Goal: Information Seeking & Learning: Learn about a topic

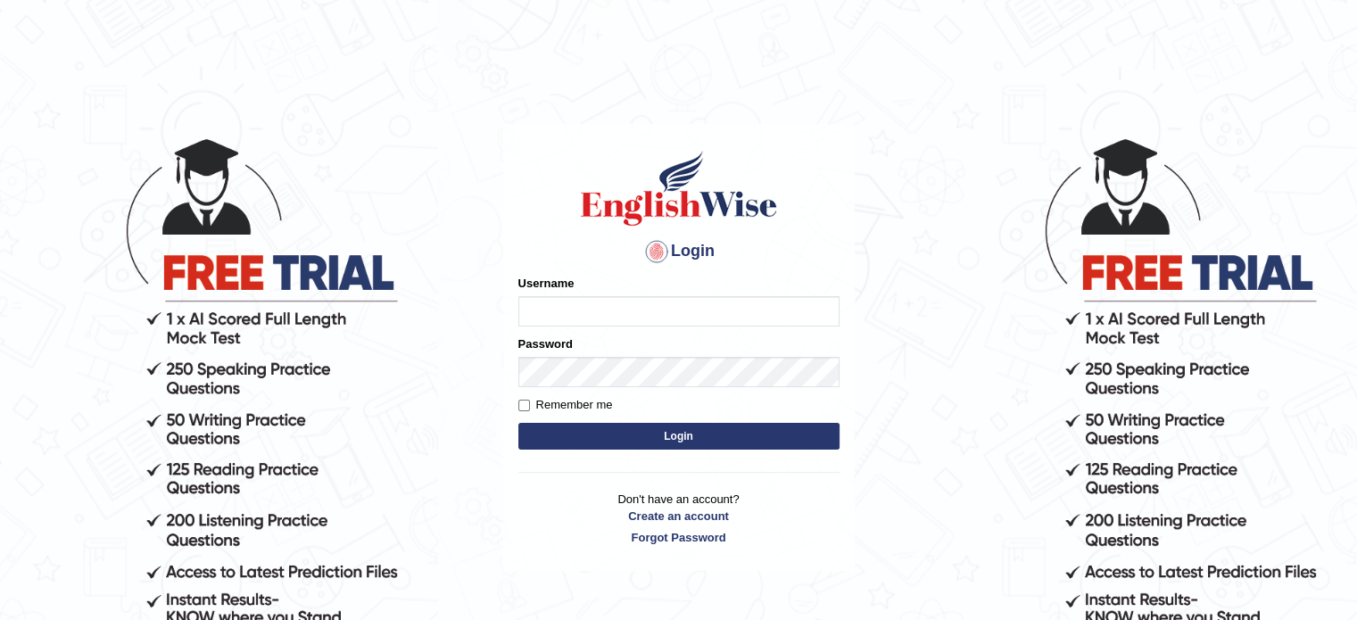
click at [589, 312] on input "Username" at bounding box center [678, 311] width 321 height 30
type input "asmitachapagain4391"
click at [532, 388] on form "Please fix the following errors: Username asmitachapagain4391 Password Remember…" at bounding box center [678, 364] width 321 height 179
click at [681, 443] on button "Login" at bounding box center [678, 436] width 321 height 27
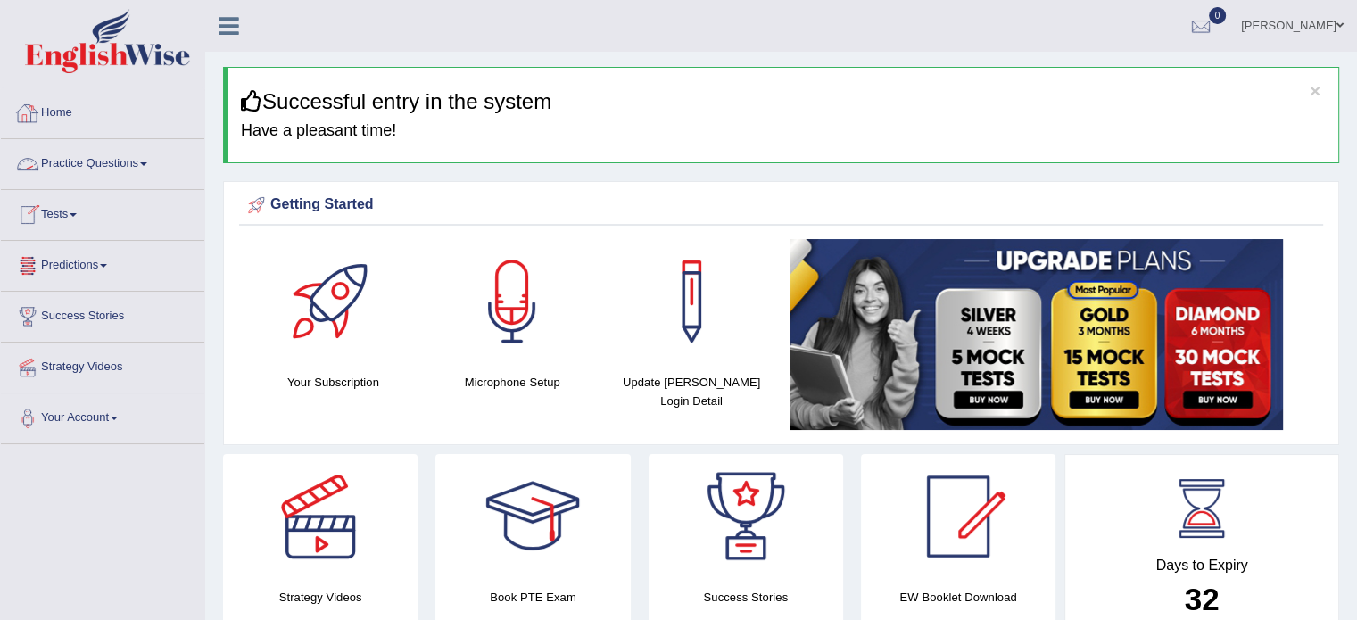
click at [101, 163] on link "Practice Questions" at bounding box center [102, 161] width 203 height 45
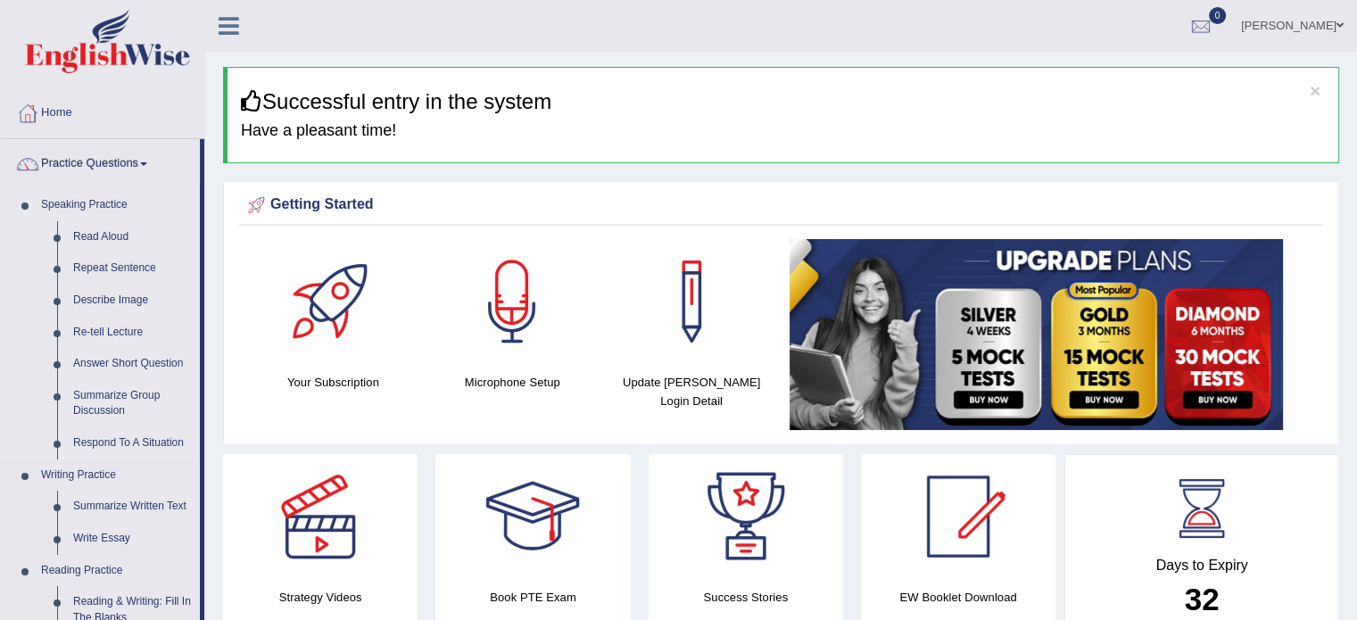
click at [154, 213] on link "Speaking Practice" at bounding box center [116, 205] width 167 height 32
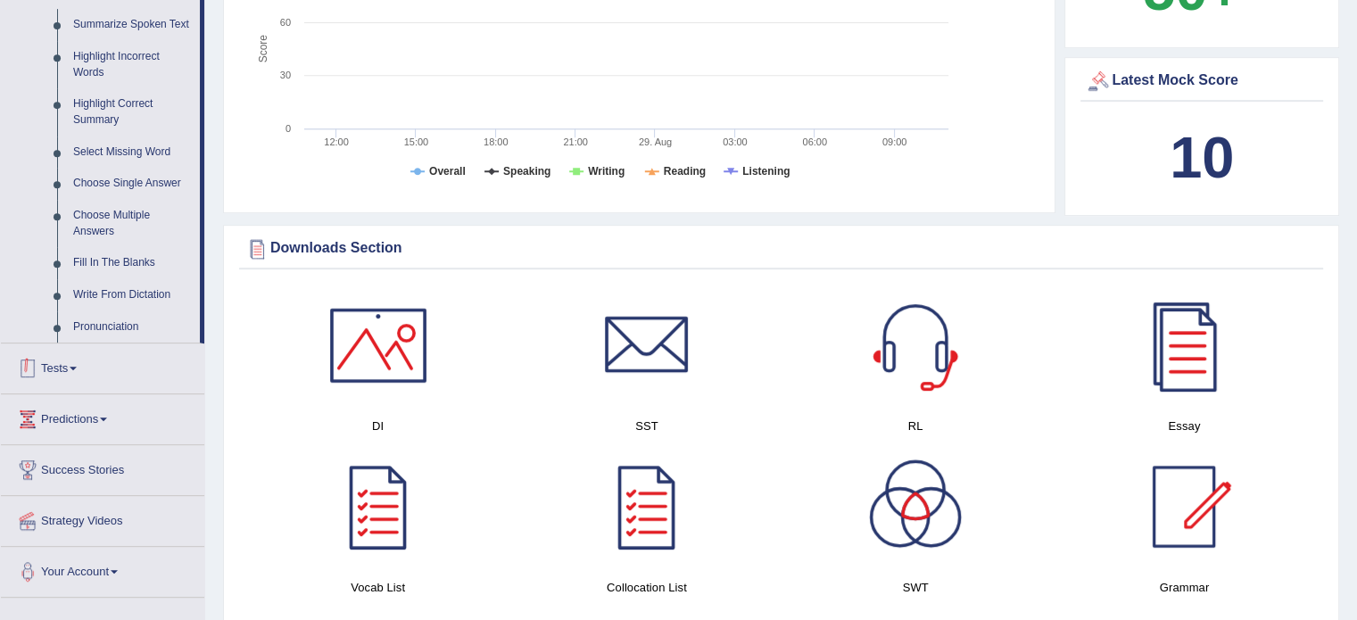
scroll to position [797, 0]
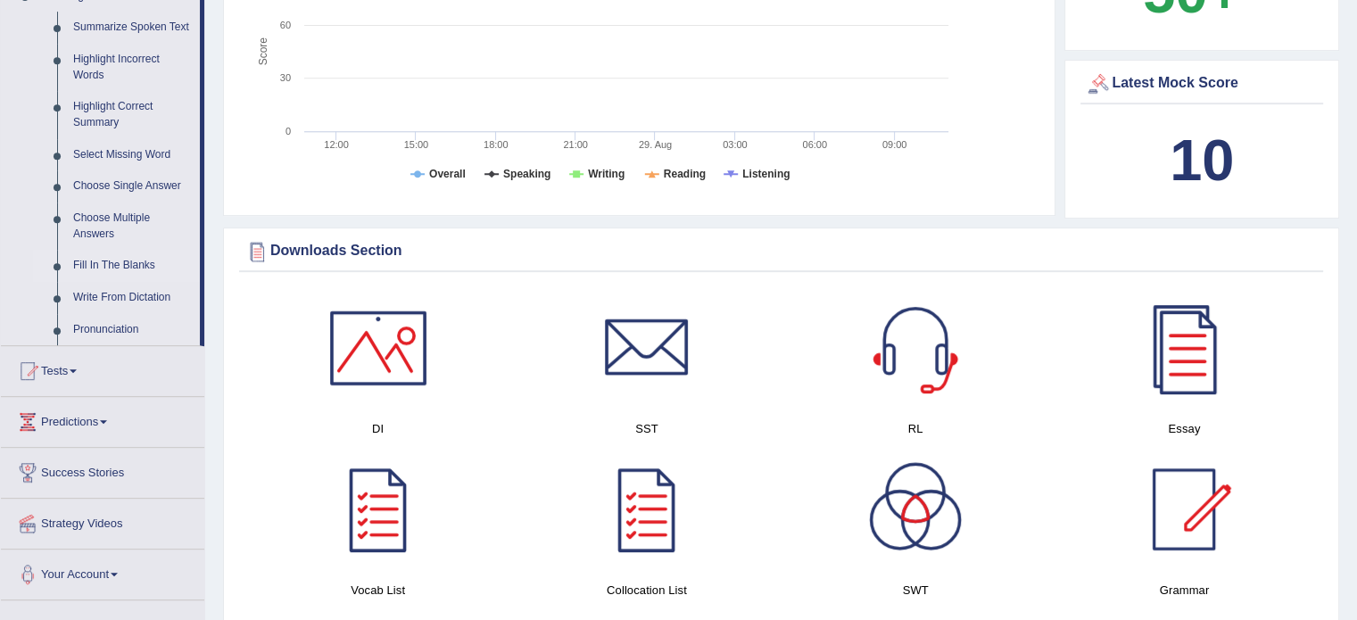
click at [113, 261] on link "Fill In The Blanks" at bounding box center [132, 266] width 135 height 32
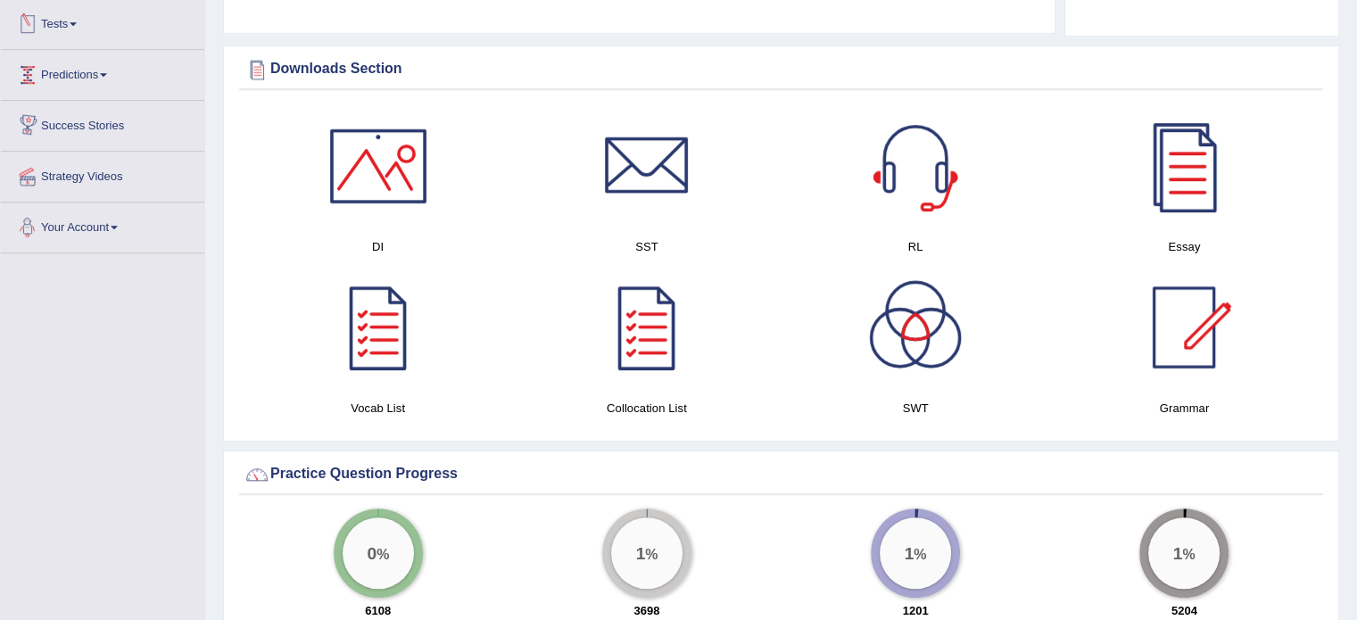
scroll to position [846, 0]
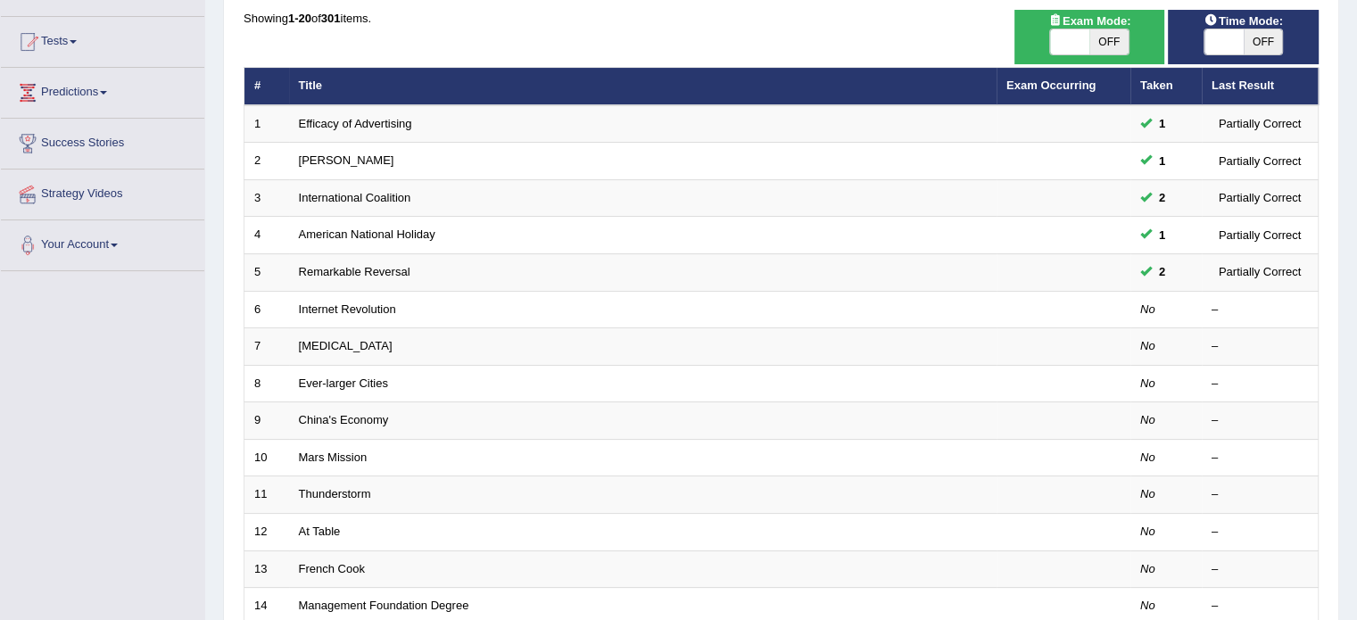
scroll to position [182, 0]
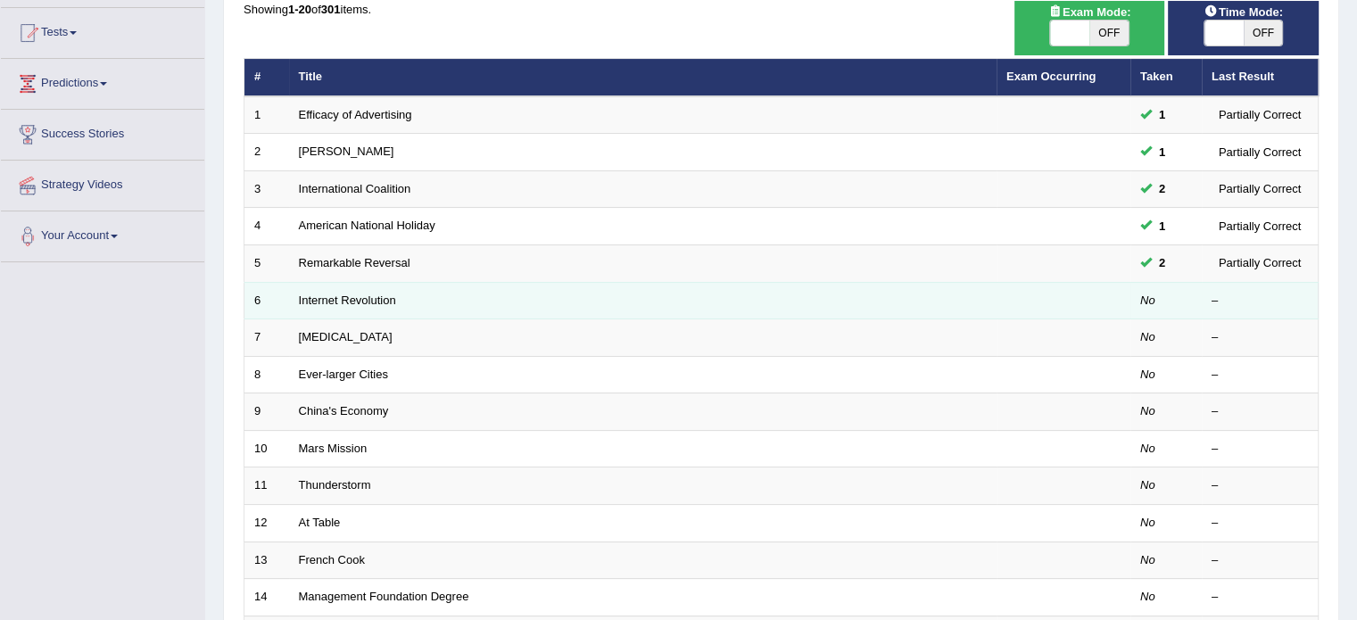
click at [706, 306] on td "Internet Revolution" at bounding box center [643, 300] width 708 height 37
click at [508, 294] on td "Internet Revolution" at bounding box center [643, 300] width 708 height 37
click at [329, 295] on link "Internet Revolution" at bounding box center [347, 300] width 97 height 13
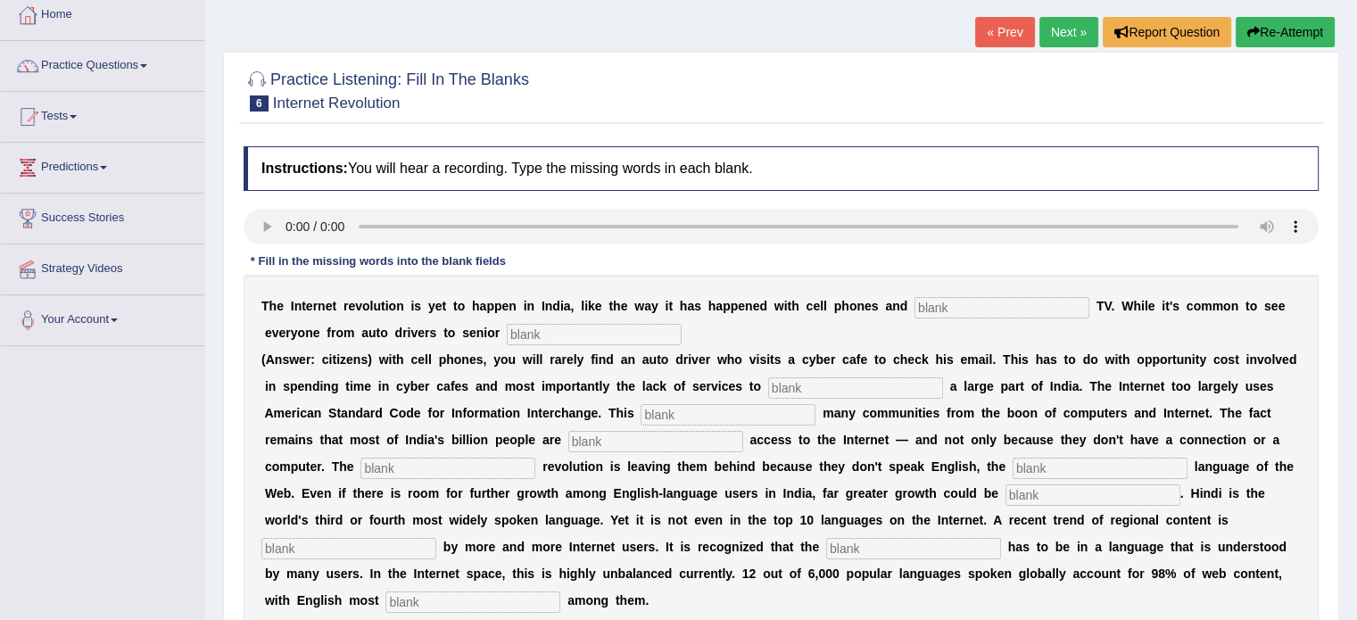
scroll to position [177, 0]
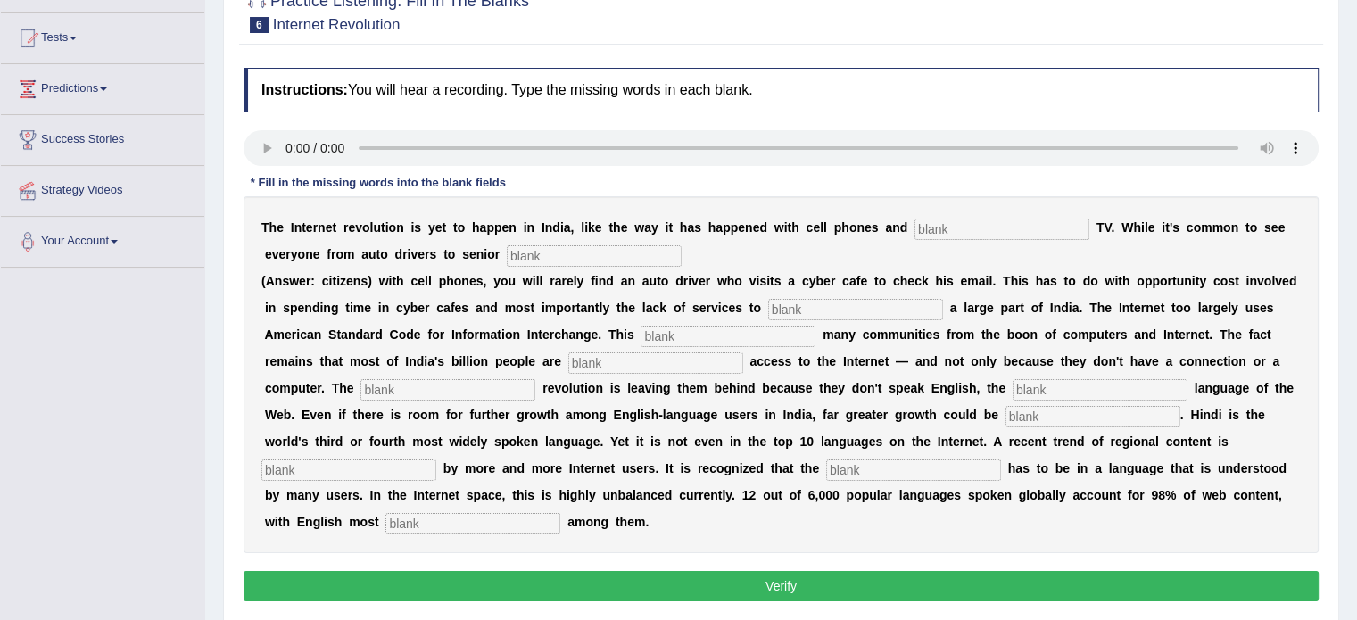
click at [963, 221] on input "text" at bounding box center [1002, 229] width 175 height 21
type input "cable"
click at [535, 249] on input "text" at bounding box center [594, 255] width 175 height 21
type input "citizens"
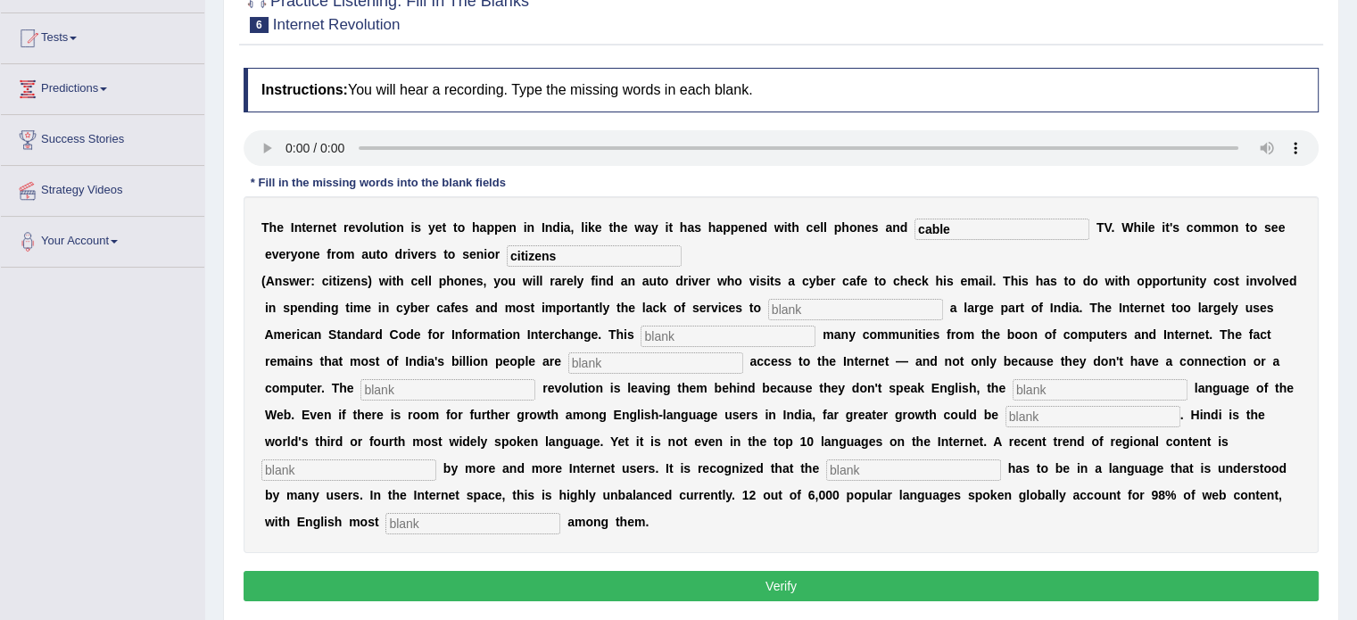
click at [817, 309] on input "text" at bounding box center [855, 309] width 175 height 21
type input "target"
click at [657, 330] on input "text" at bounding box center [728, 336] width 175 height 21
type input "allianes"
click at [602, 360] on input "text" at bounding box center [655, 362] width 175 height 21
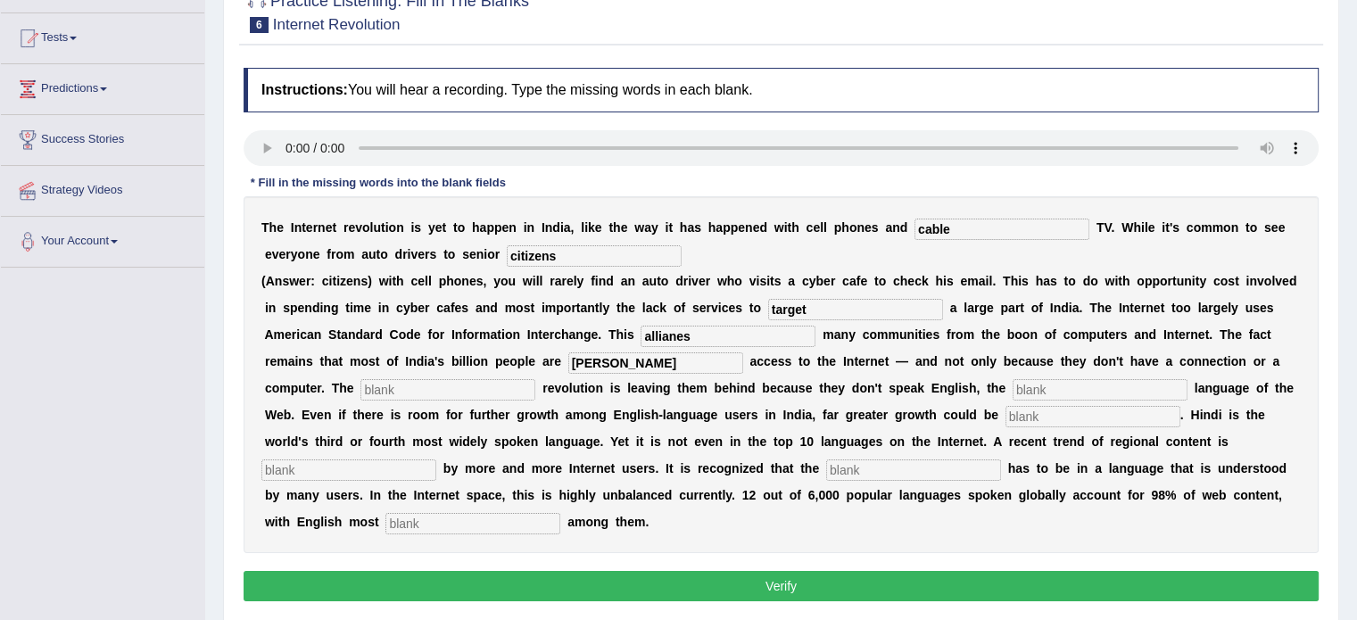
type input "denight"
click at [410, 381] on input "text" at bounding box center [448, 389] width 175 height 21
type input "digital"
click at [1052, 383] on input "text" at bounding box center [1100, 389] width 175 height 21
type input "dramonate"
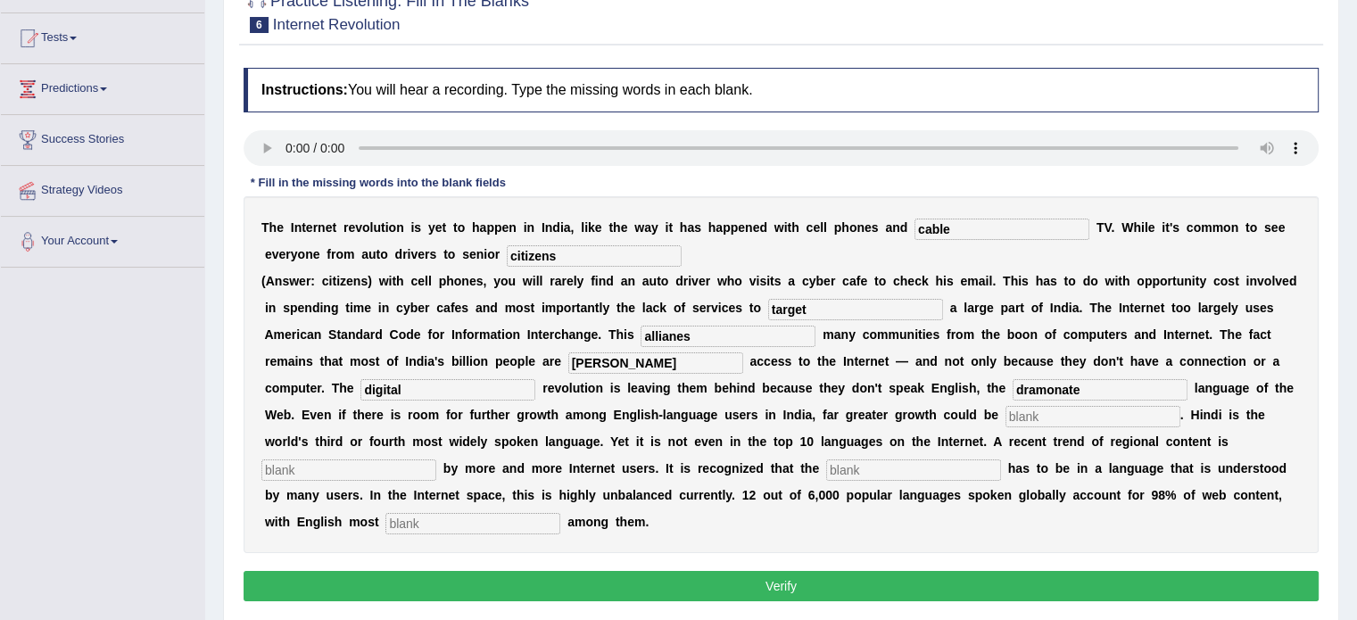
click at [1041, 419] on input "text" at bounding box center [1093, 416] width 175 height 21
type input "unlist"
click at [366, 473] on input "text" at bounding box center [348, 470] width 175 height 21
type input "preferd"
click at [850, 467] on input "text" at bounding box center [913, 470] width 175 height 21
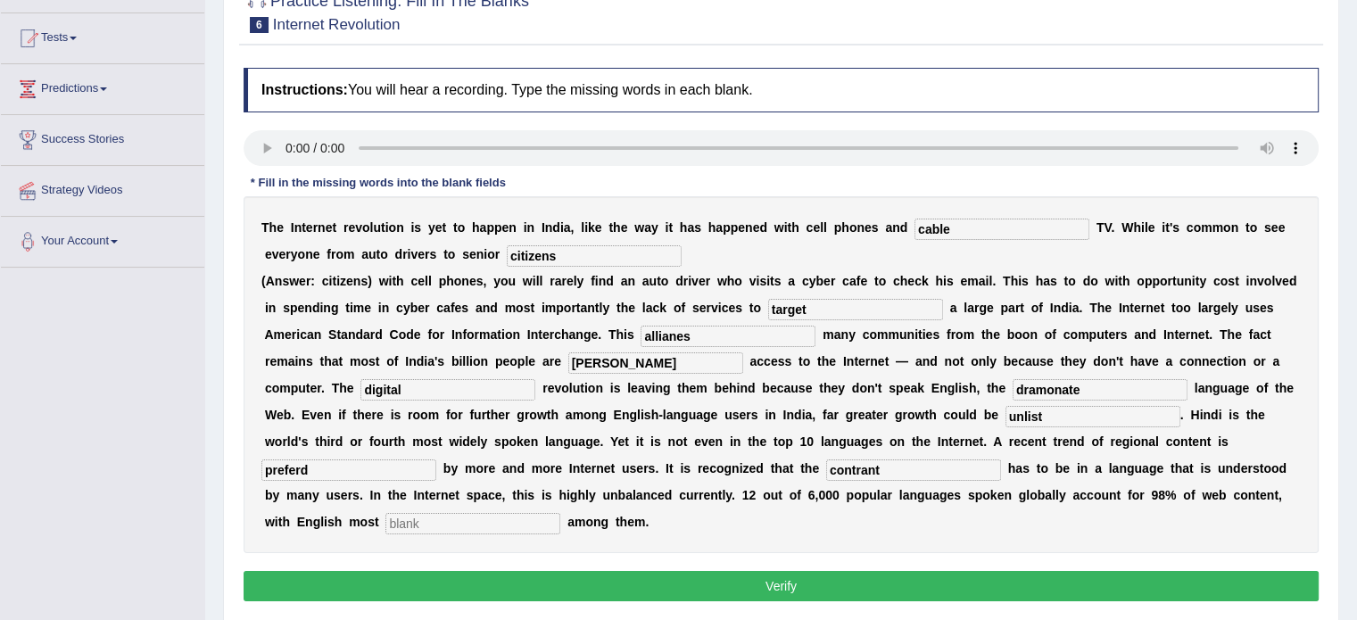
type input "contrant"
click at [434, 513] on input "text" at bounding box center [473, 523] width 175 height 21
type input "permanet"
click at [669, 335] on input "allianes" at bounding box center [728, 336] width 175 height 21
click at [694, 335] on input "allienes" at bounding box center [728, 336] width 175 height 21
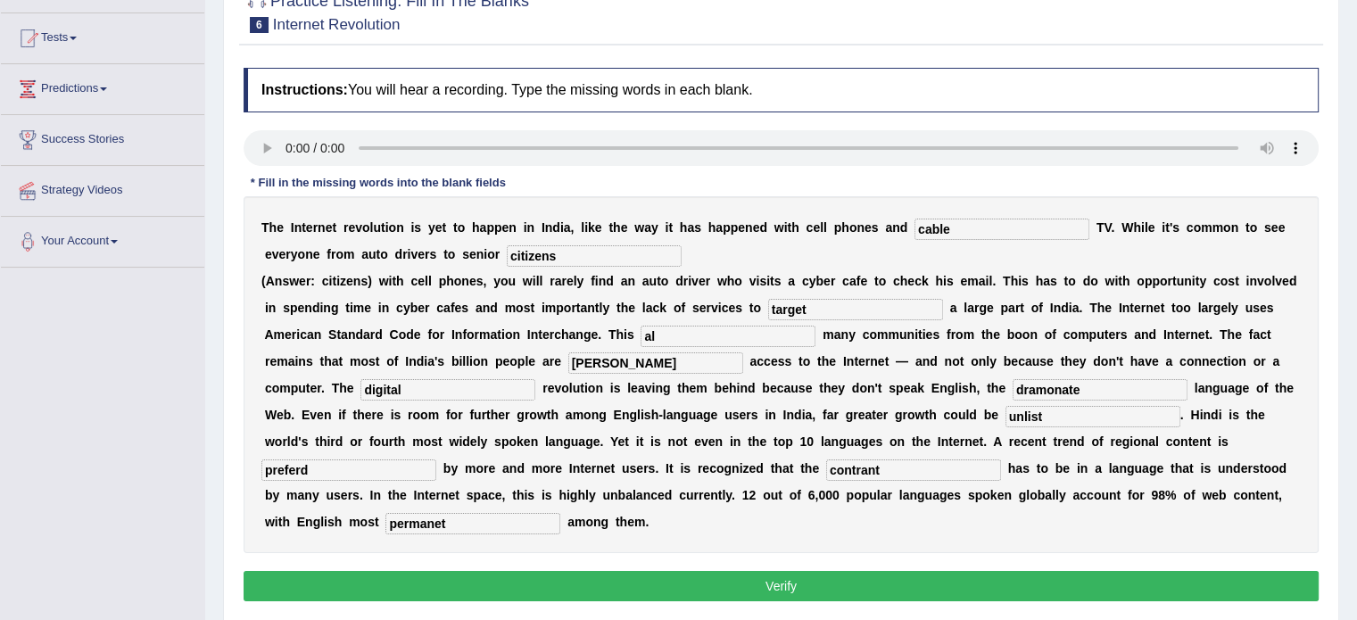
type input "a"
type input "alliences"
click at [663, 586] on button "Verify" at bounding box center [781, 586] width 1075 height 30
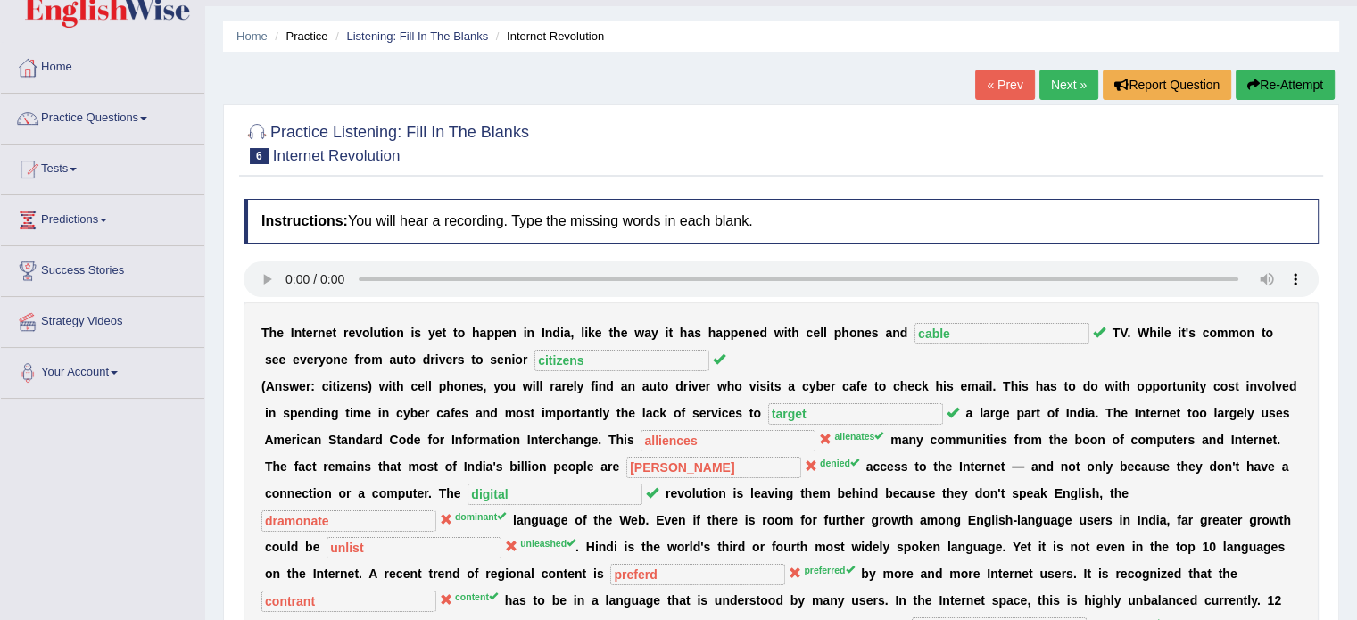
scroll to position [45, 0]
click at [1056, 81] on link "Next »" at bounding box center [1069, 85] width 59 height 30
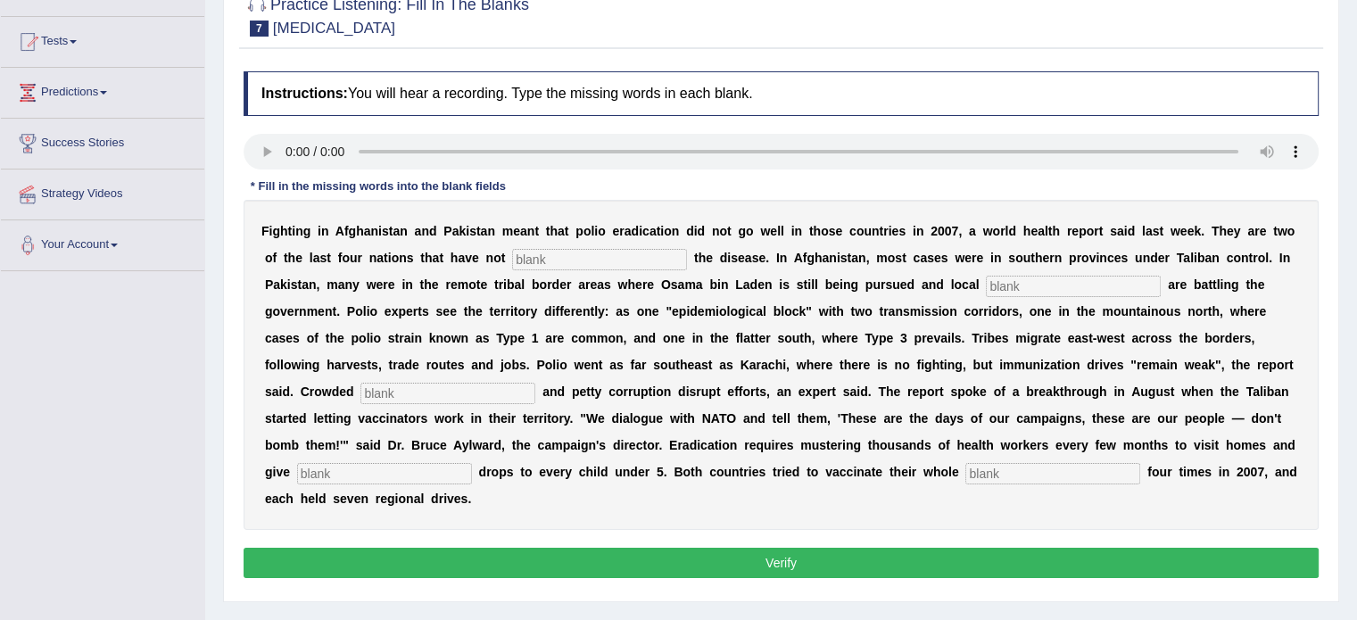
scroll to position [188, 0]
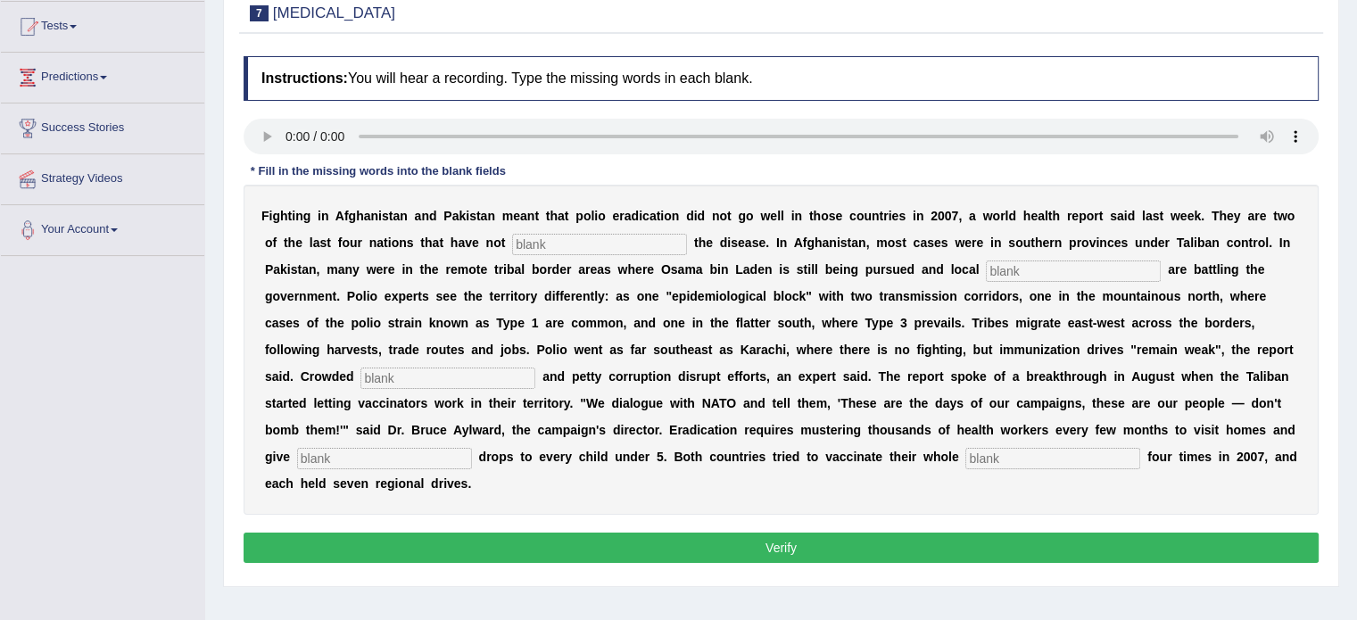
click at [528, 239] on input "text" at bounding box center [599, 244] width 175 height 21
type input "eliminate"
click at [1003, 268] on input "text" at bounding box center [1073, 271] width 175 height 21
type input "militenta"
click at [444, 378] on input "text" at bounding box center [448, 378] width 175 height 21
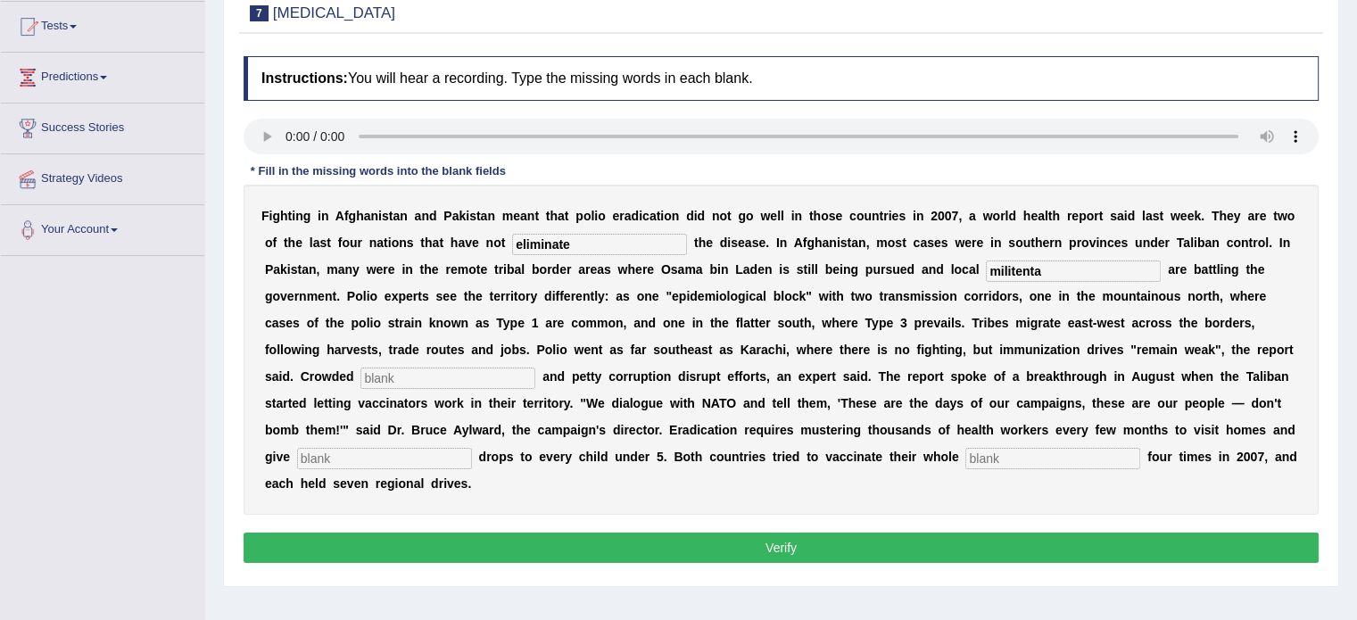
click at [399, 378] on input "text" at bounding box center [448, 378] width 175 height 21
type input "luns"
click at [319, 460] on input "text" at bounding box center [384, 458] width 175 height 21
type input "vaccine"
click at [1046, 455] on input "text" at bounding box center [1053, 458] width 175 height 21
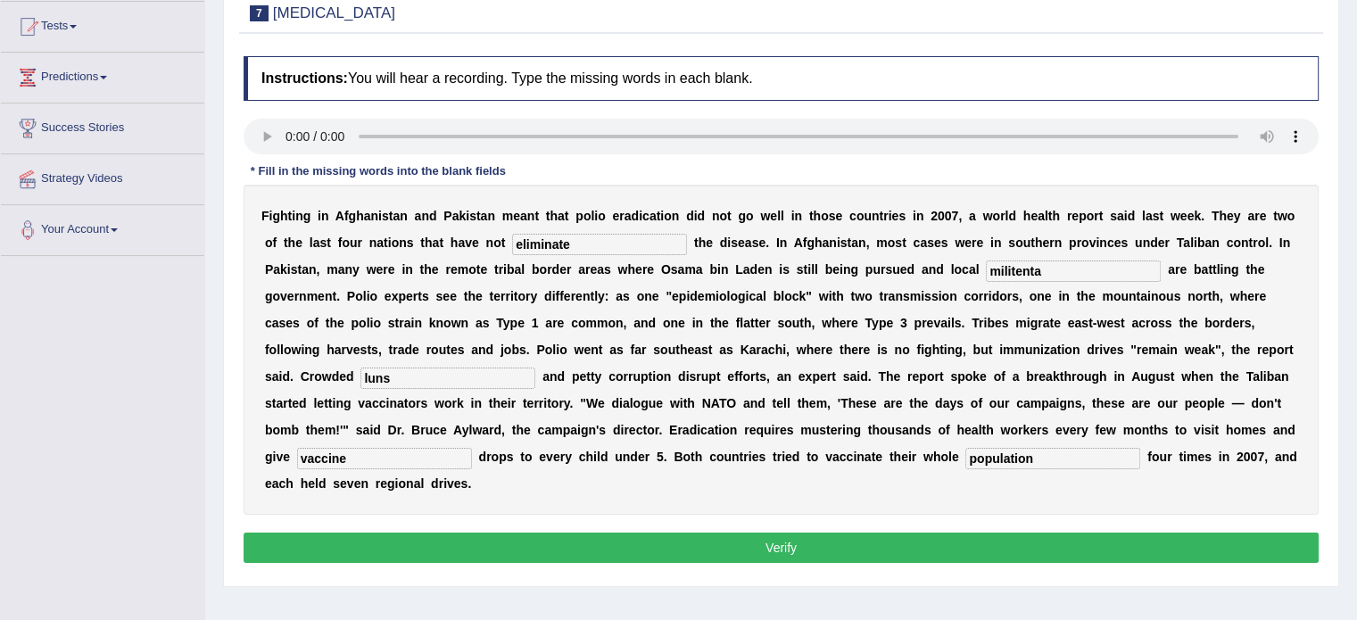
type input "population"
click at [651, 545] on button "Verify" at bounding box center [781, 548] width 1075 height 30
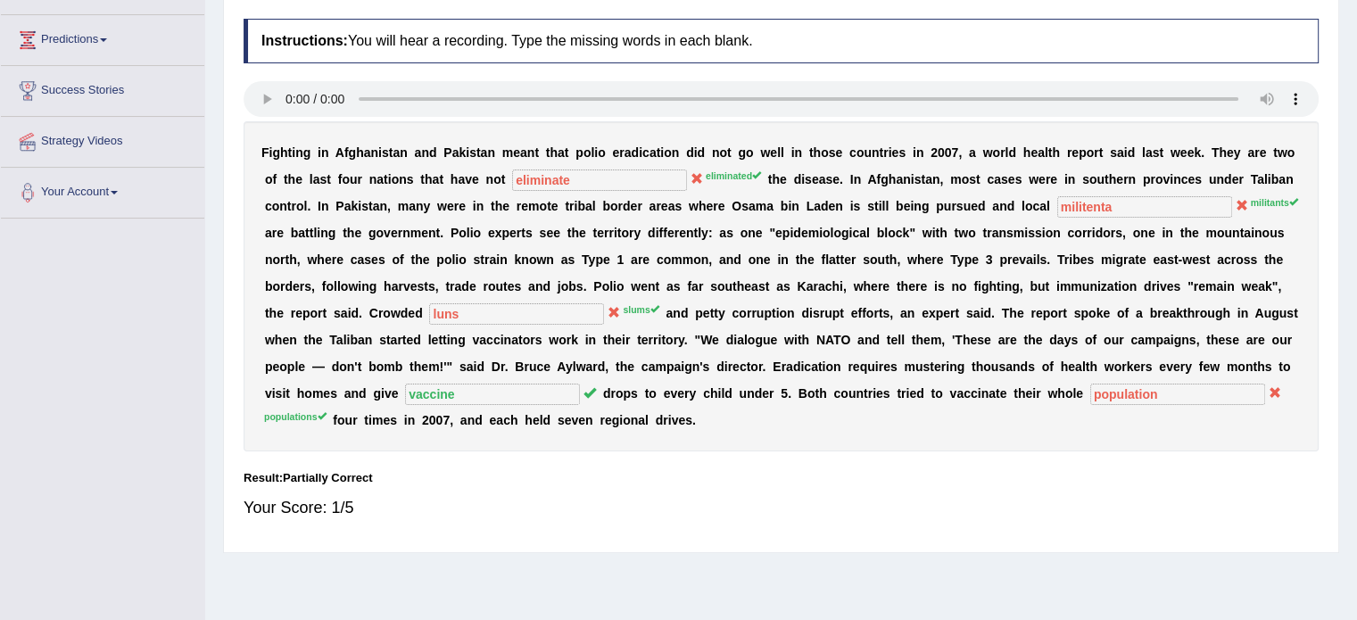
scroll to position [109, 0]
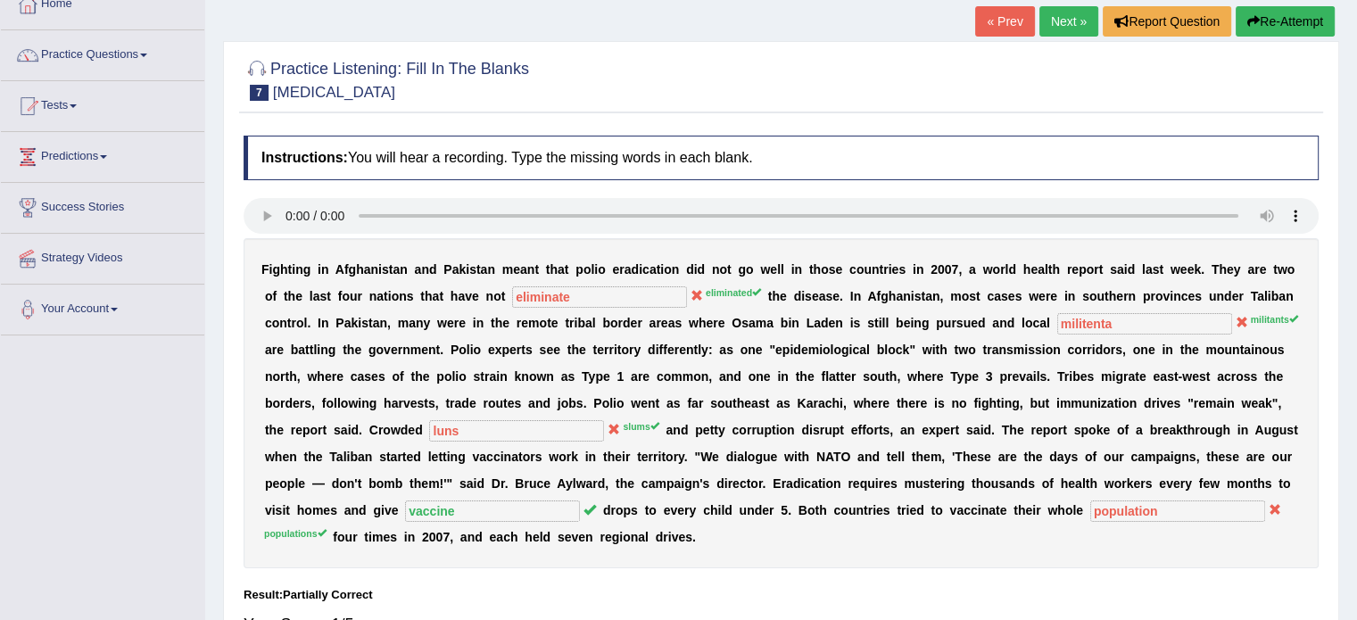
click at [1056, 22] on link "Next »" at bounding box center [1069, 21] width 59 height 30
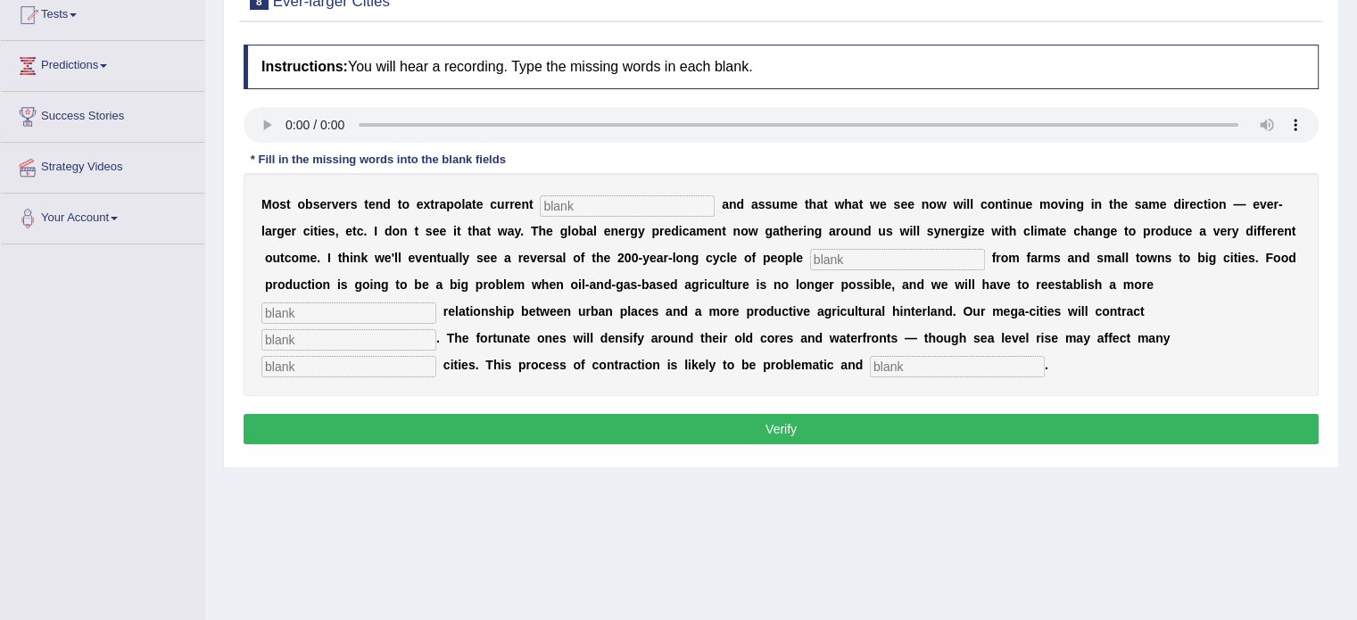
scroll to position [203, 0]
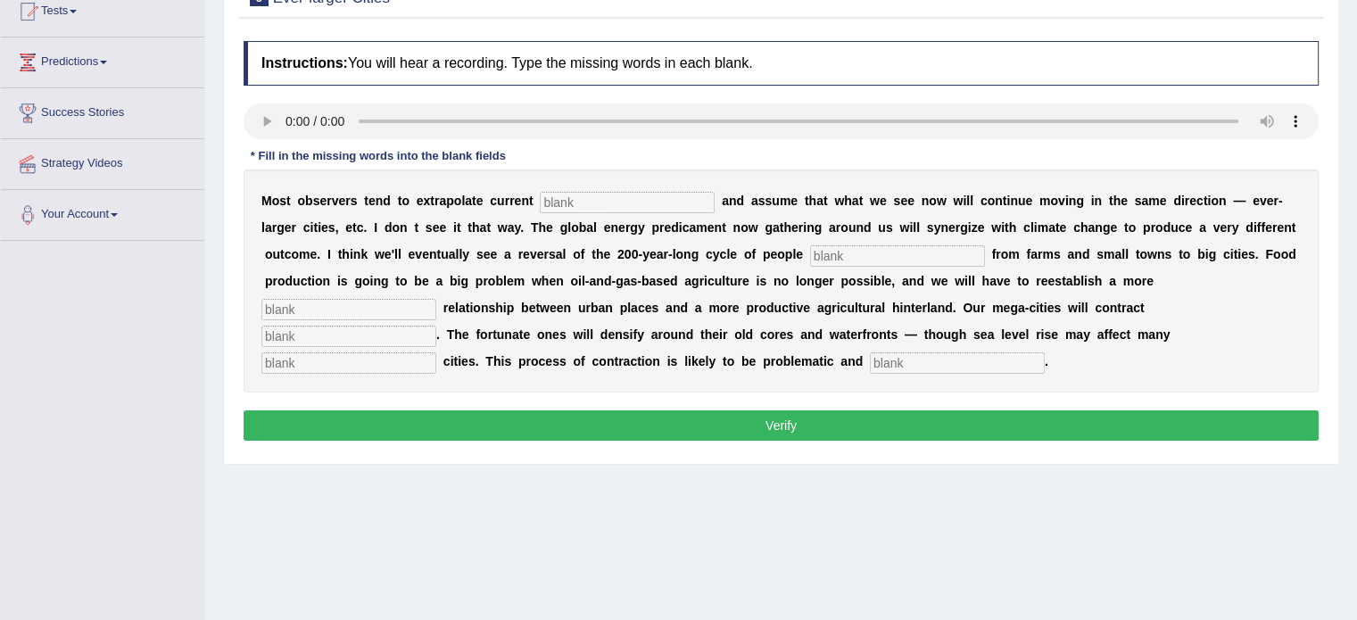
click at [564, 196] on input "text" at bounding box center [627, 202] width 175 height 21
type input "trums"
click at [833, 252] on input "text" at bounding box center [897, 255] width 175 height 21
type input "moving"
click at [338, 303] on input "text" at bounding box center [348, 309] width 175 height 21
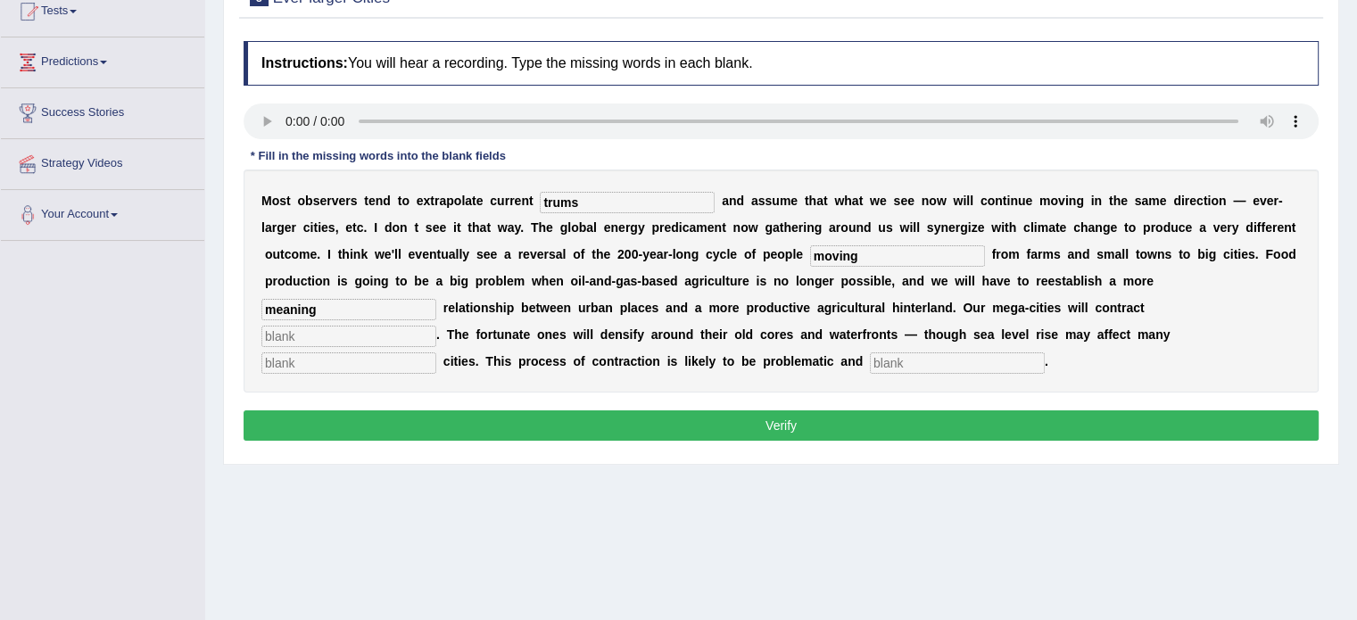
type input "meaning"
click at [282, 337] on input "text" at bounding box center [348, 336] width 175 height 21
type input "subsantulyher"
click at [895, 360] on input "text" at bounding box center [957, 362] width 175 height 21
type input "diorderly"
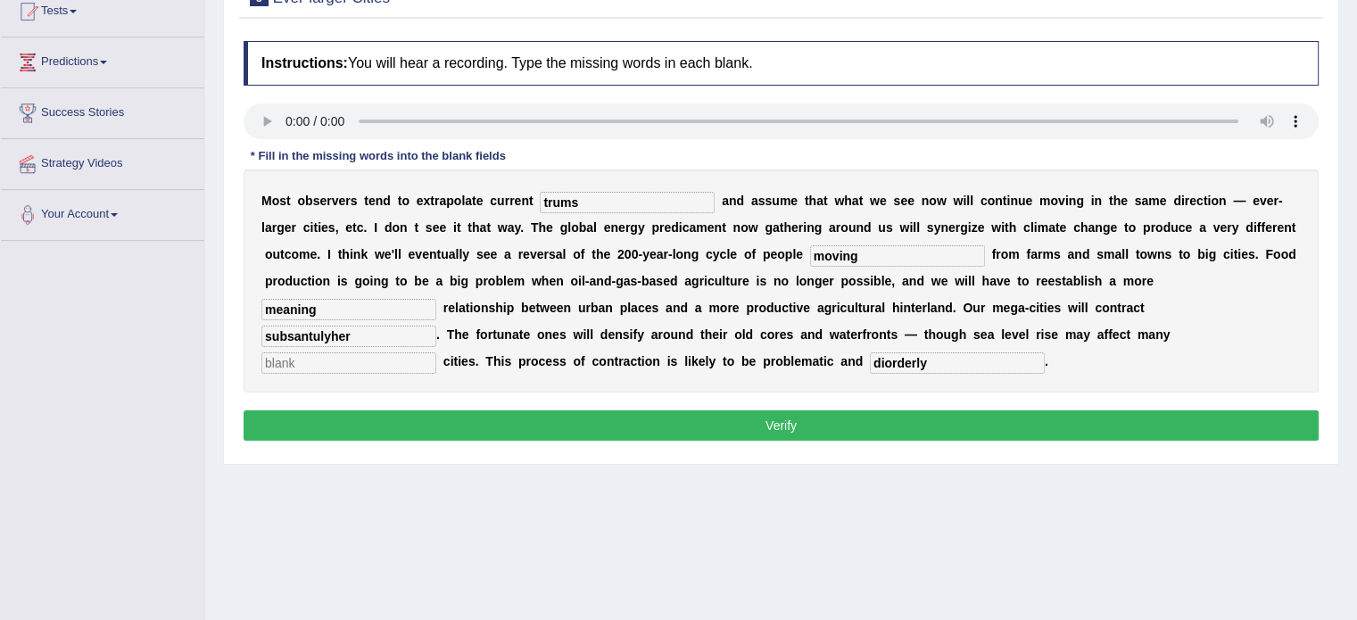
click at [303, 366] on input "text" at bounding box center [348, 362] width 175 height 21
type input "herbalie"
click at [937, 361] on input "diorderly" at bounding box center [957, 362] width 175 height 21
type input "disorderly"
click at [357, 338] on input "subsantulyher" at bounding box center [348, 336] width 175 height 21
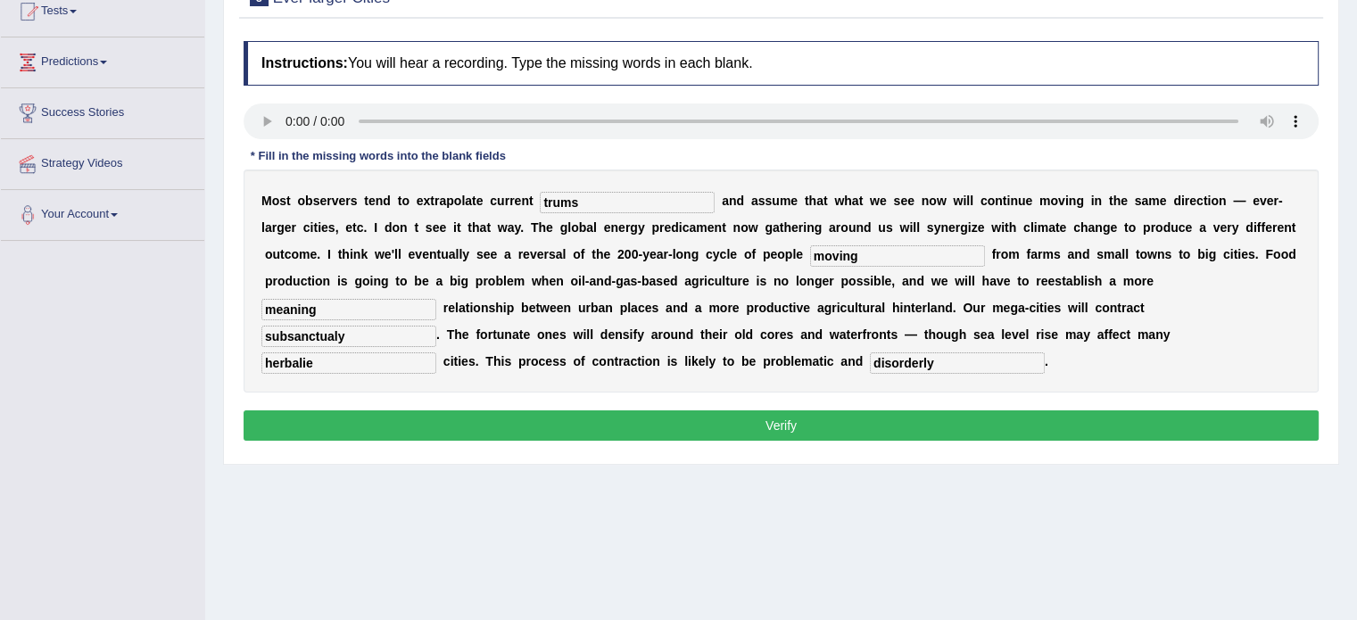
type input "subsanctualy"
click at [646, 419] on button "Verify" at bounding box center [781, 425] width 1075 height 30
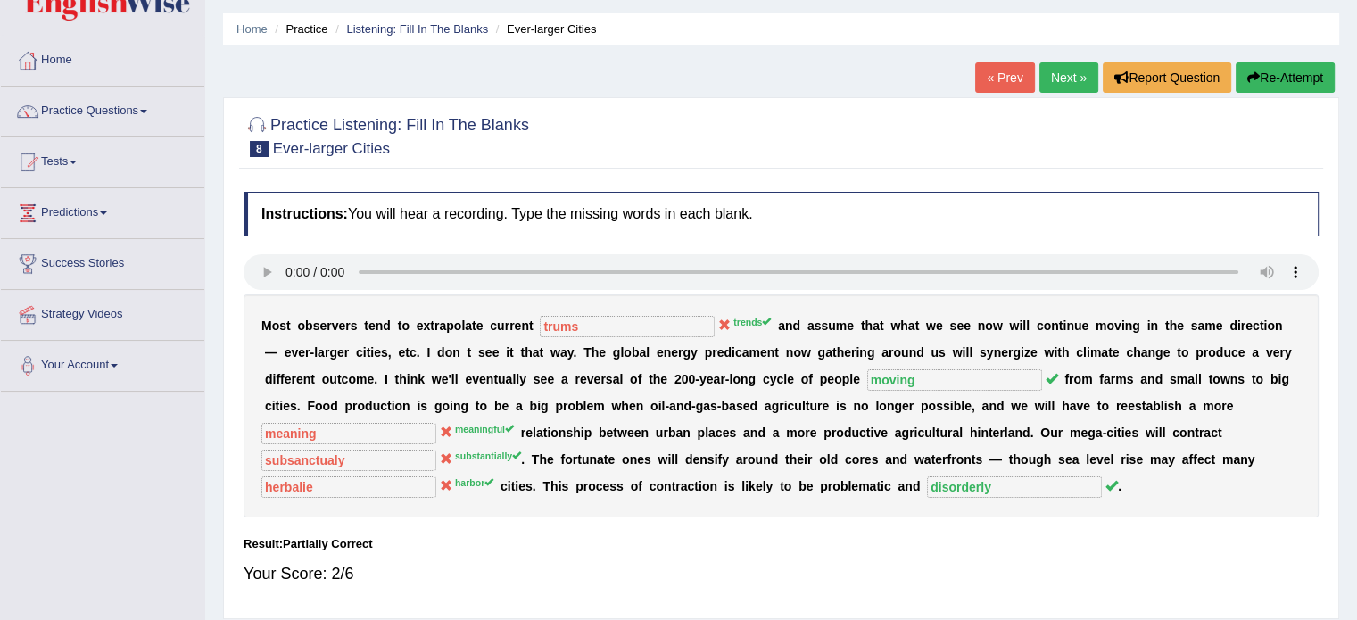
scroll to position [41, 0]
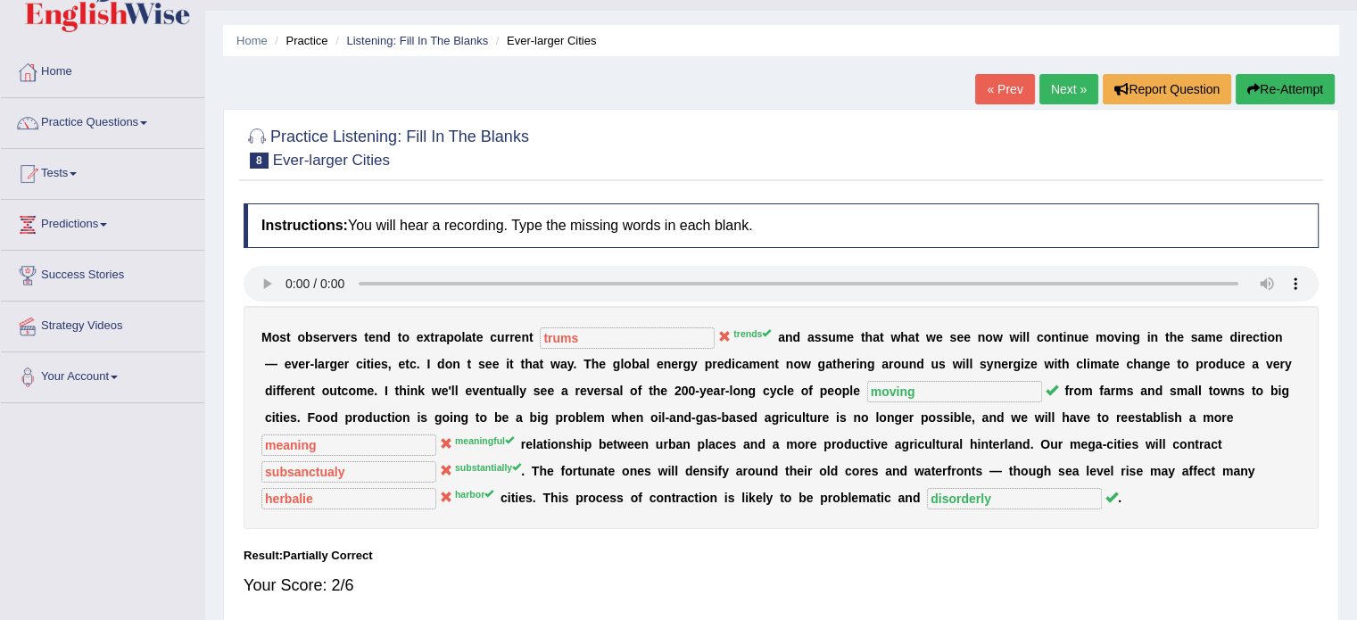
click at [1049, 85] on link "Next »" at bounding box center [1069, 89] width 59 height 30
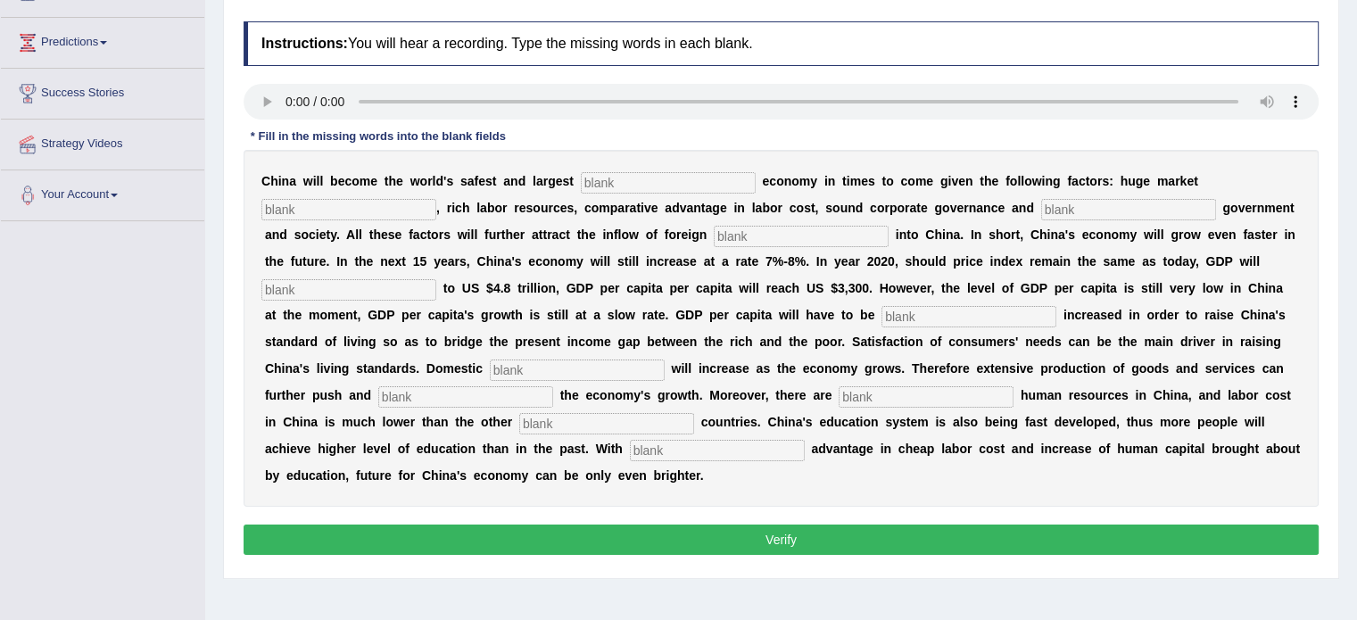
scroll to position [234, 0]
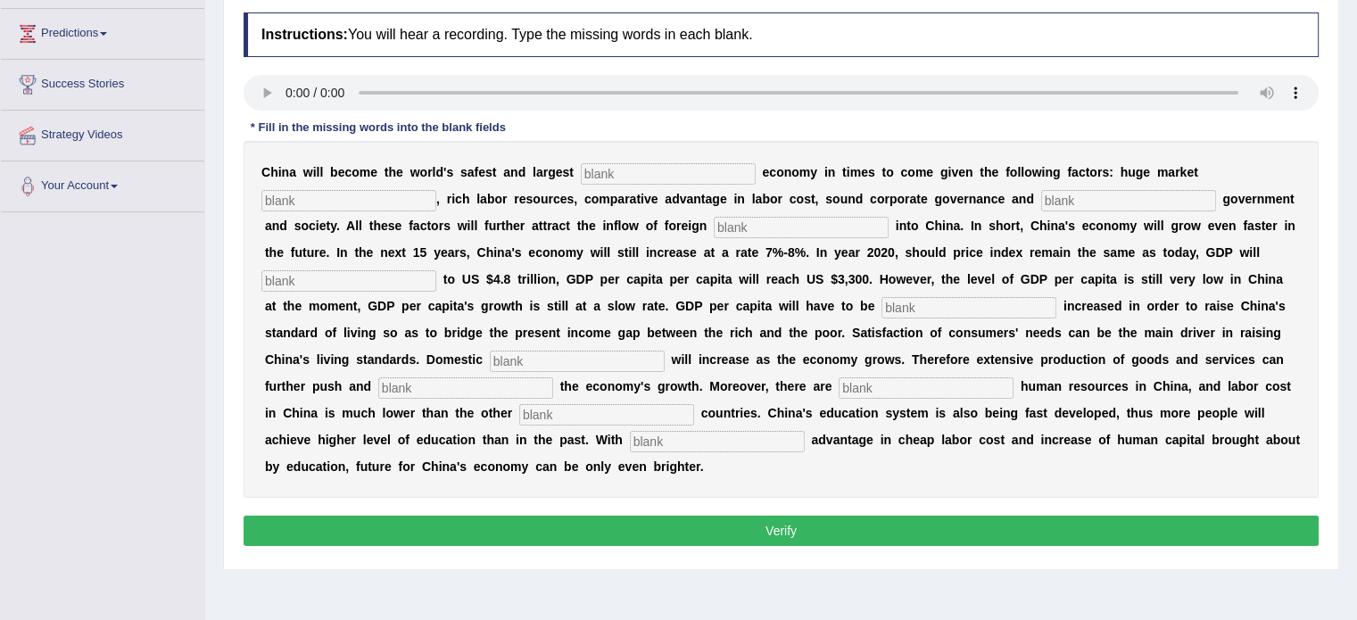
click at [1335, 310] on html "Toggle navigation Home Practice Questions Speaking Practice Read Aloud Repeat S…" at bounding box center [678, 78] width 1357 height 620
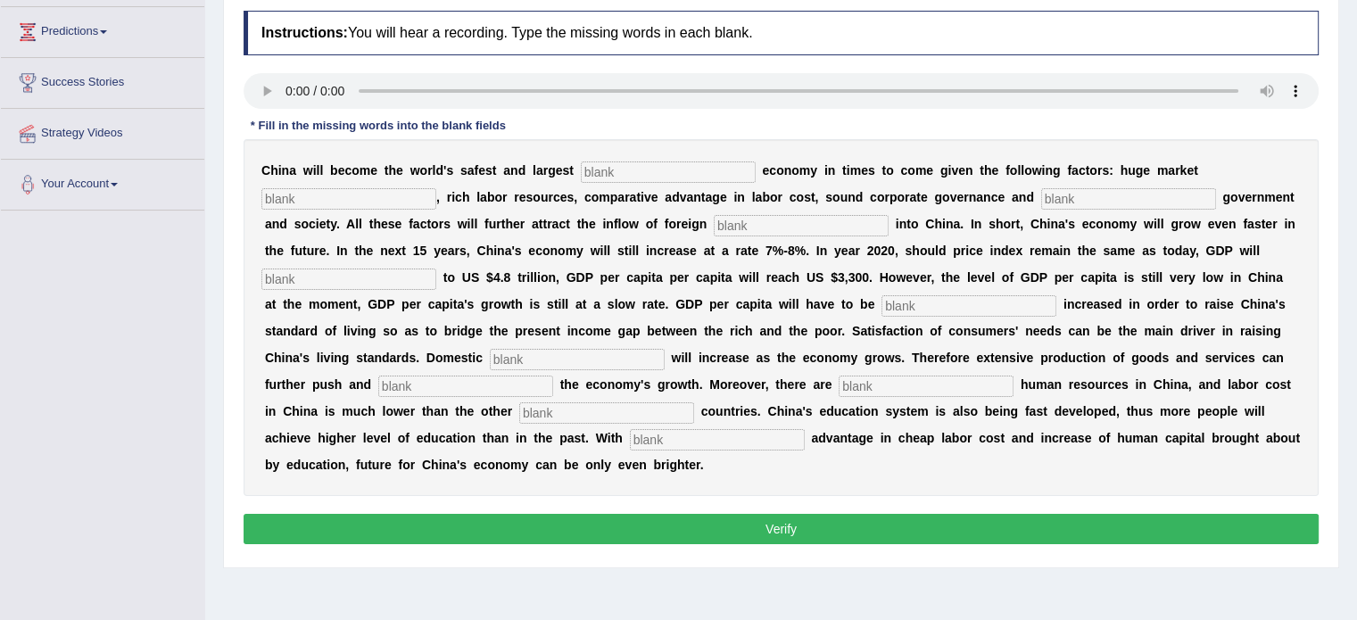
click at [597, 173] on input "text" at bounding box center [668, 172] width 175 height 21
type input "investmeny"
click at [1060, 195] on input "text" at bounding box center [1128, 198] width 175 height 21
type input "estable"
click at [730, 224] on input "text" at bounding box center [801, 225] width 175 height 21
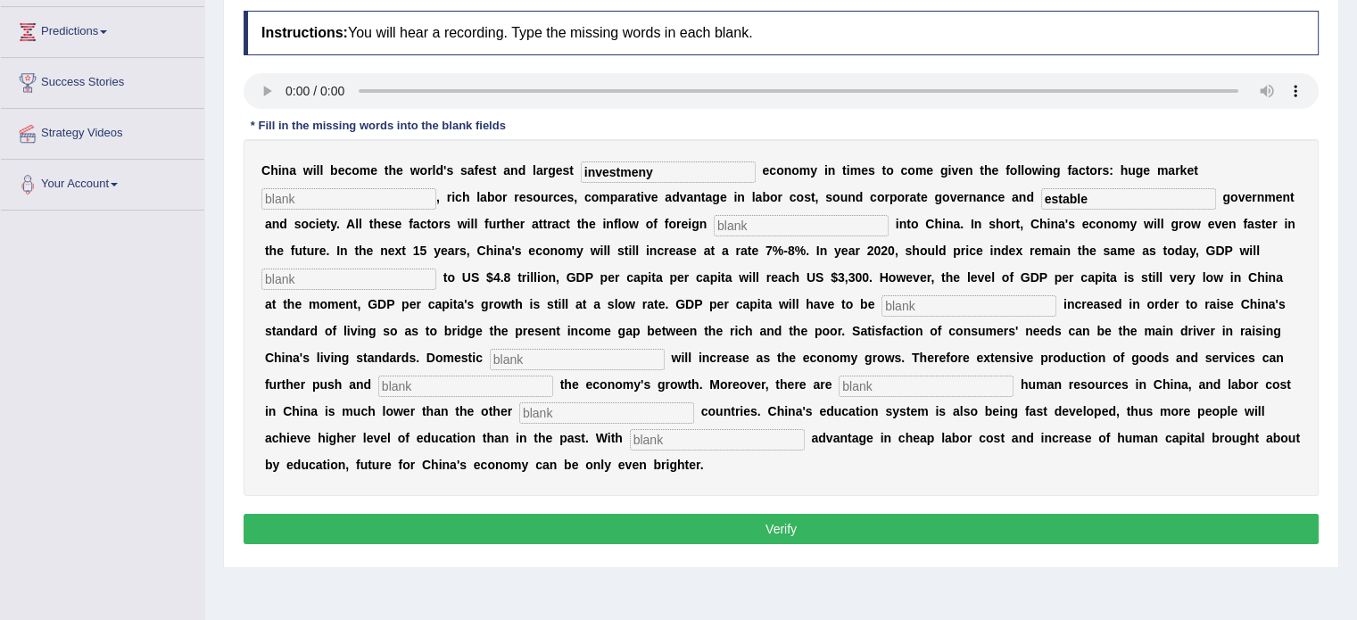
click at [658, 170] on input "investmeny" at bounding box center [668, 172] width 175 height 21
type input "investment"
click at [377, 200] on input "text" at bounding box center [348, 198] width 175 height 21
type input "potancily"
click at [1090, 195] on input "estable" at bounding box center [1128, 198] width 175 height 21
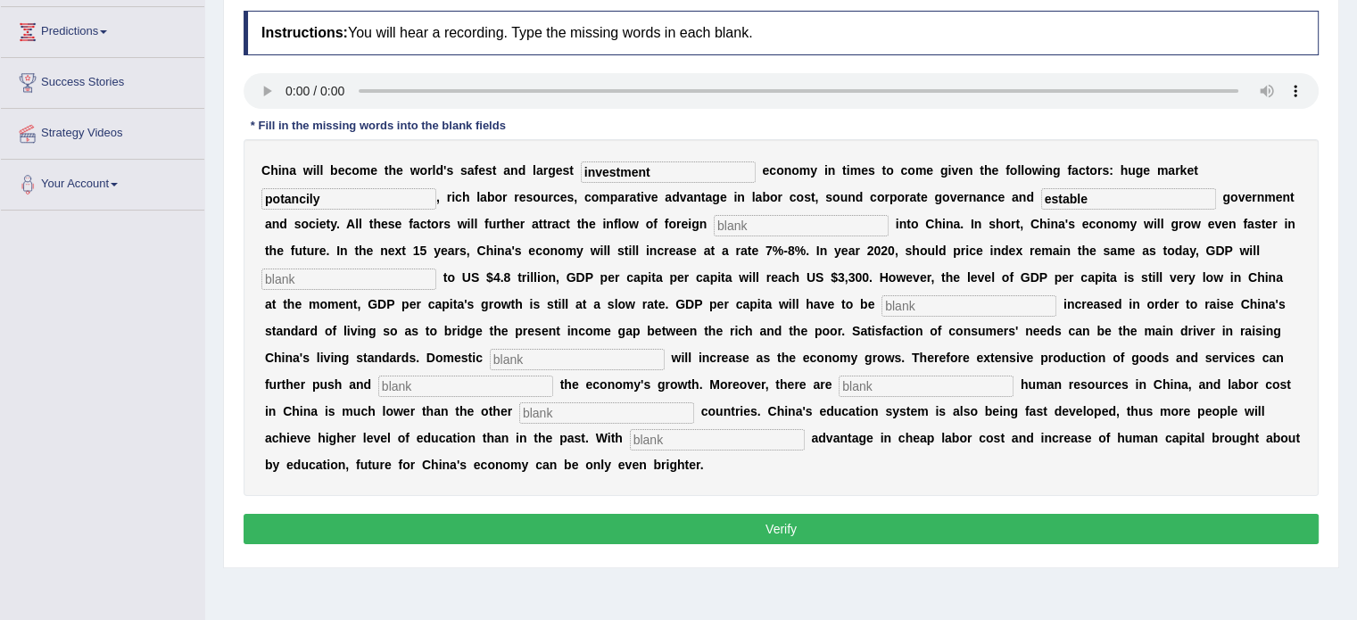
click at [765, 226] on input "text" at bounding box center [801, 225] width 175 height 21
type input "capital"
click at [325, 281] on input "text" at bounding box center [348, 279] width 175 height 21
click at [327, 192] on input "potancily" at bounding box center [348, 198] width 175 height 21
type input "potancily"
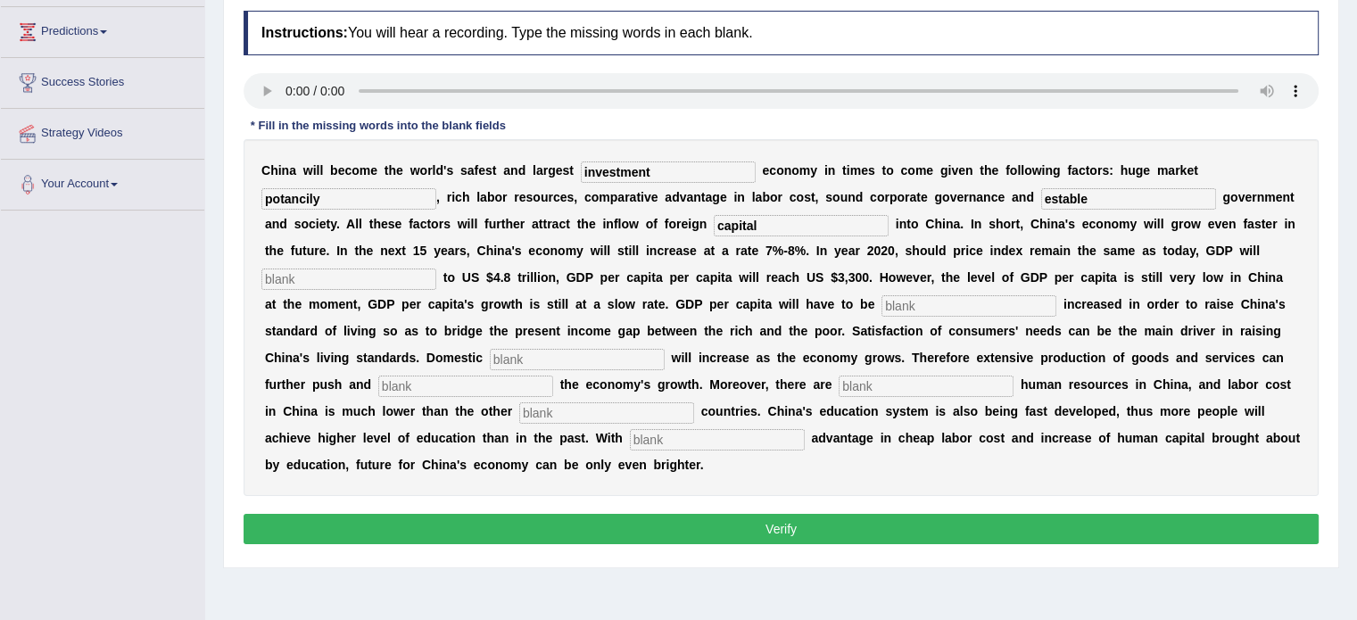
click at [328, 273] on input "text" at bounding box center [348, 279] width 175 height 21
type input "u"
click at [882, 312] on input "text" at bounding box center [969, 305] width 175 height 21
type input "fourther"
click at [532, 360] on input "text" at bounding box center [577, 359] width 175 height 21
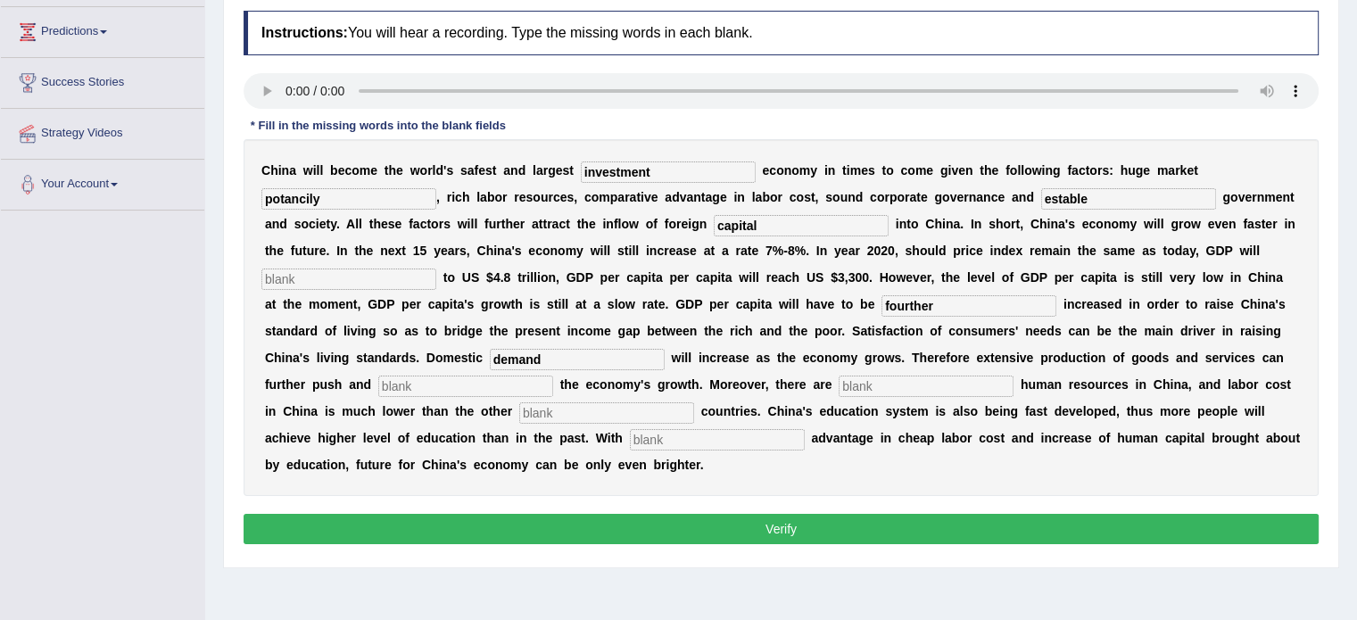
type input "demand"
click at [448, 383] on input "text" at bounding box center [465, 386] width 175 height 21
click at [882, 303] on input "fourther" at bounding box center [969, 305] width 175 height 21
type input "further"
click at [444, 381] on input "text" at bounding box center [465, 386] width 175 height 21
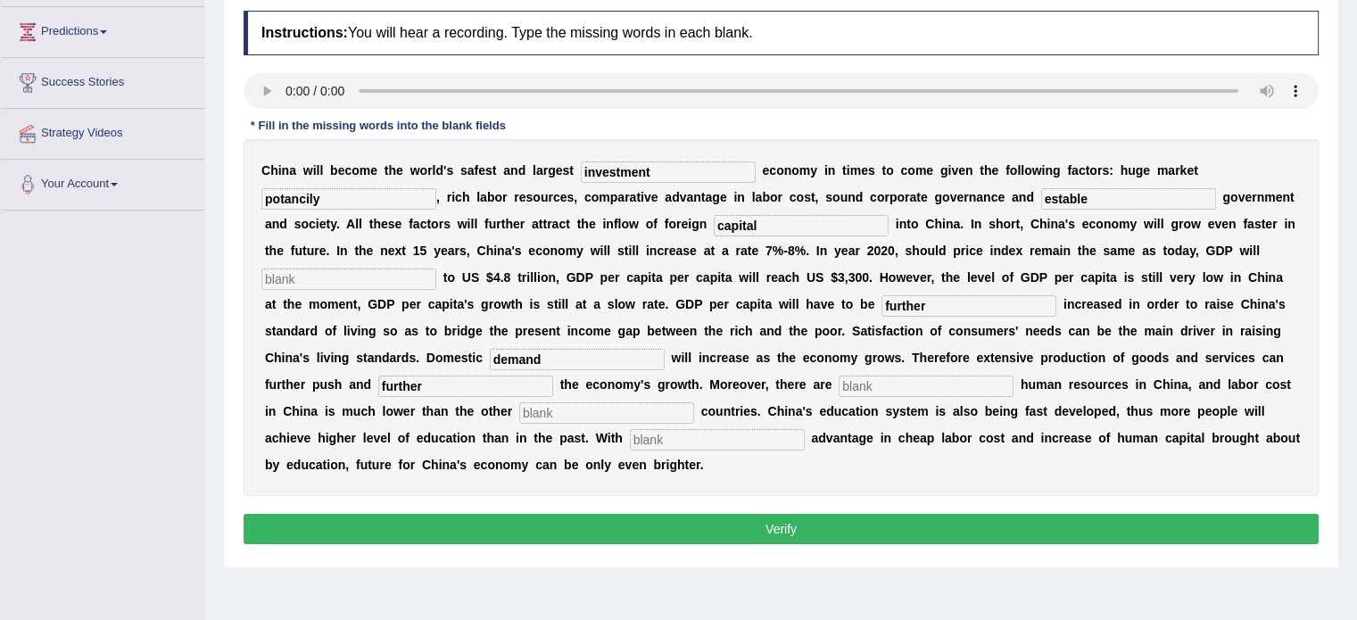
type input "further"
click at [879, 385] on input "text" at bounding box center [926, 386] width 175 height 21
type input "labour"
click at [568, 410] on input "text" at bounding box center [606, 412] width 175 height 21
click at [690, 441] on input "text" at bounding box center [717, 439] width 175 height 21
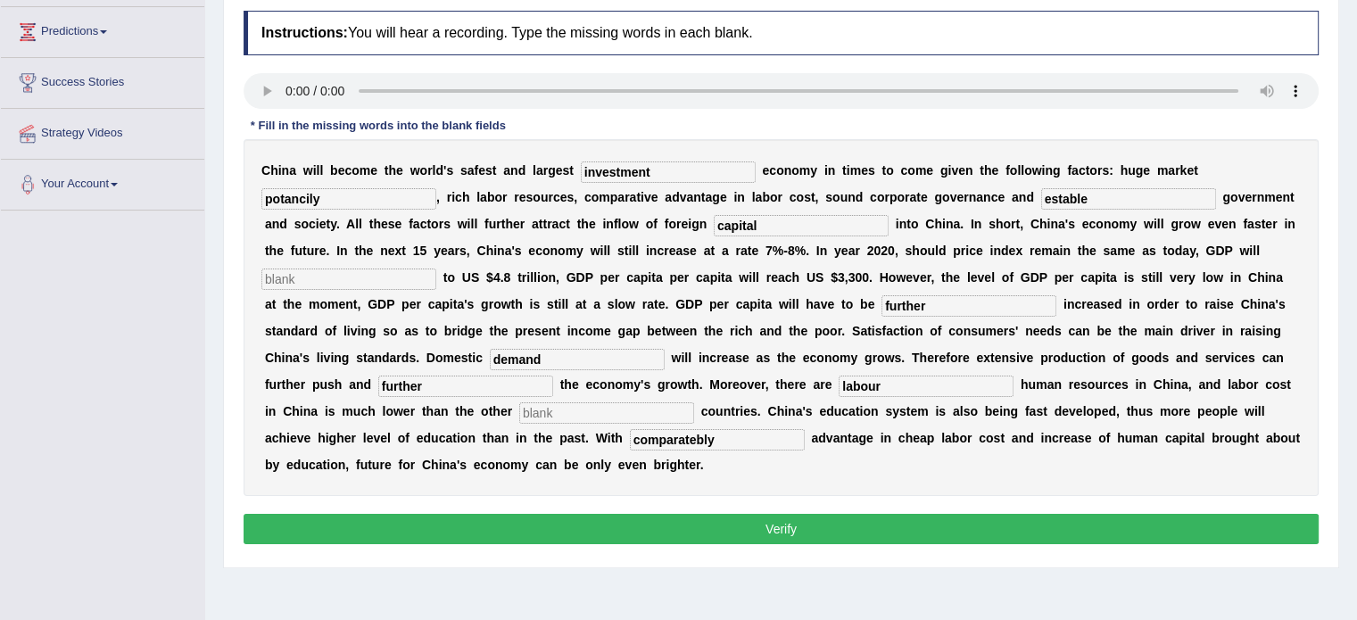
type input "comparatebly"
click at [393, 279] on input "text" at bounding box center [348, 279] width 175 height 21
type input "a"
click at [546, 414] on input "text" at bounding box center [606, 412] width 175 height 21
type input "a"
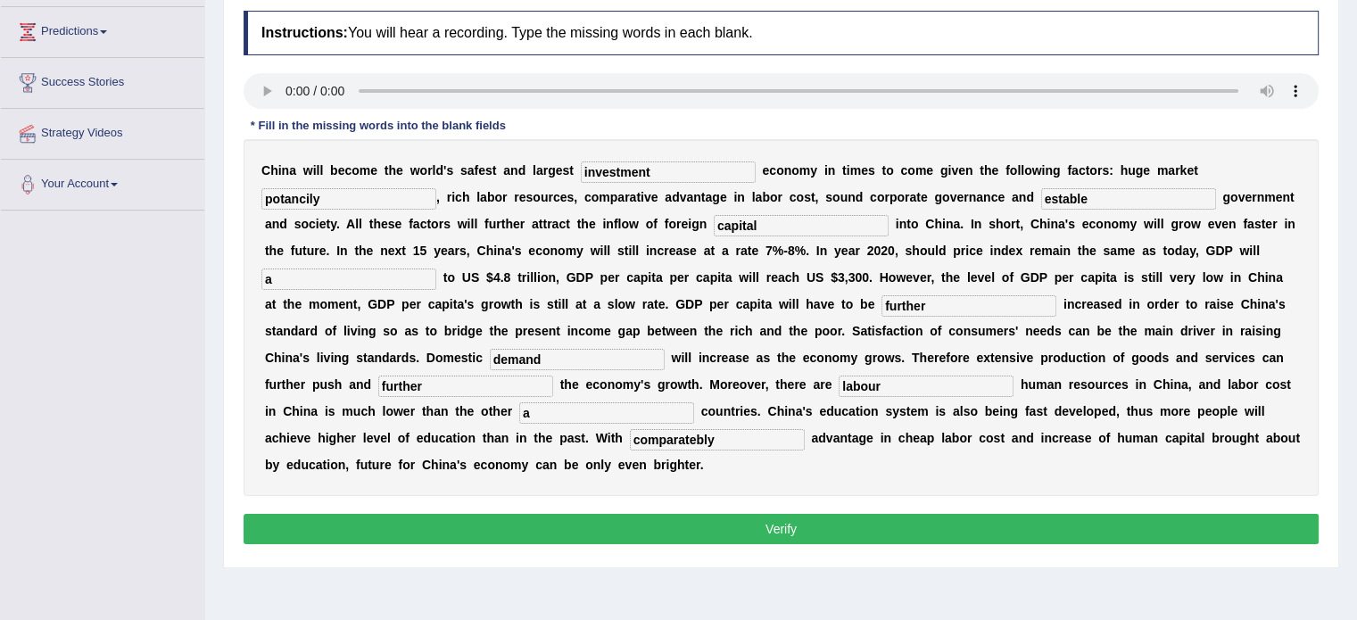
click at [614, 514] on button "Verify" at bounding box center [781, 529] width 1075 height 30
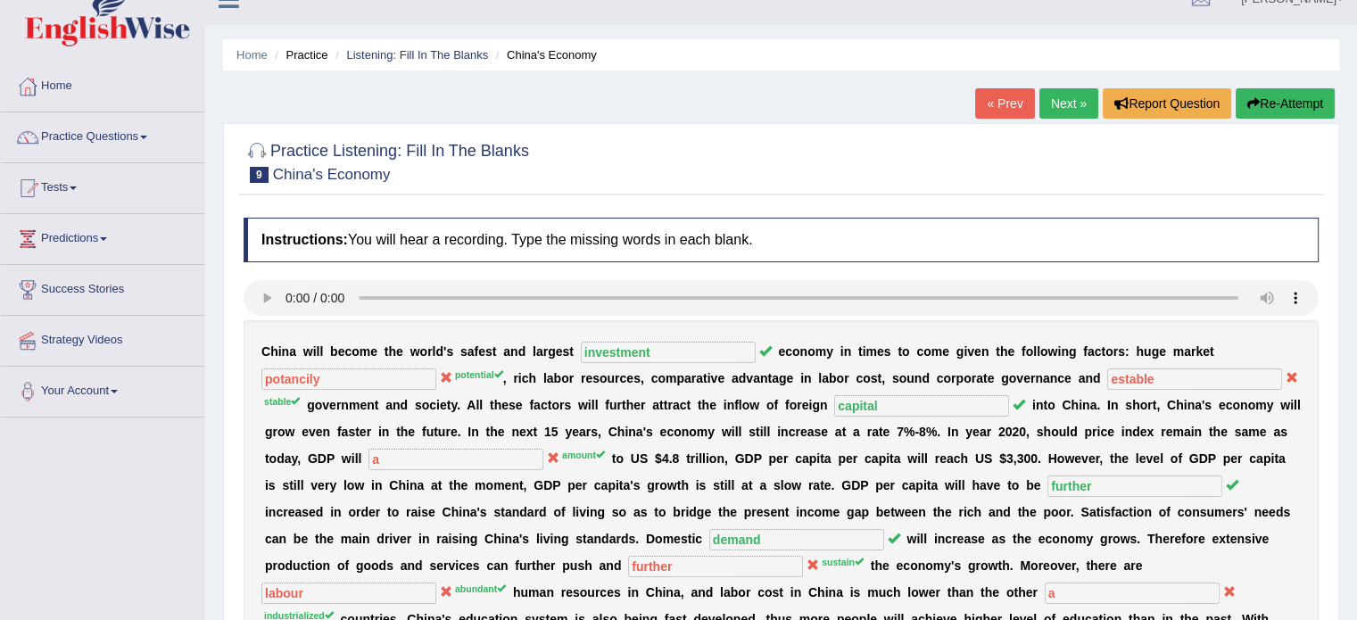
scroll to position [28, 0]
click at [1074, 106] on link "Next »" at bounding box center [1069, 102] width 59 height 30
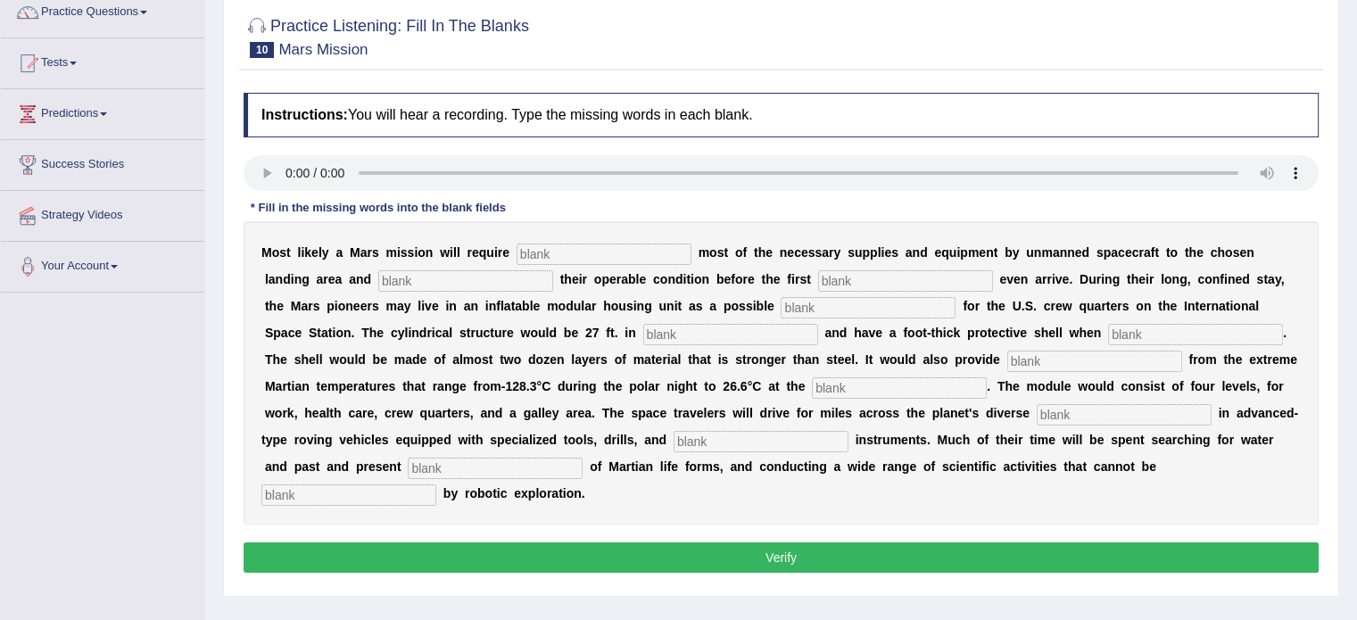
drag, startPoint x: 1370, startPoint y: 168, endPoint x: 1365, endPoint y: 272, distance: 104.5
click at [1356, 272] on html "Toggle navigation Home Practice Questions Speaking Practice Read Aloud Repeat S…" at bounding box center [678, 158] width 1357 height 620
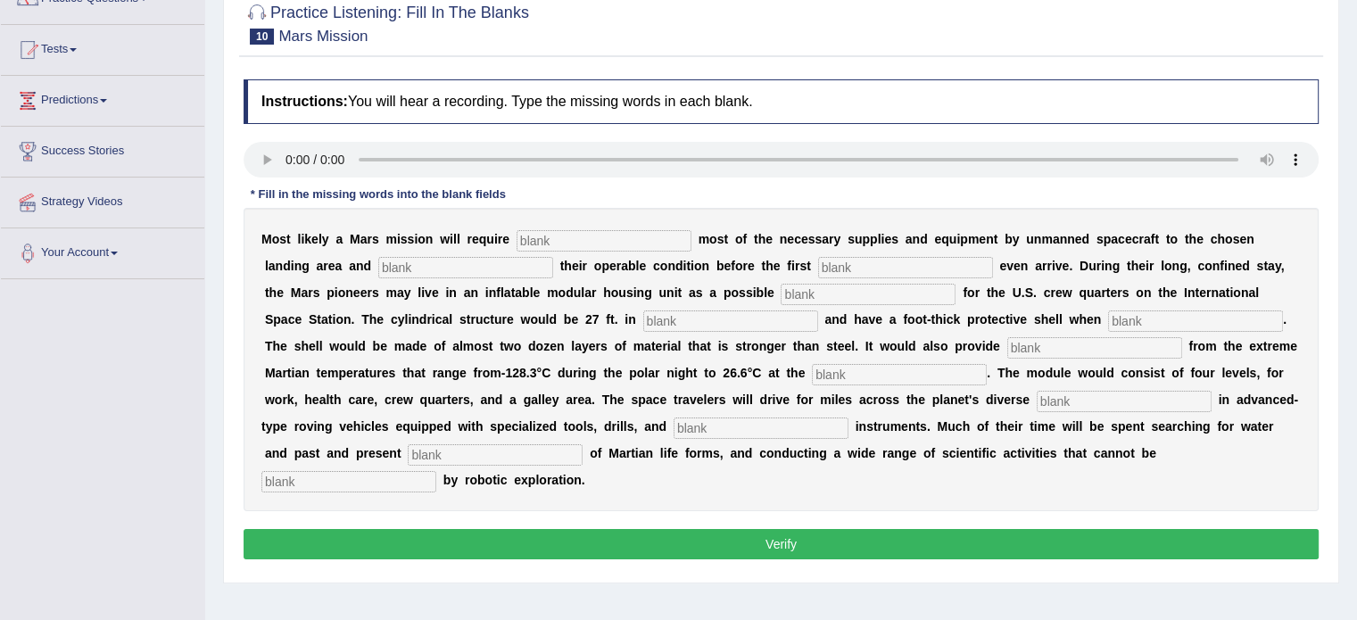
click at [571, 237] on input "text" at bounding box center [604, 240] width 175 height 21
click at [281, 487] on input "text" at bounding box center [348, 481] width 175 height 21
type input "complex"
click at [446, 452] on input "text" at bounding box center [495, 454] width 175 height 21
click at [446, 452] on input "evidance" at bounding box center [495, 454] width 175 height 21
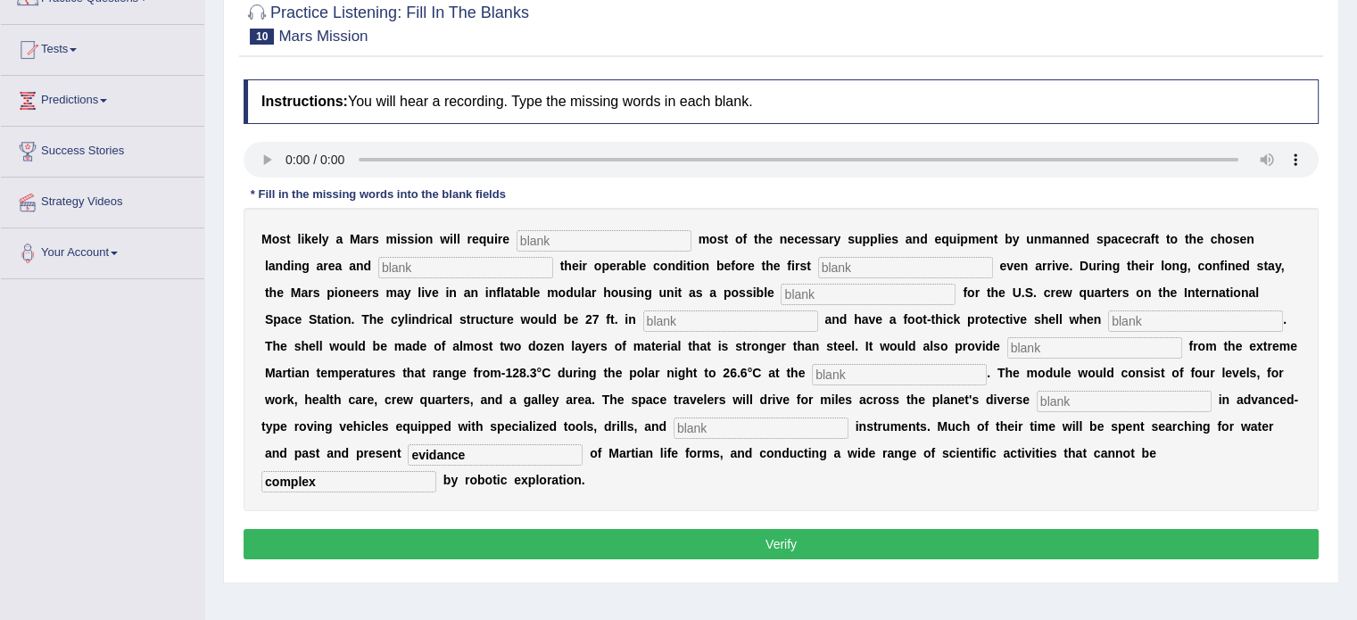
click at [444, 452] on input "evidance" at bounding box center [495, 454] width 175 height 21
type input "evidence"
click at [727, 427] on input "text" at bounding box center [761, 428] width 175 height 21
type input "analitical"
click at [1074, 394] on input "text" at bounding box center [1124, 401] width 175 height 21
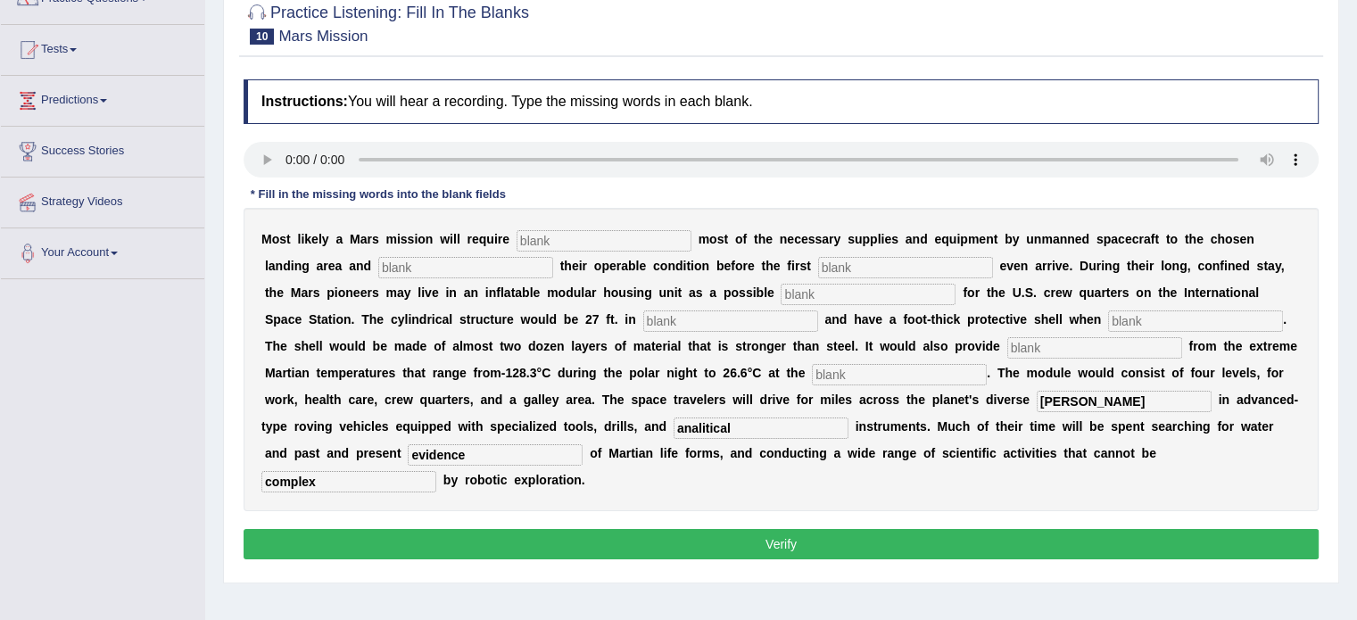
type input "torain"
click at [882, 371] on input "text" at bounding box center [899, 374] width 175 height 21
type input "equater"
click at [1043, 337] on input "text" at bounding box center [1094, 347] width 175 height 21
click at [1014, 344] on input "isulation" at bounding box center [1094, 347] width 175 height 21
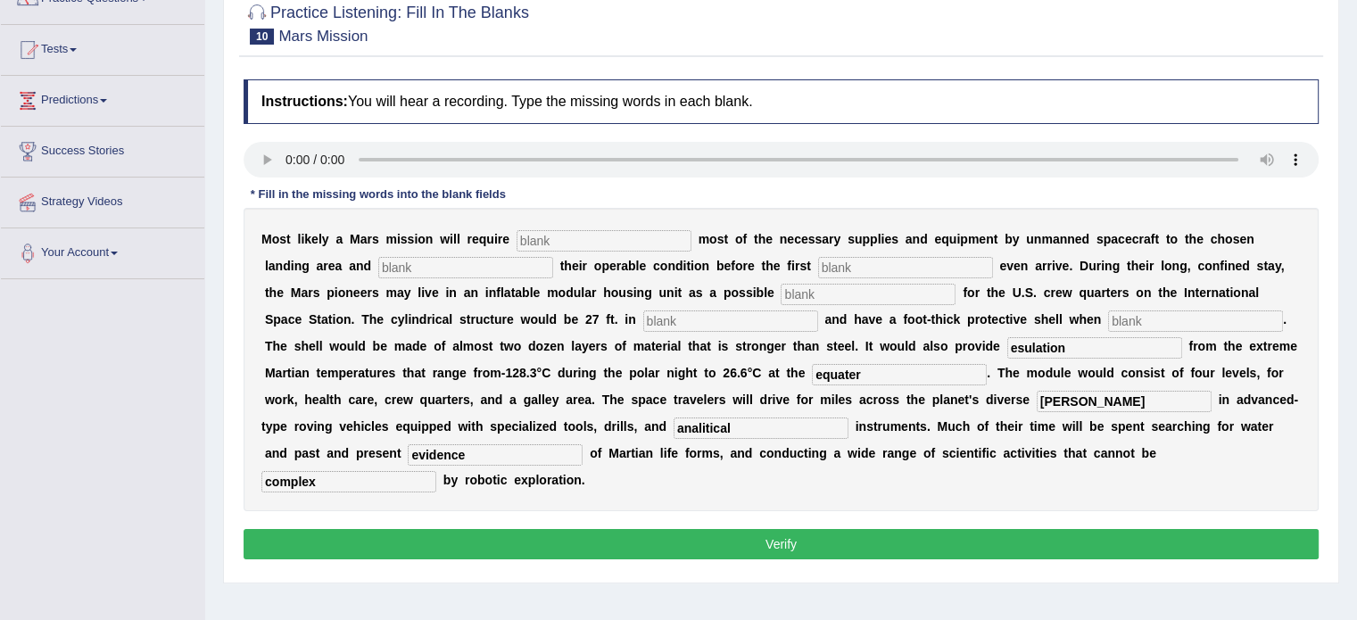
type input "esulation"
click at [1131, 322] on input "text" at bounding box center [1195, 321] width 175 height 21
type input "fillied"
click at [695, 318] on input "text" at bounding box center [730, 321] width 175 height 21
type input "dayametter"
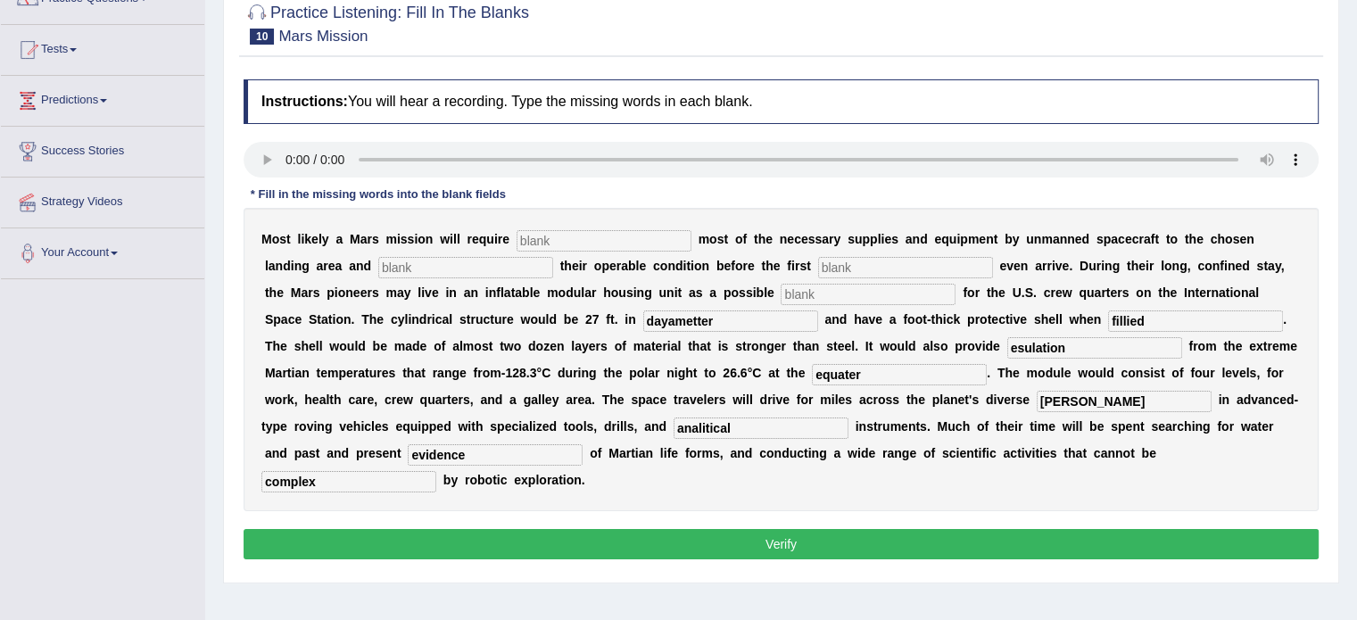
click at [554, 235] on input "text" at bounding box center [604, 240] width 175 height 21
click at [788, 293] on input "text" at bounding box center [868, 294] width 175 height 21
type input "replacement"
click at [858, 267] on input "text" at bounding box center [905, 267] width 175 height 21
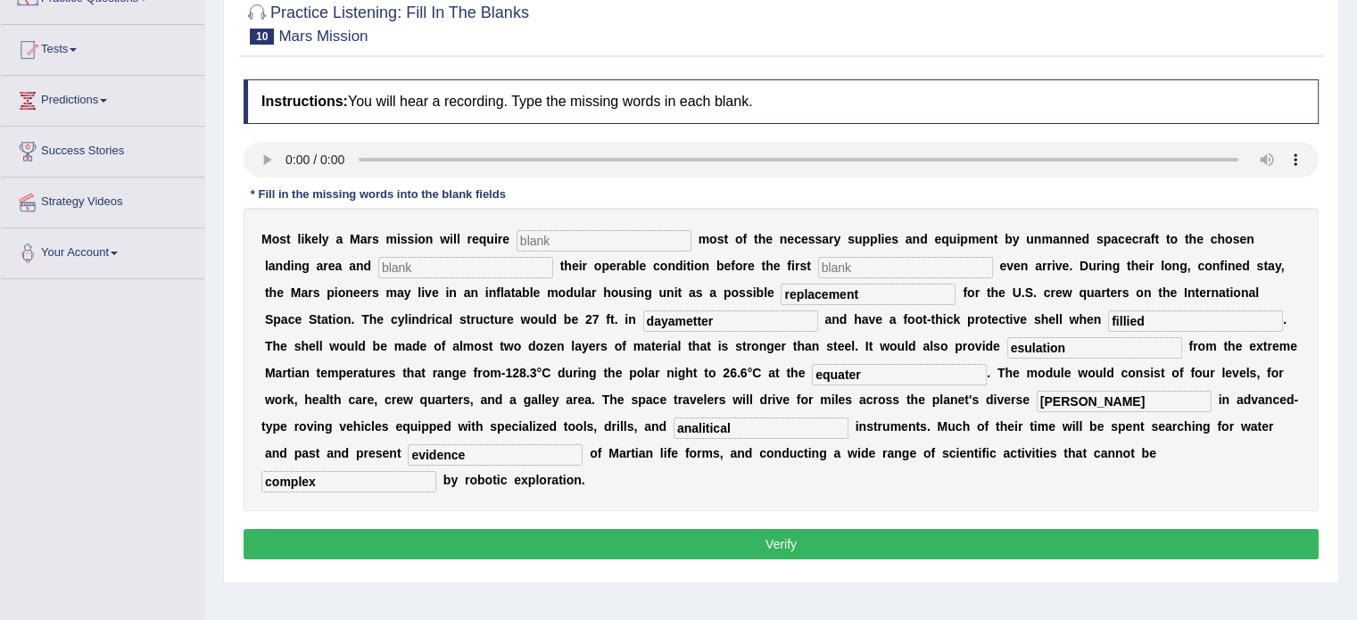
click at [572, 234] on input "text" at bounding box center [604, 240] width 175 height 21
type input "transporting"
click at [440, 269] on input "text" at bounding box center [465, 267] width 175 height 21
type input "a"
click at [560, 312] on b at bounding box center [560, 319] width 7 height 14
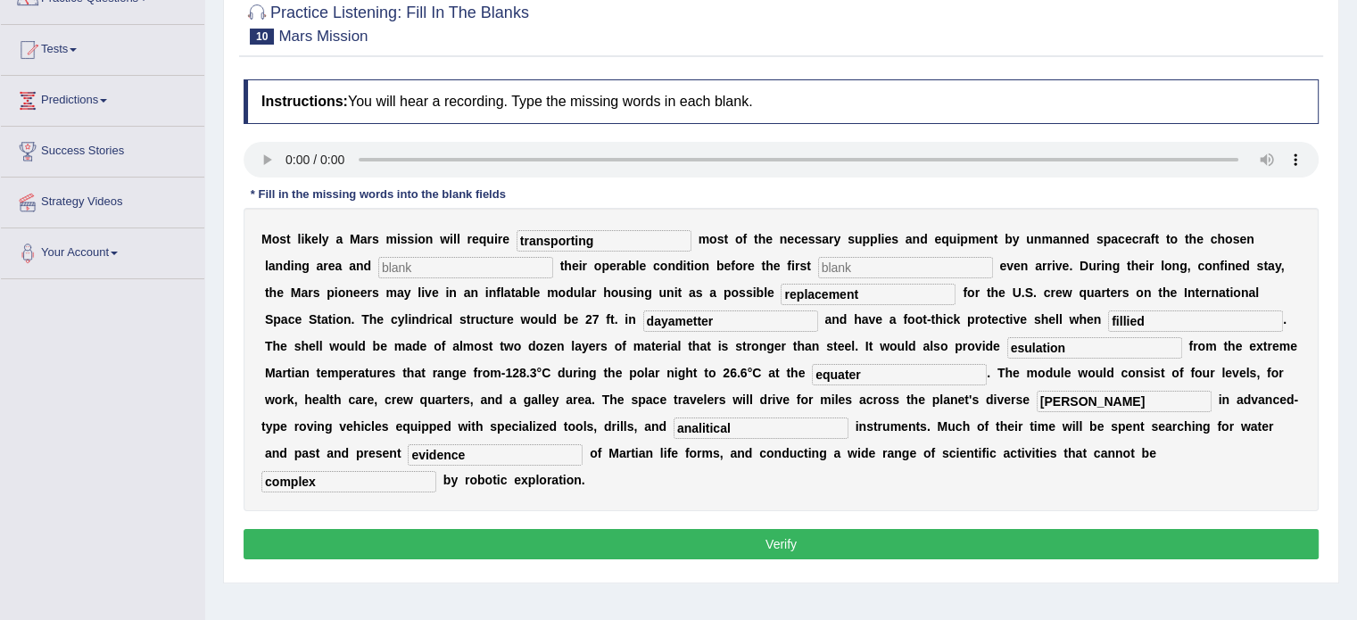
click at [832, 264] on input "text" at bounding box center [905, 267] width 175 height 21
type input "astronos"
click at [500, 272] on input "text" at bounding box center [465, 267] width 175 height 21
type input "a"
click at [665, 547] on button "Verify" at bounding box center [781, 544] width 1075 height 30
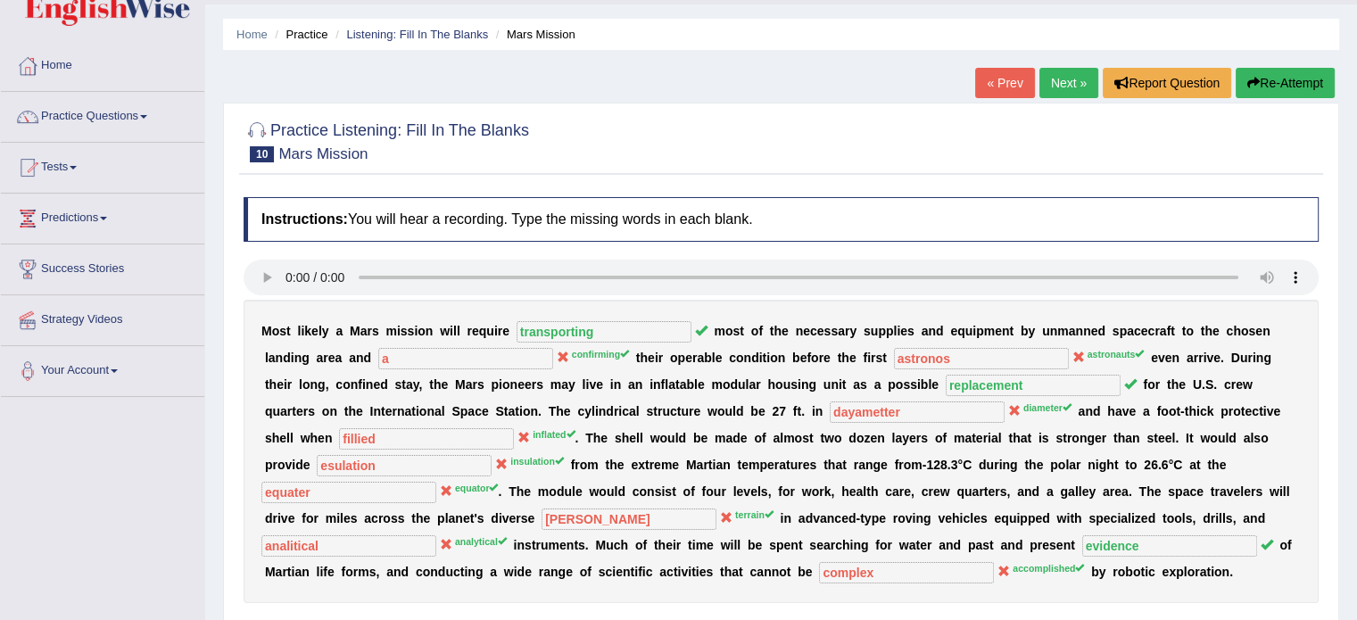
scroll to position [46, 0]
click at [1052, 81] on link "Next »" at bounding box center [1069, 84] width 59 height 30
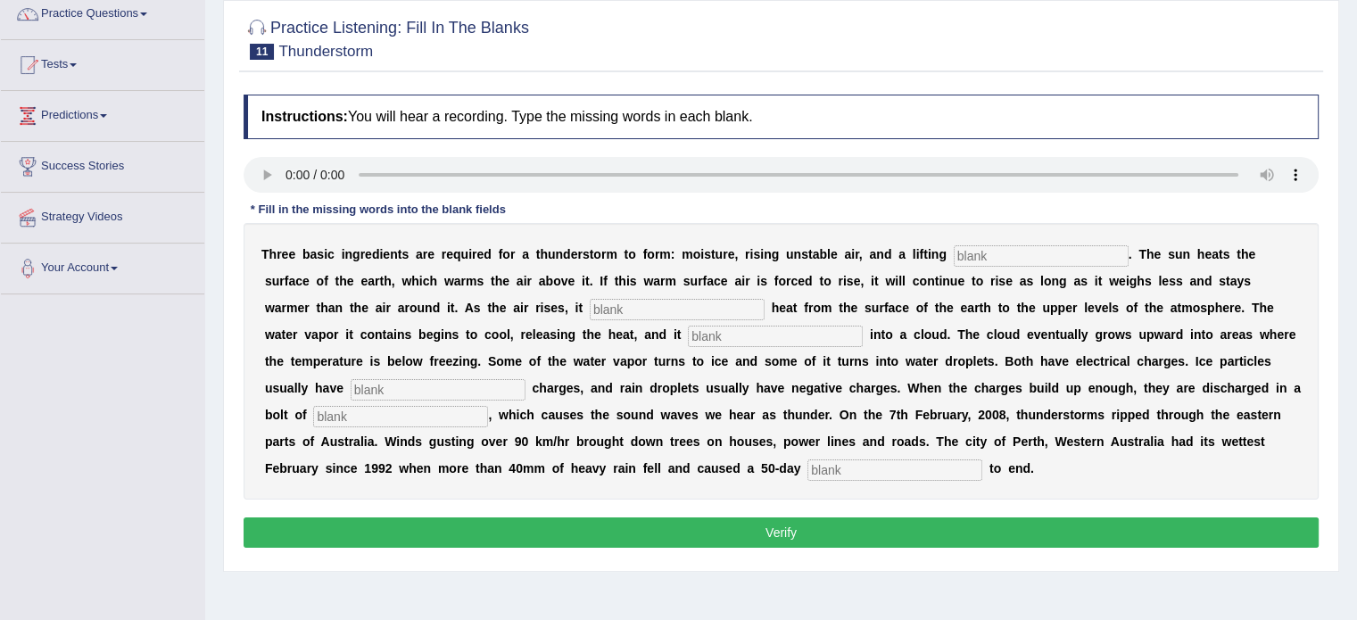
scroll to position [150, 0]
click at [973, 262] on input "text" at bounding box center [1041, 255] width 175 height 21
type input "macanizam"
click at [642, 294] on div "T h r e e b a s i c i n g r e d i e n t s a r e r e q u i r e d f o r a t h u n…" at bounding box center [781, 361] width 1075 height 277
click at [618, 310] on input "text" at bounding box center [677, 309] width 175 height 21
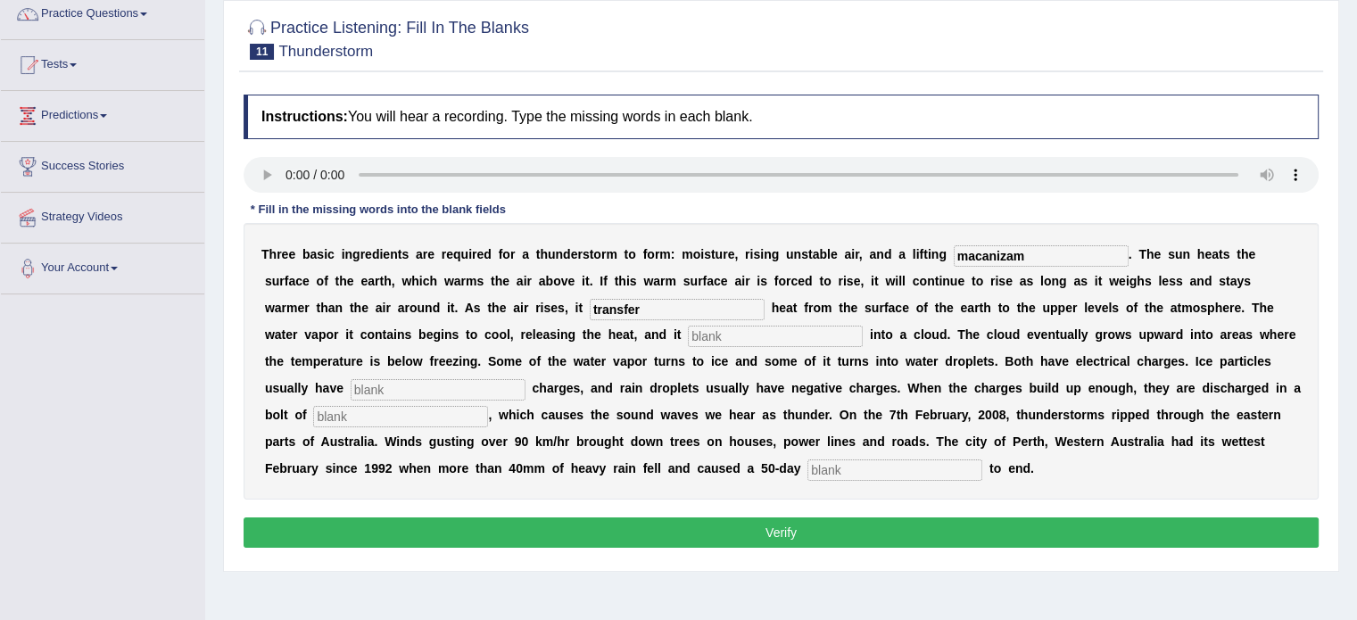
type input "transfer"
click at [739, 340] on input "text" at bounding box center [775, 336] width 175 height 21
type input "condenses"
click at [435, 391] on input "text" at bounding box center [438, 389] width 175 height 21
type input "positive"
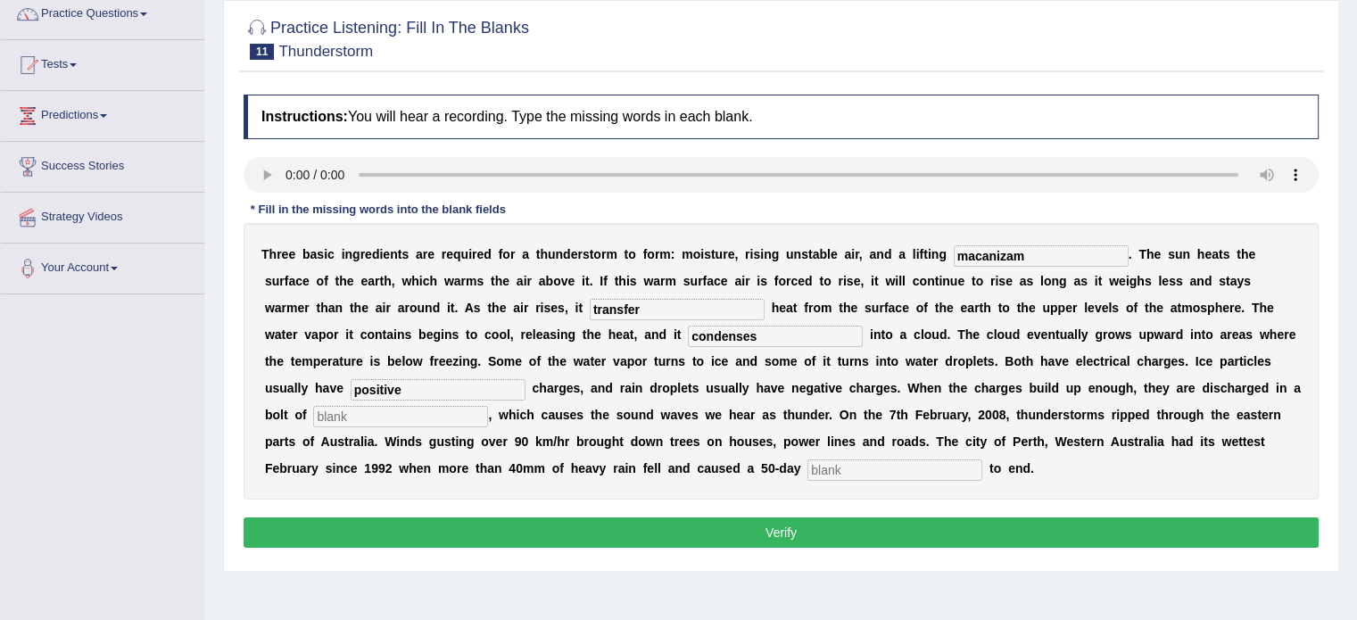
click at [396, 417] on input "text" at bounding box center [400, 416] width 175 height 21
type input "landing"
click at [832, 477] on input "text" at bounding box center [895, 470] width 175 height 21
type input "drought"
click at [377, 419] on input "landing" at bounding box center [400, 416] width 175 height 21
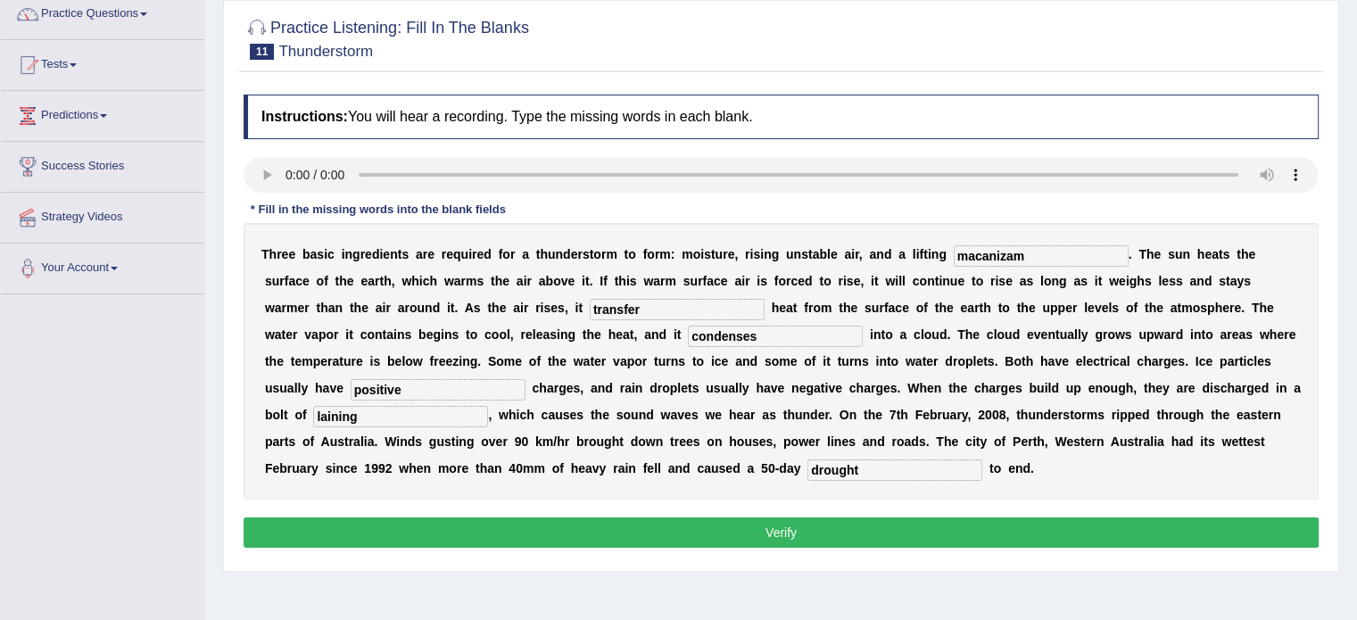
type input "laining"
click at [621, 520] on button "Verify" at bounding box center [781, 533] width 1075 height 30
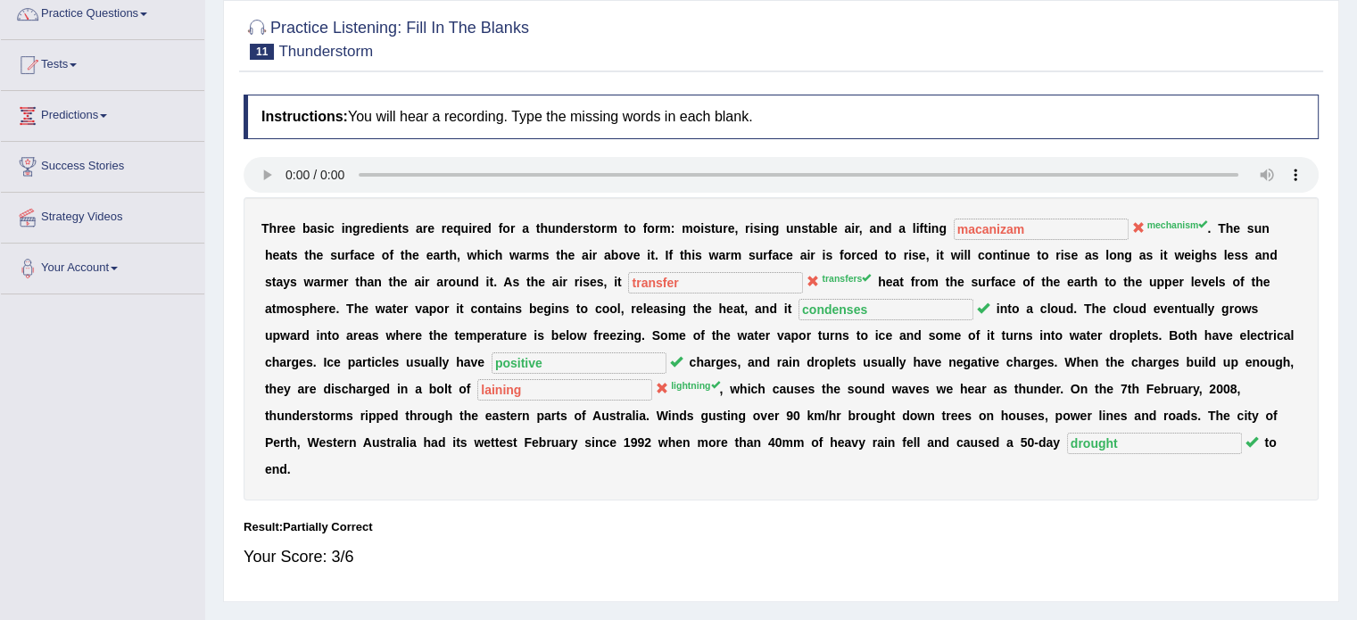
scroll to position [0, 0]
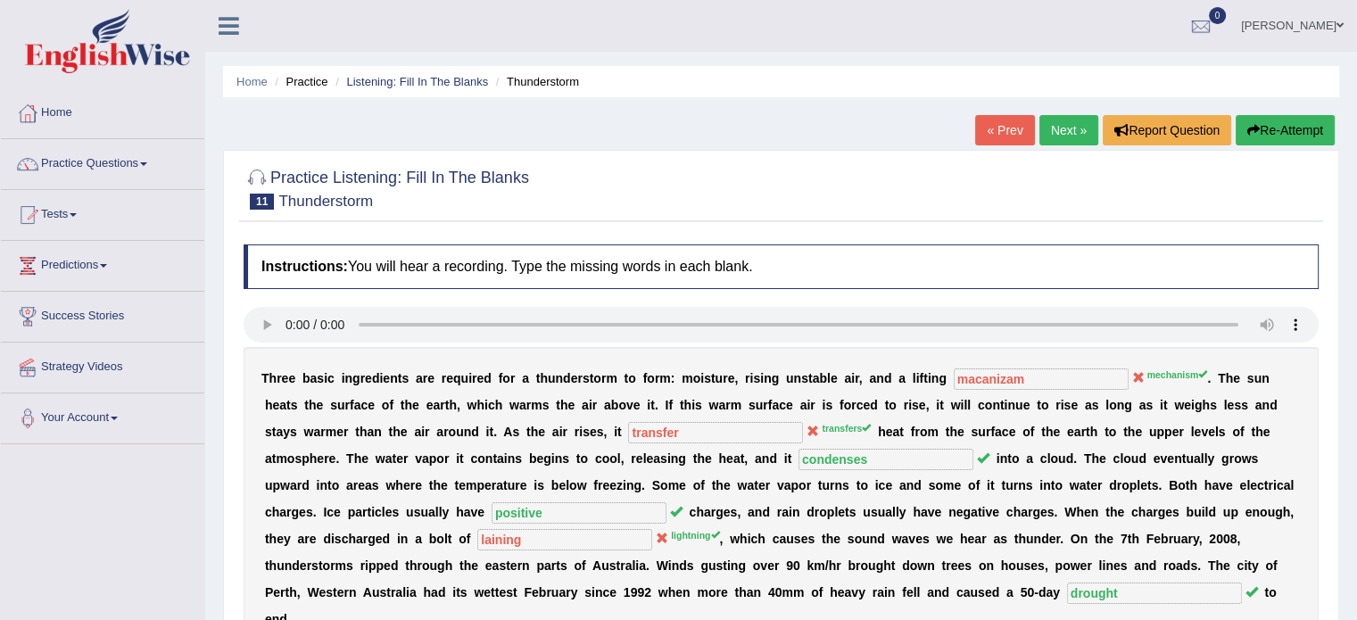
click at [1057, 130] on link "Next »" at bounding box center [1069, 130] width 59 height 30
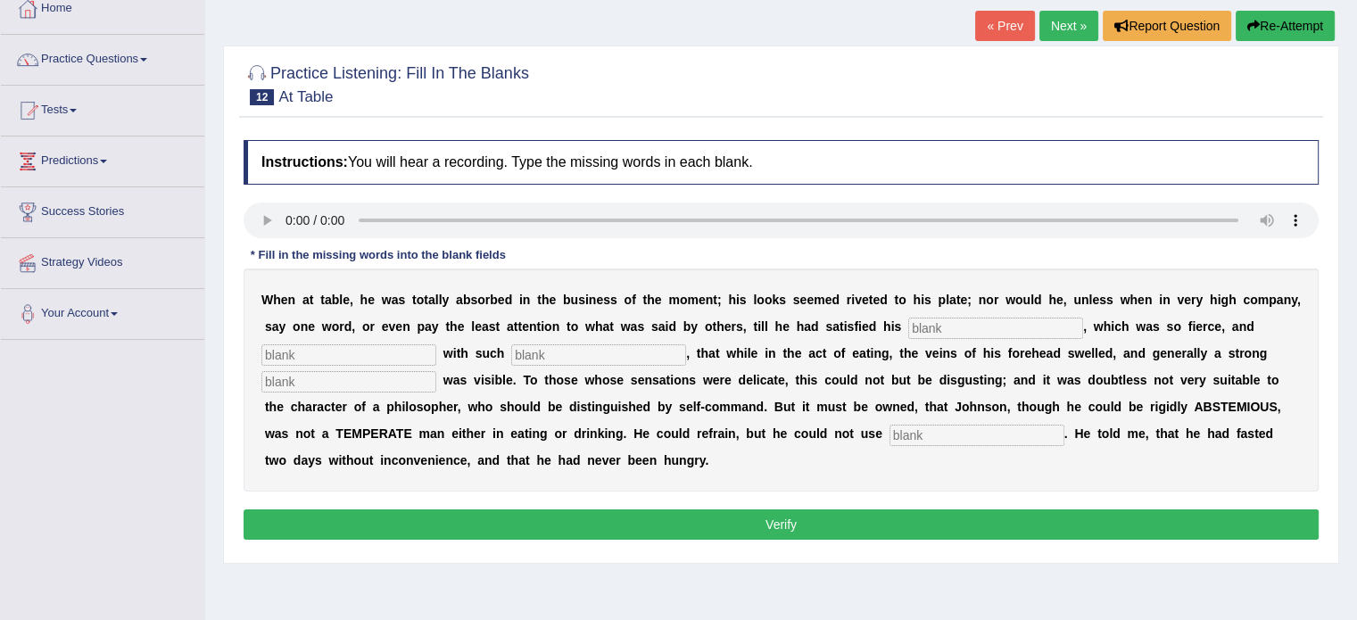
scroll to position [129, 0]
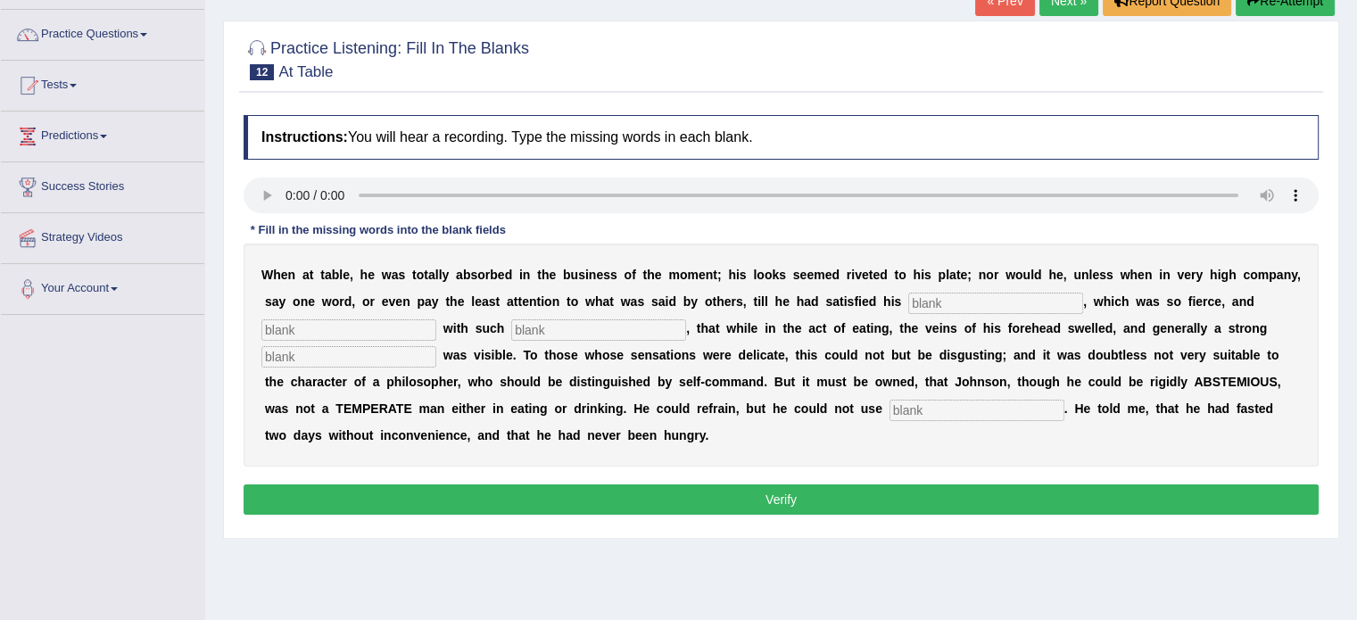
click at [311, 356] on input "text" at bounding box center [348, 356] width 175 height 21
click at [904, 410] on input "text" at bounding box center [977, 410] width 175 height 21
type input "modernly"
click at [918, 300] on input "text" at bounding box center [995, 303] width 175 height 21
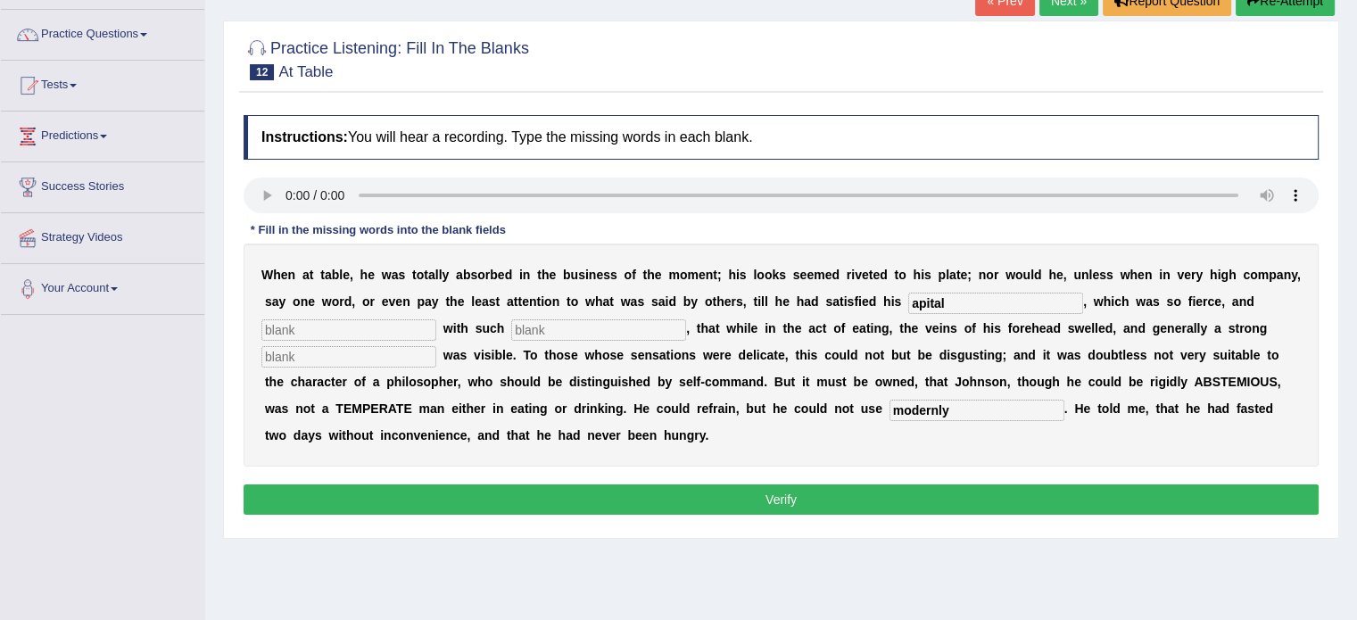
type input "apital"
click at [353, 326] on input "text" at bounding box center [348, 329] width 175 height 21
type input "doll"
click at [552, 331] on input "text" at bounding box center [598, 329] width 175 height 21
type input "aa"
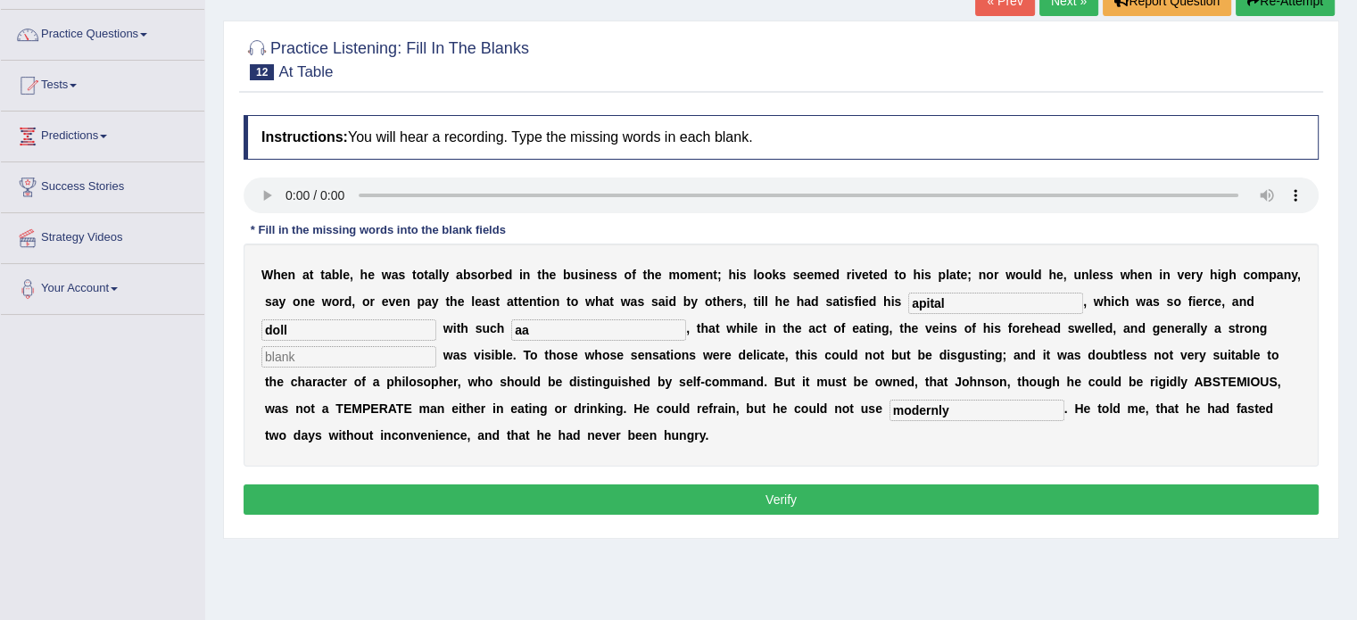
click at [273, 353] on input "text" at bounding box center [348, 356] width 175 height 21
type input "a"
click at [725, 506] on button "Verify" at bounding box center [781, 500] width 1075 height 30
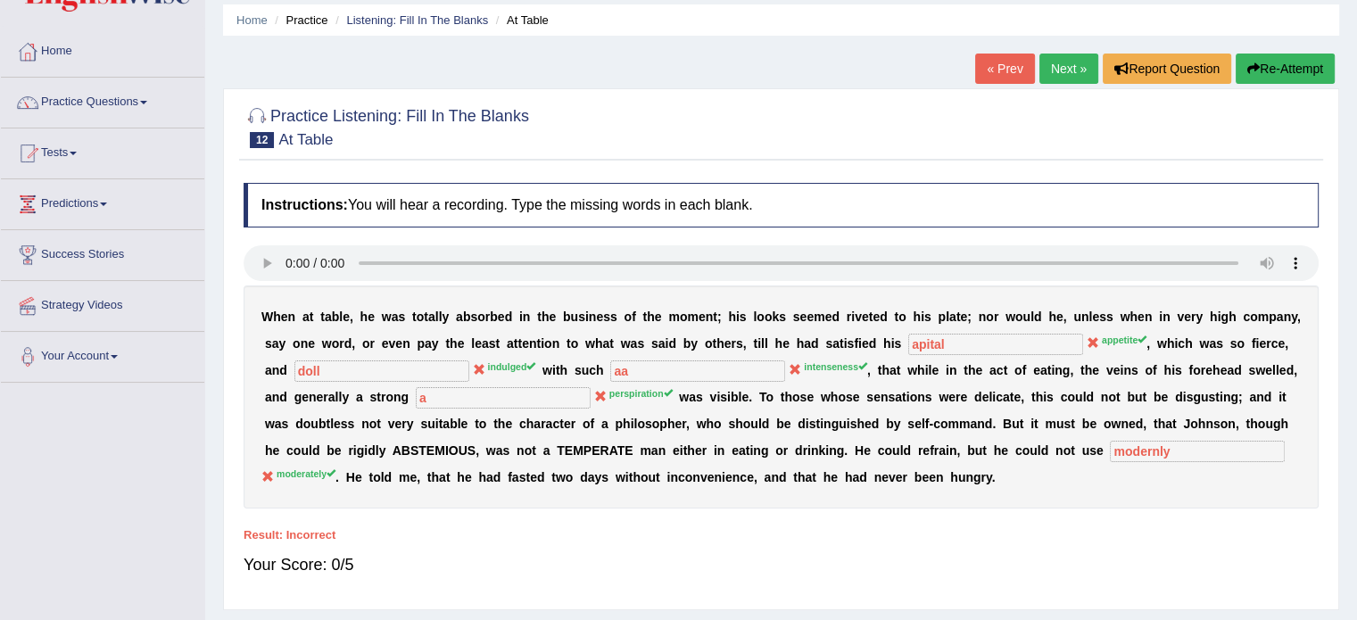
scroll to position [57, 0]
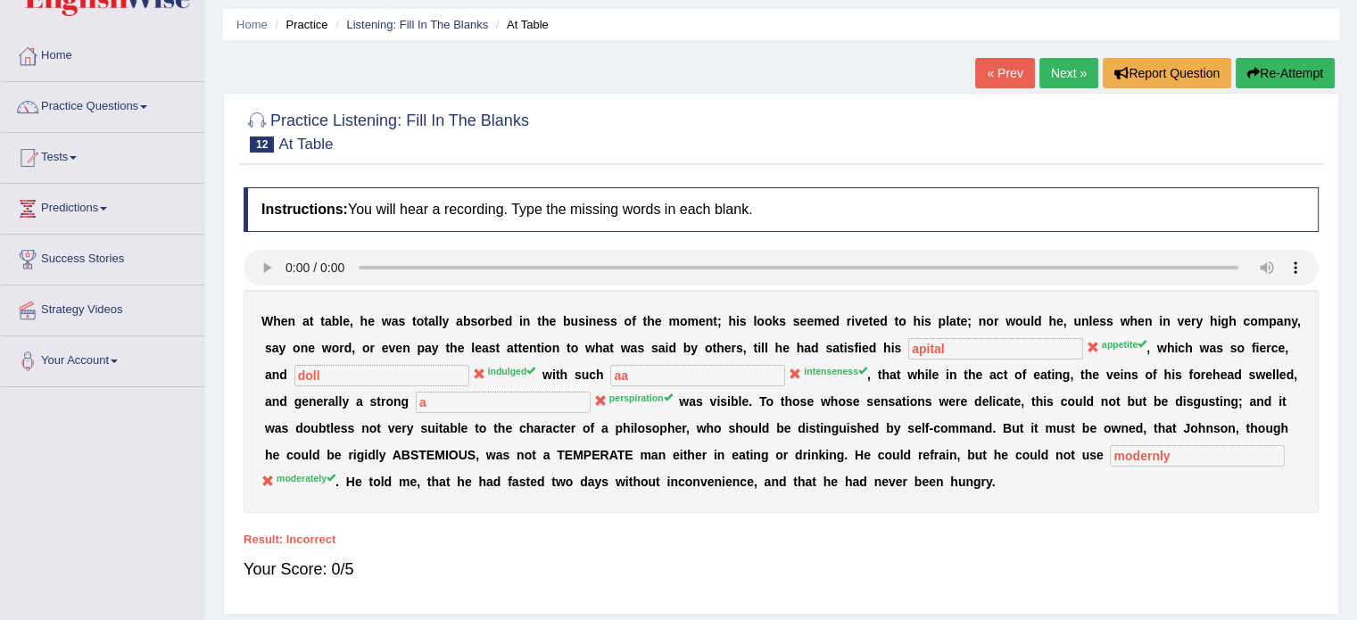
click at [1062, 62] on link "Next »" at bounding box center [1069, 73] width 59 height 30
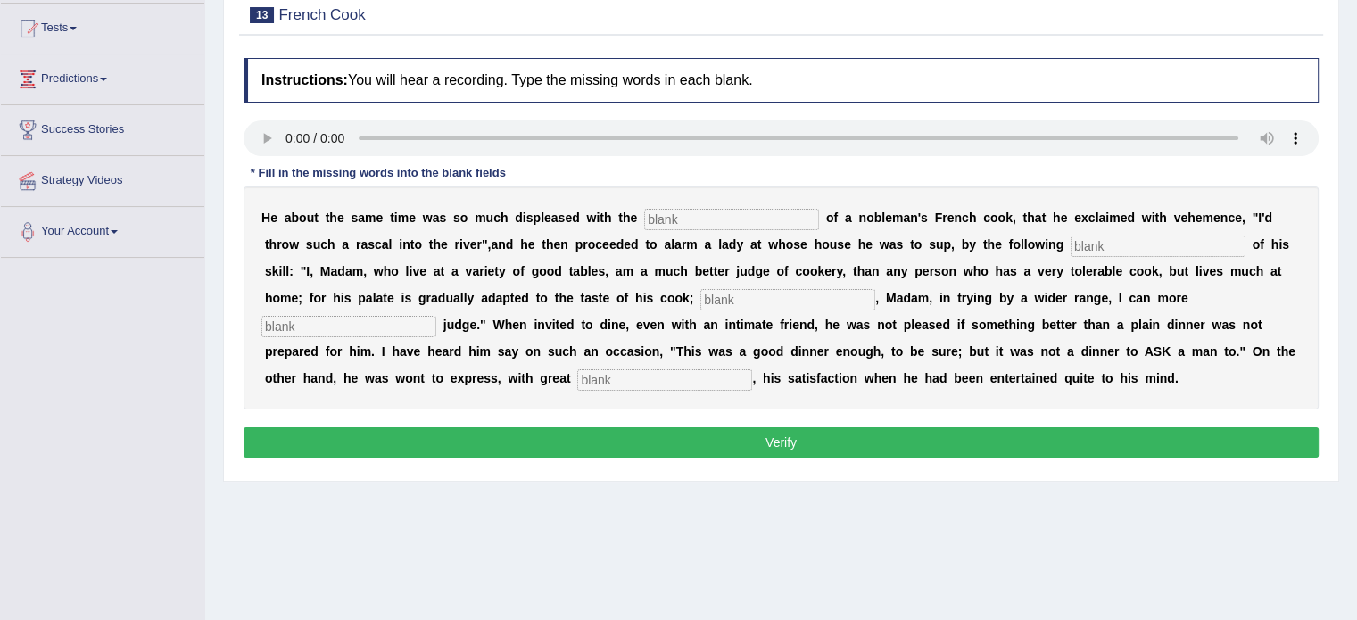
scroll to position [188, 0]
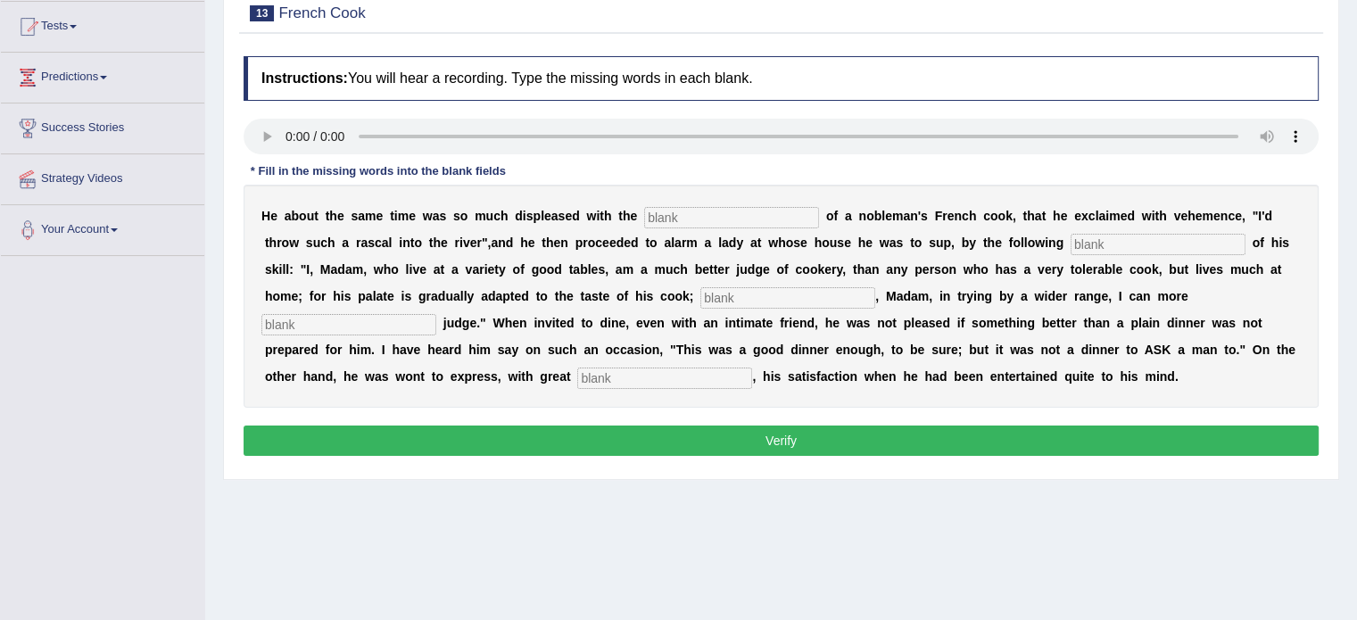
click at [668, 216] on input "text" at bounding box center [731, 217] width 175 height 21
type input "prformance"
click at [1099, 244] on input "text" at bounding box center [1158, 244] width 175 height 21
type input "manufaster"
click at [723, 302] on input "text" at bounding box center [788, 297] width 175 height 21
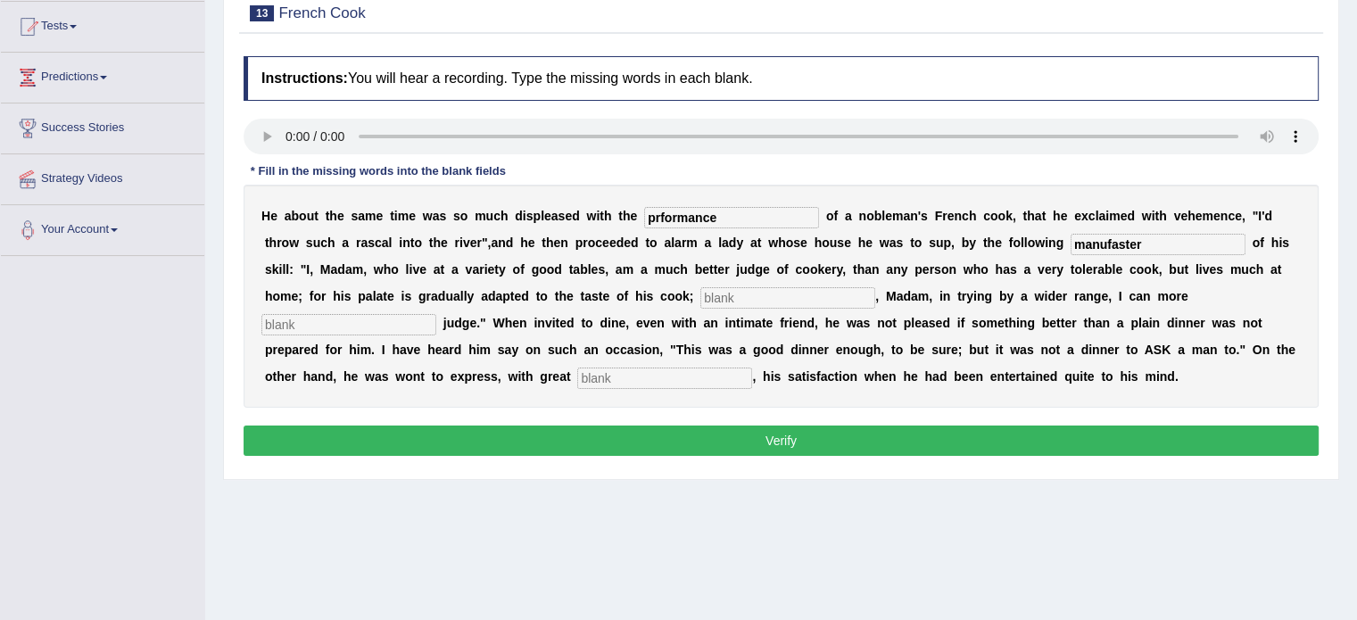
click at [361, 321] on input "text" at bounding box center [348, 324] width 175 height 21
type input "expolosly"
click at [618, 368] on input "text" at bounding box center [664, 378] width 175 height 21
click at [659, 217] on input "prformance" at bounding box center [731, 217] width 175 height 21
type input "performance"
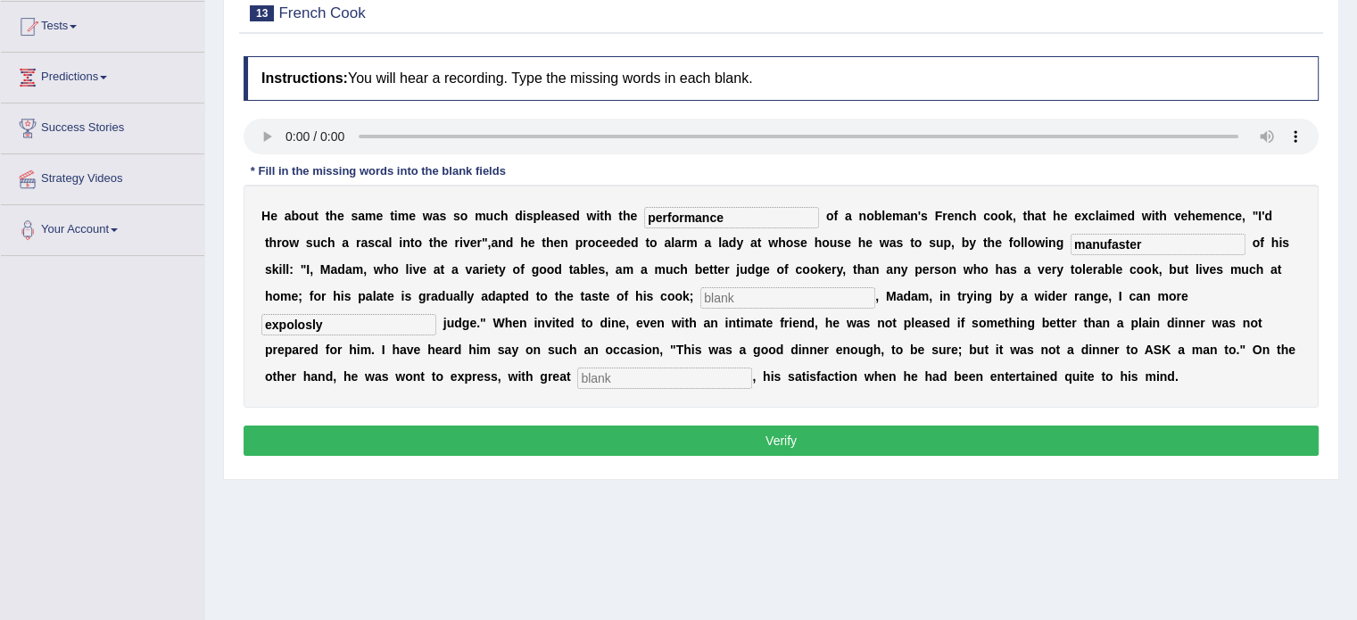
click at [780, 299] on input "text" at bounding box center [788, 297] width 175 height 21
type input "a"
click at [578, 373] on input "text" at bounding box center [664, 378] width 175 height 21
type input "a"
click at [728, 435] on button "Verify" at bounding box center [781, 441] width 1075 height 30
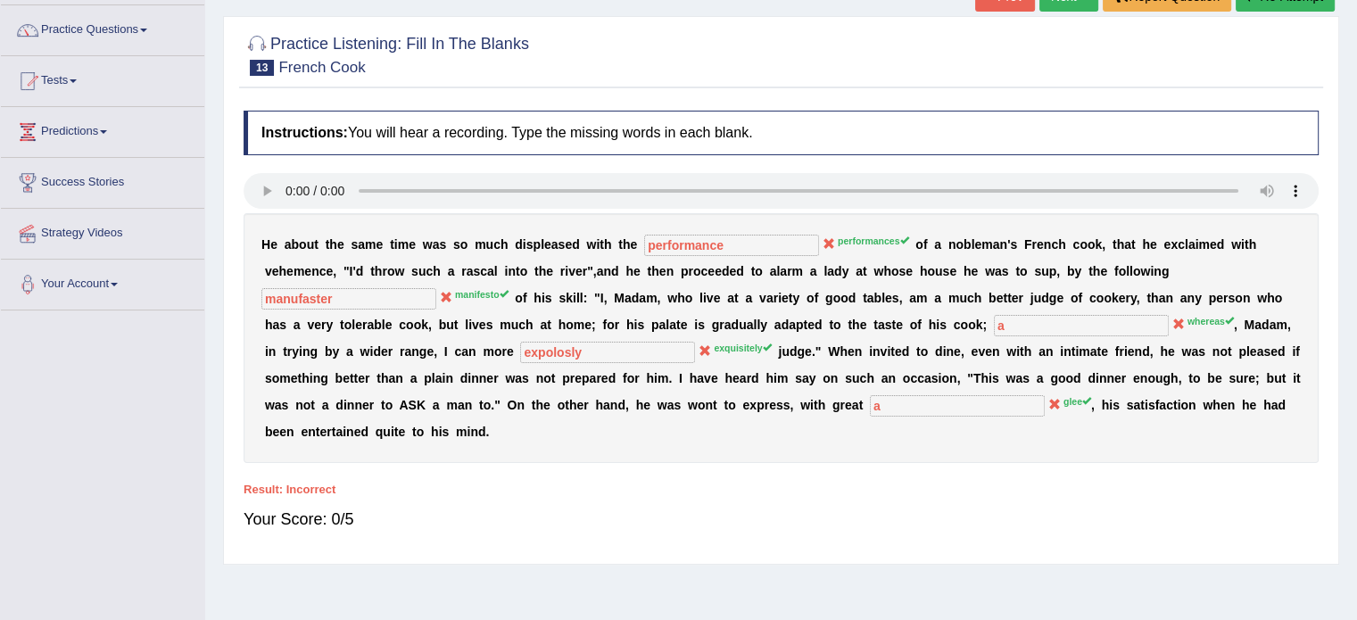
scroll to position [100, 0]
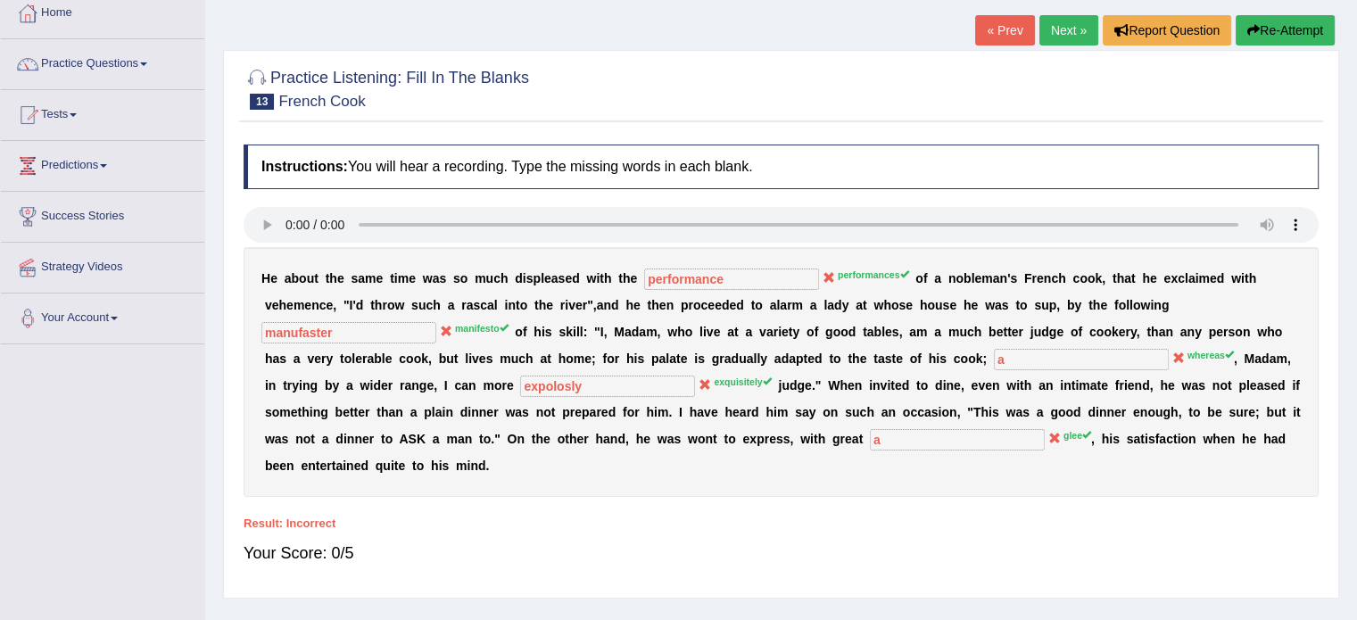
click at [1077, 33] on link "Next »" at bounding box center [1069, 30] width 59 height 30
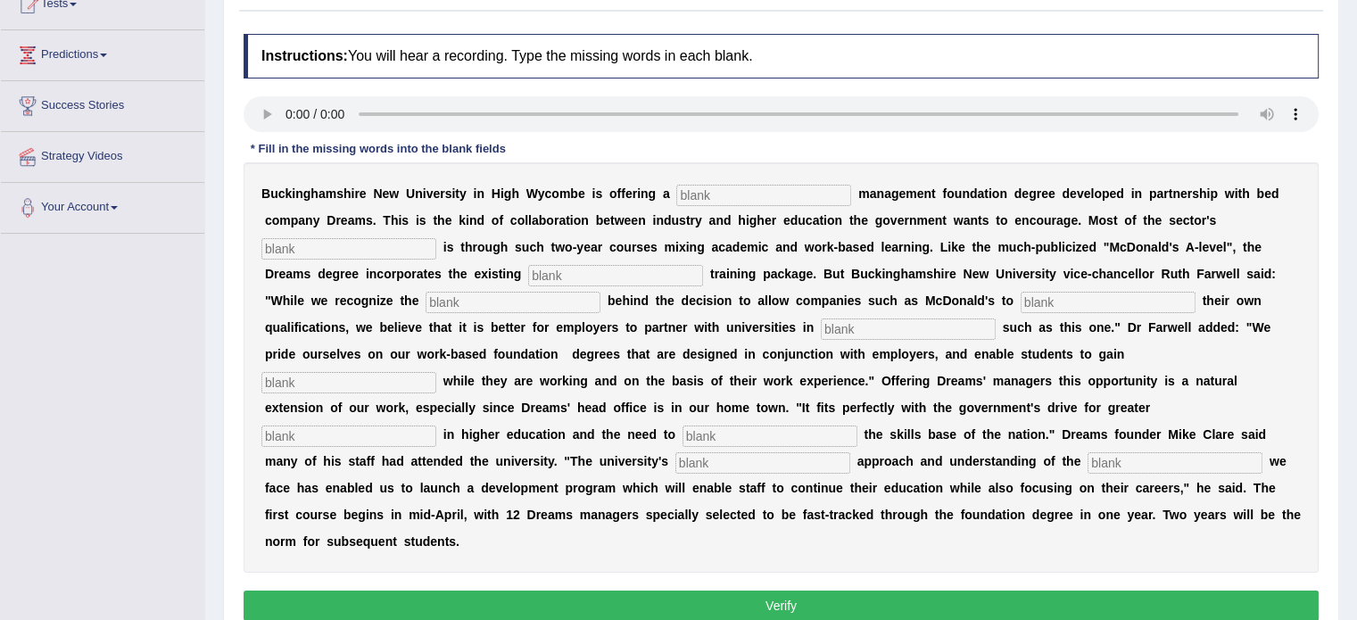
scroll to position [213, 0]
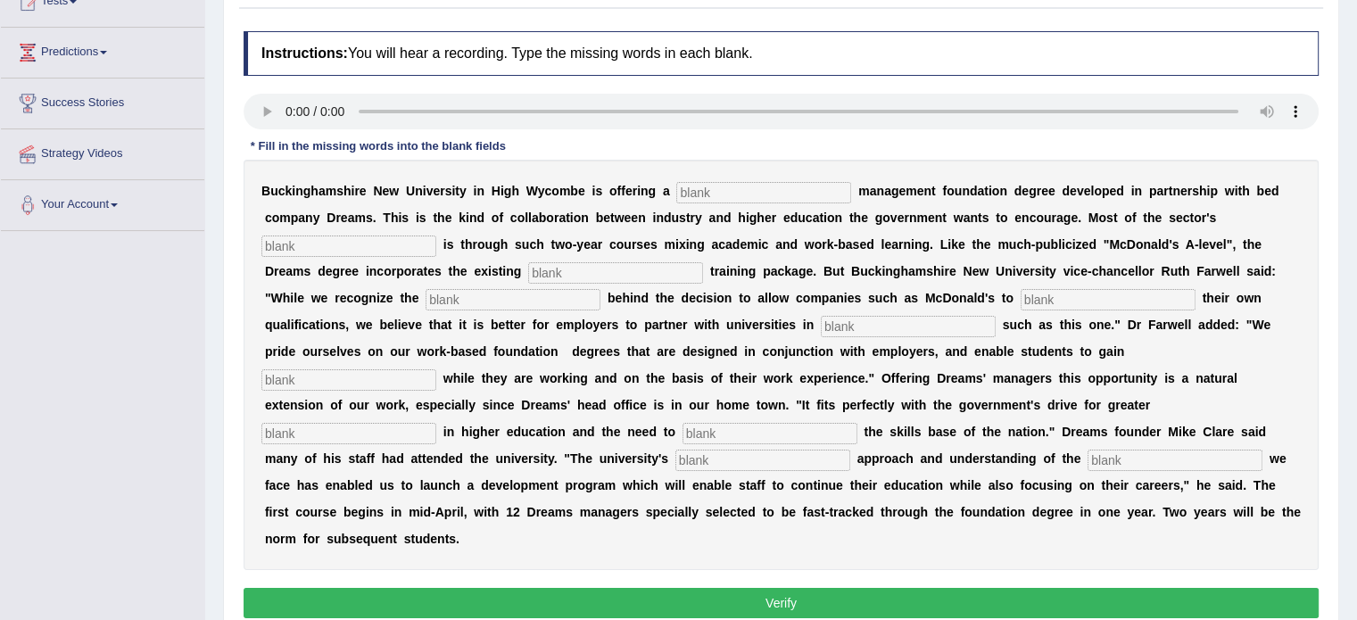
click at [701, 192] on input "text" at bounding box center [763, 192] width 175 height 21
type input "retail"
click at [303, 253] on input "text" at bounding box center [348, 246] width 175 height 21
click at [284, 250] on input "text" at bounding box center [348, 246] width 175 height 21
type input "expances"
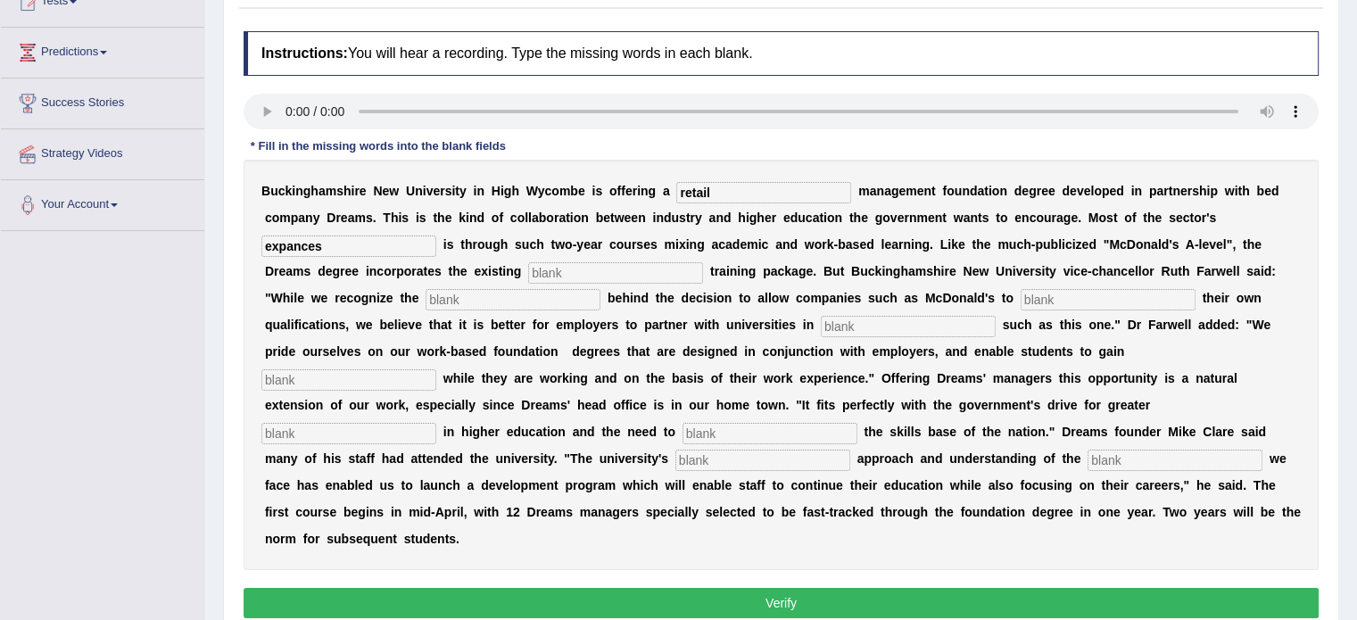
click at [557, 267] on input "text" at bounding box center [615, 272] width 175 height 21
type input "company"
click at [478, 300] on input "text" at bounding box center [513, 299] width 175 height 21
type input "impitest"
click at [1039, 292] on input "text" at bounding box center [1108, 299] width 175 height 21
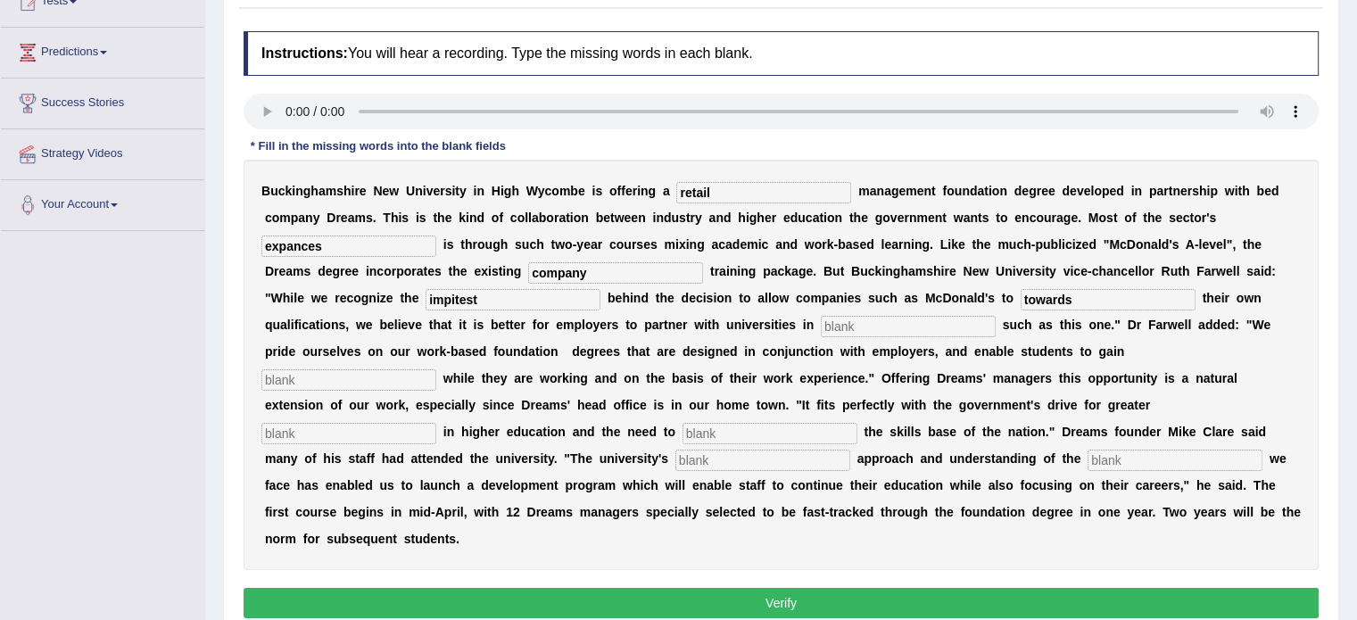
type input "towards"
click at [849, 311] on div "B u c k i n g h a m s h i r e N e w U n i v e r s i t y i n H i g h W y c o m b…" at bounding box center [781, 365] width 1075 height 410
click at [834, 328] on input "text" at bounding box center [908, 326] width 175 height 21
type input "enisitals"
click at [359, 374] on input "text" at bounding box center [348, 379] width 175 height 21
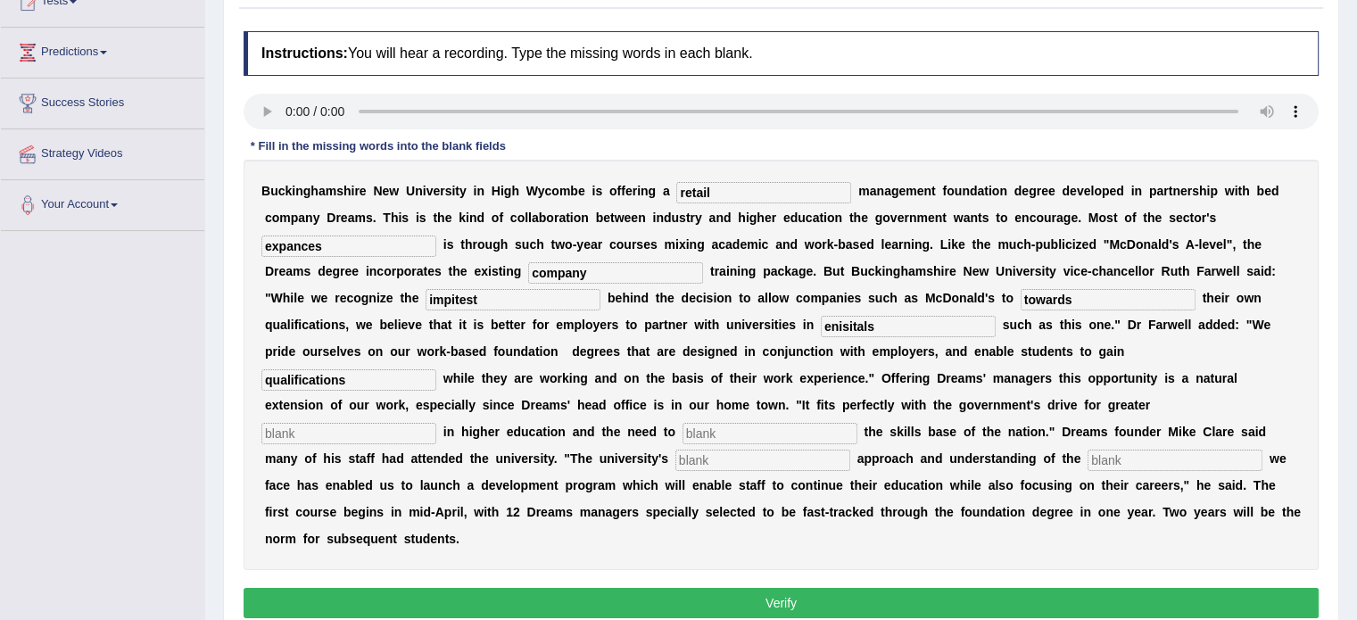
type input "qualifications"
click at [349, 431] on input "text" at bounding box center [348, 433] width 175 height 21
type input "participatation"
click at [709, 434] on input "text" at bounding box center [770, 433] width 175 height 21
type input "inhancesparga"
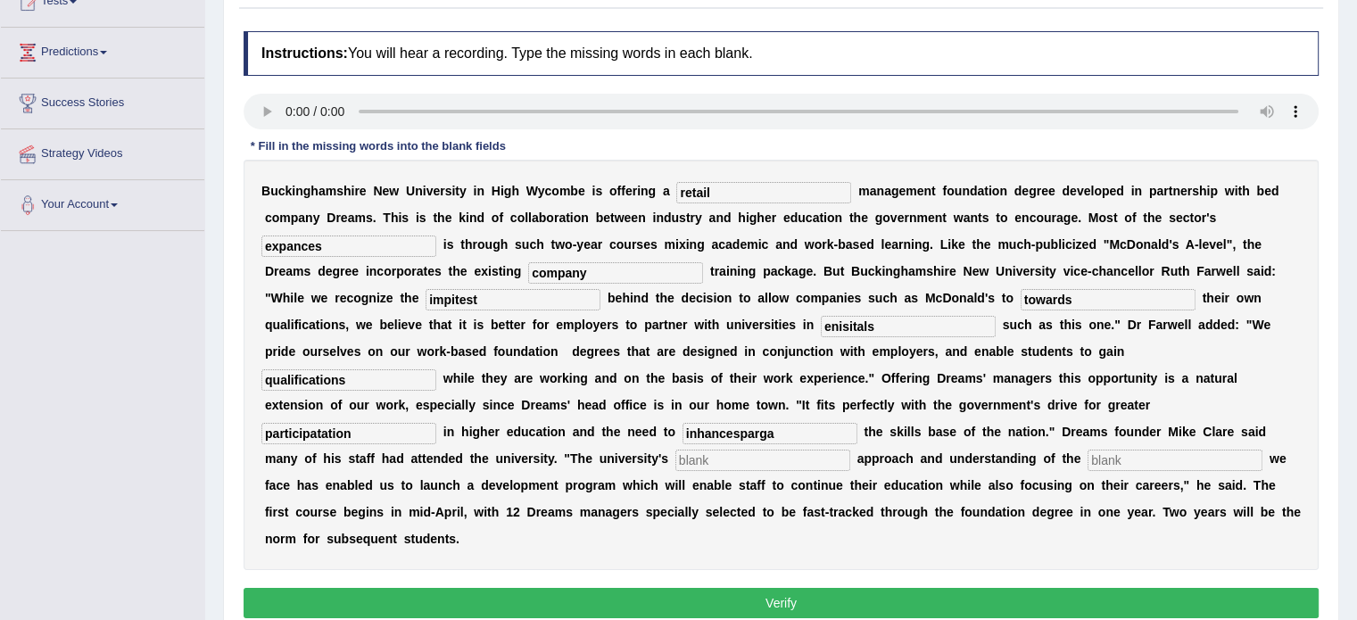
click at [1111, 456] on input "text" at bounding box center [1175, 460] width 175 height 21
type input "challenges"
click at [717, 458] on input "text" at bounding box center [763, 460] width 175 height 21
type input "pargametention"
click at [779, 432] on input "inhancesparga" at bounding box center [770, 433] width 175 height 21
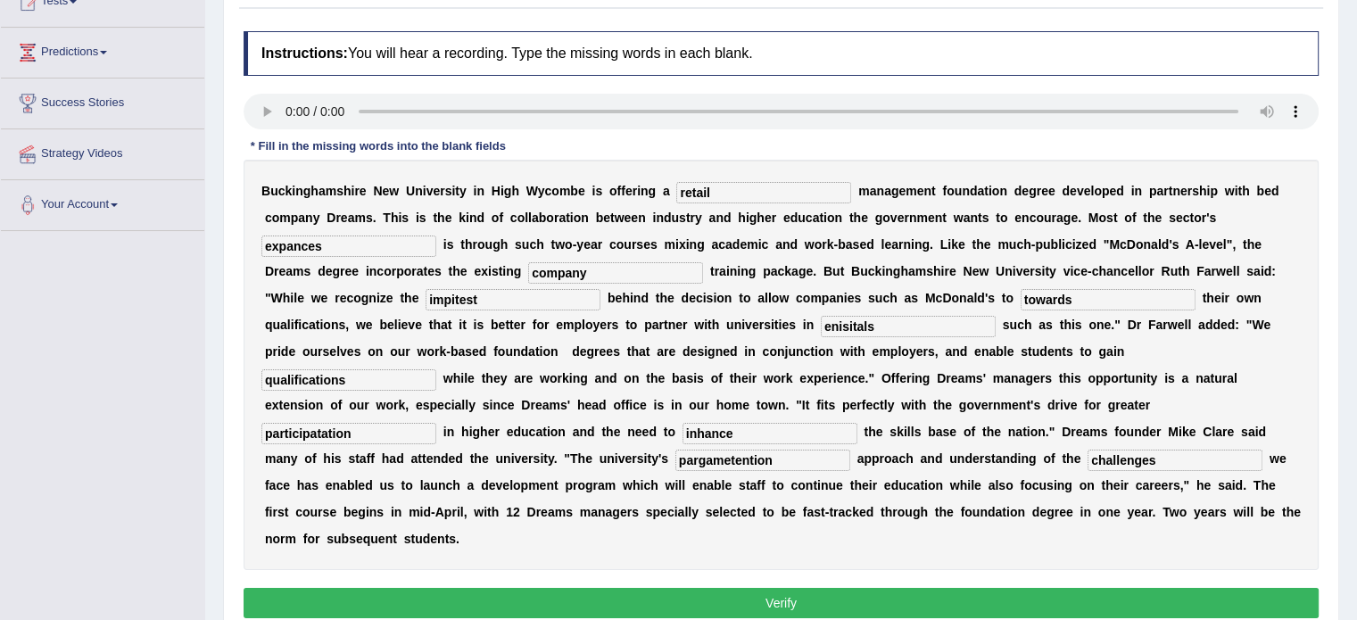
type input "inhance"
click at [357, 433] on input "participatation" at bounding box center [348, 433] width 175 height 21
type input "participation"
click at [350, 378] on input "qualifications" at bounding box center [348, 379] width 175 height 21
type input "qualifications"
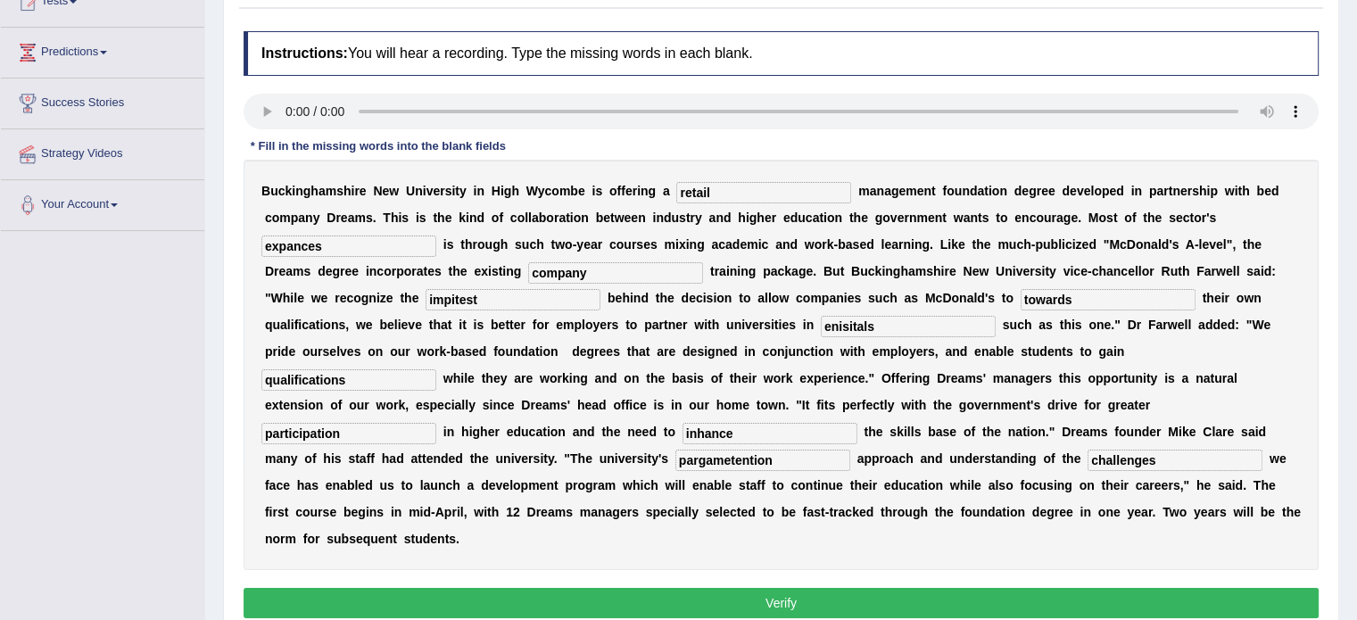
click at [727, 606] on button "Verify" at bounding box center [781, 603] width 1075 height 30
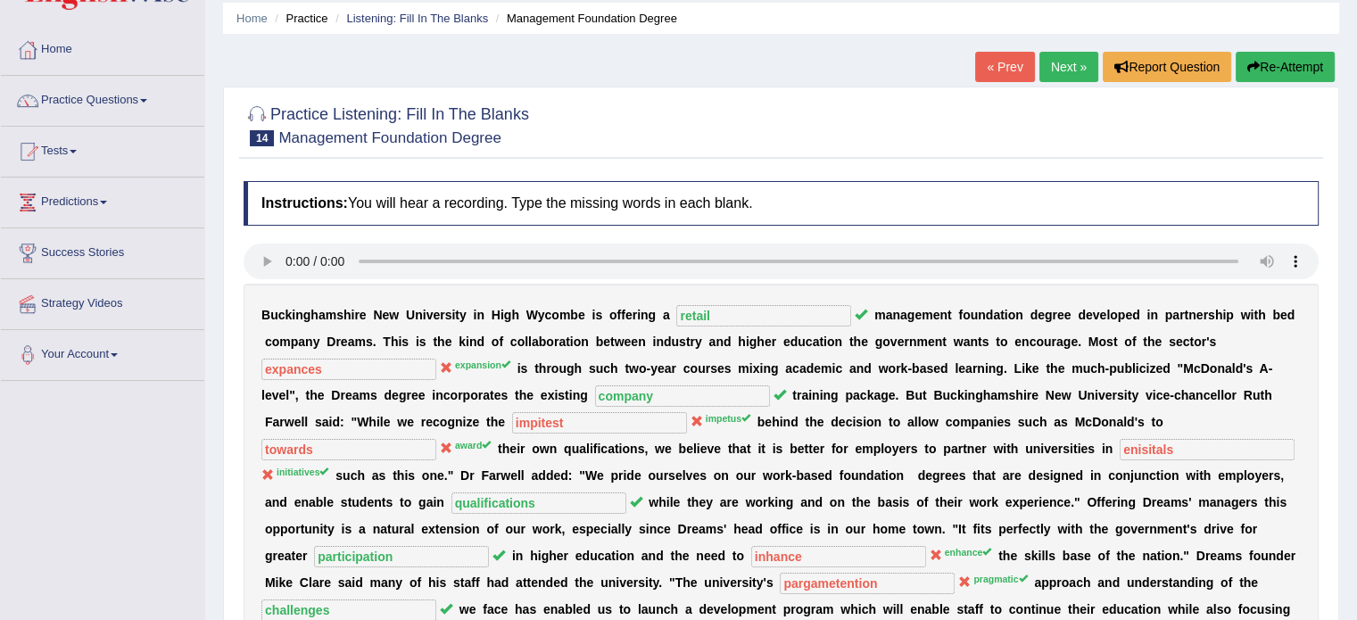
scroll to position [43, 0]
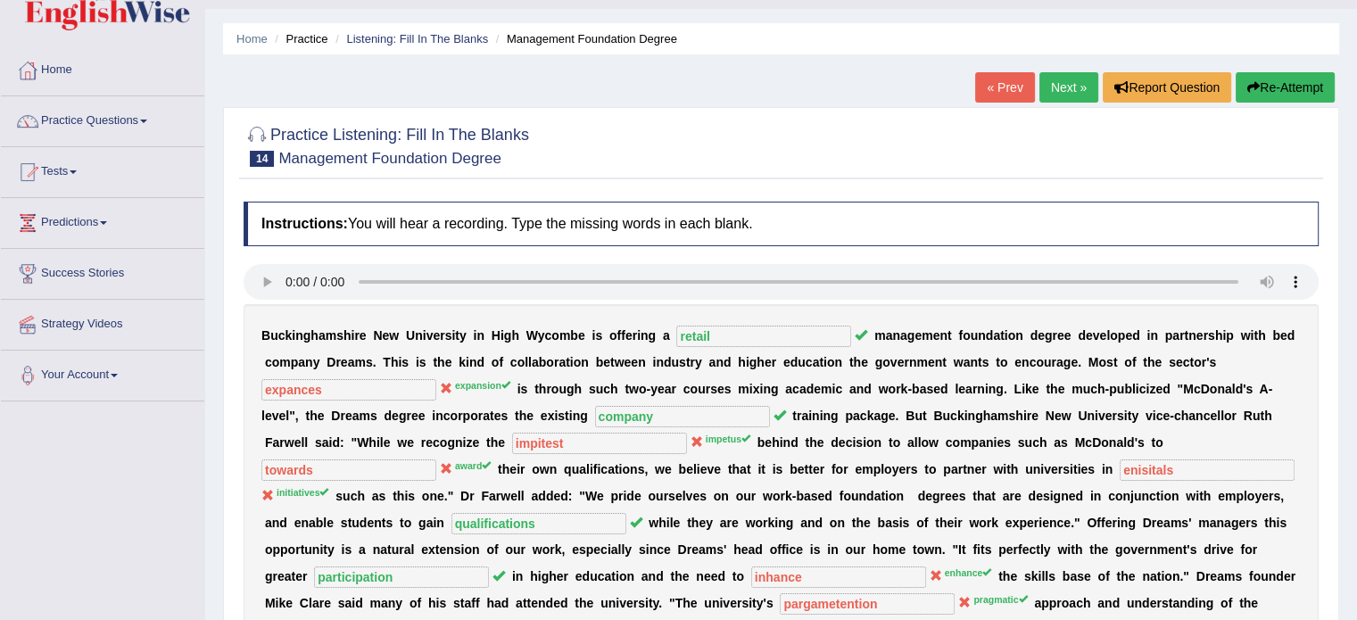
click at [1057, 75] on link "Next »" at bounding box center [1069, 87] width 59 height 30
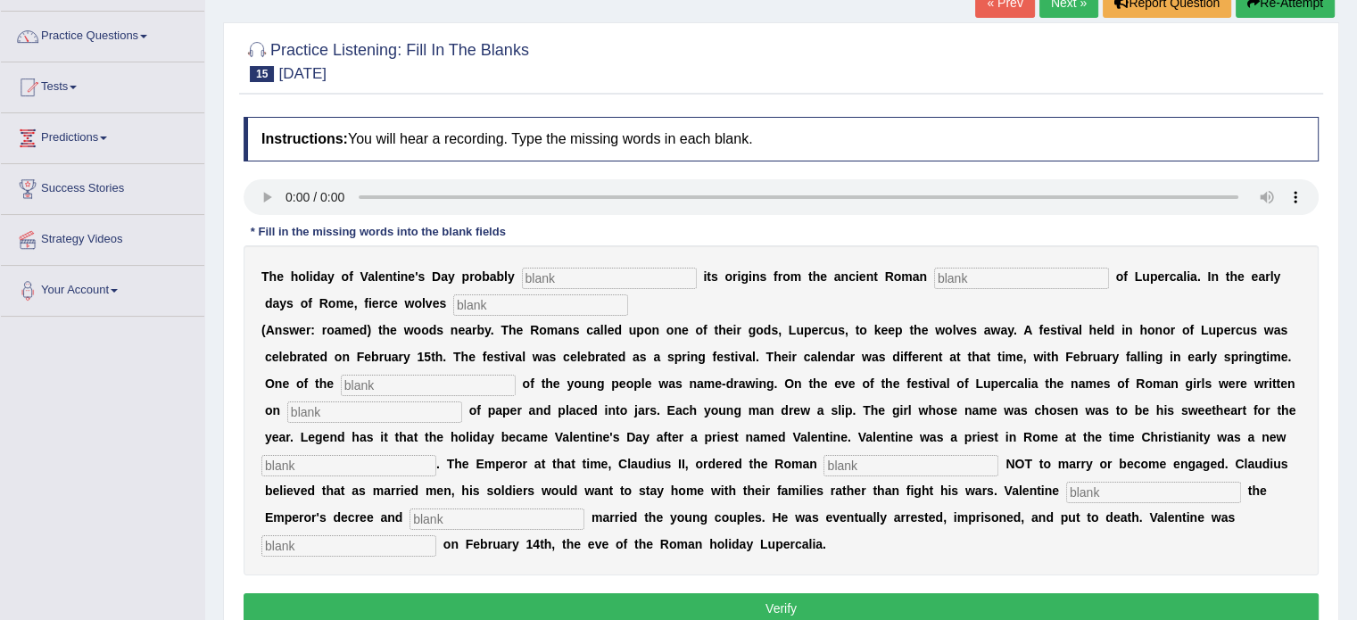
click at [1337, 201] on html "Toggle navigation Home Practice Questions Speaking Practice Read Aloud Repeat S…" at bounding box center [678, 182] width 1357 height 620
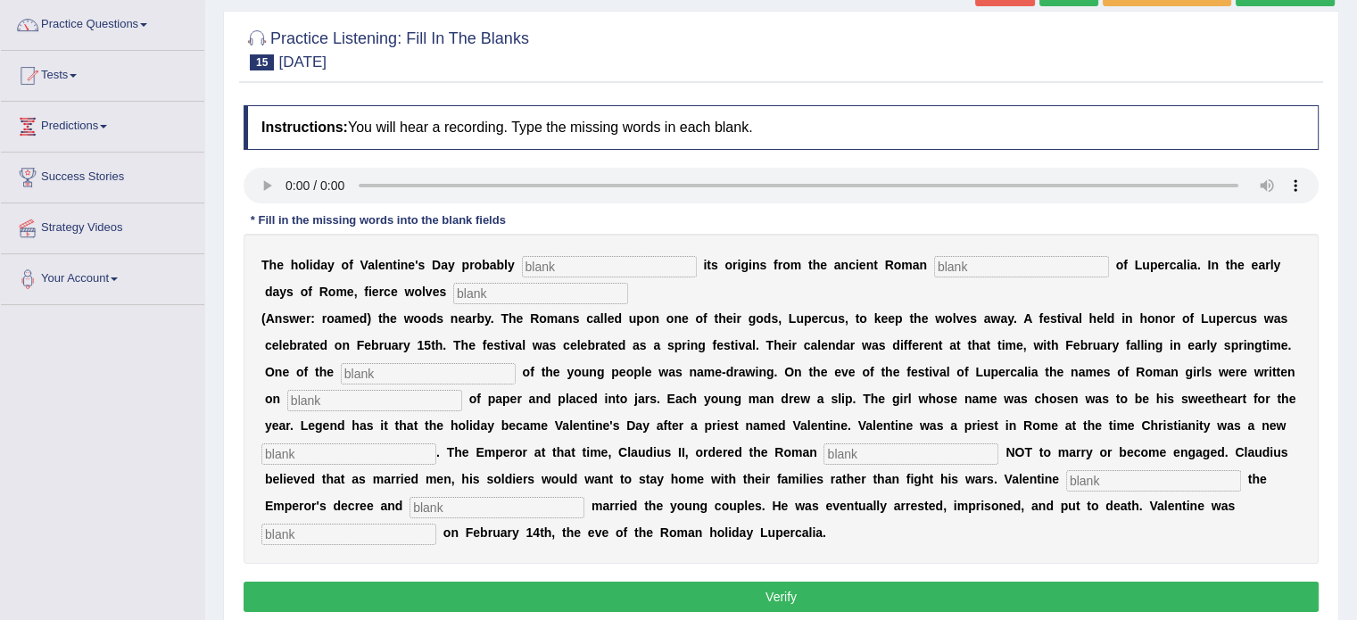
click at [537, 267] on input "text" at bounding box center [609, 266] width 175 height 21
type input "de"
click at [970, 257] on input "text" at bounding box center [1021, 266] width 175 height 21
type input "fist"
click at [471, 298] on input "text" at bounding box center [540, 293] width 175 height 21
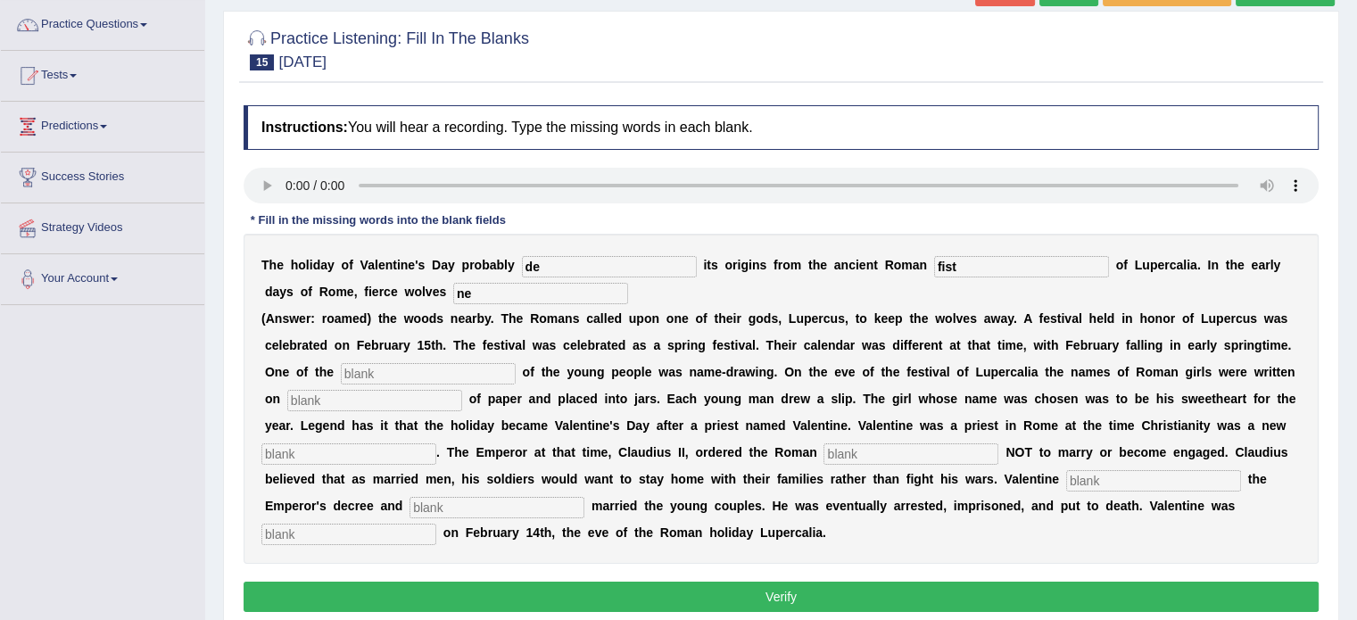
type input "n"
click at [543, 264] on input "de" at bounding box center [609, 266] width 175 height 21
type input "derive"
click at [485, 294] on input "text" at bounding box center [540, 293] width 175 height 21
type input "roamed"
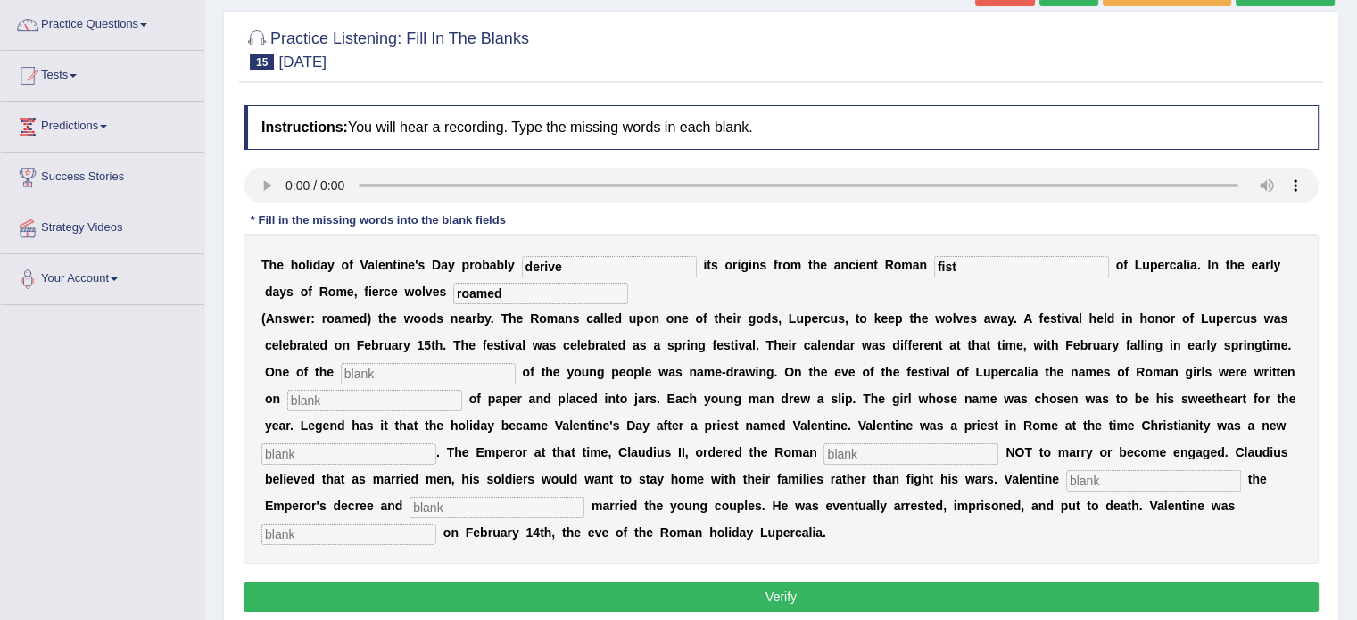
click at [410, 377] on input "text" at bounding box center [428, 373] width 175 height 21
click at [952, 266] on input "fist" at bounding box center [1021, 266] width 175 height 21
click at [967, 263] on input "fist" at bounding box center [1021, 266] width 175 height 21
type input "fish"
click at [368, 374] on input "text" at bounding box center [428, 373] width 175 height 21
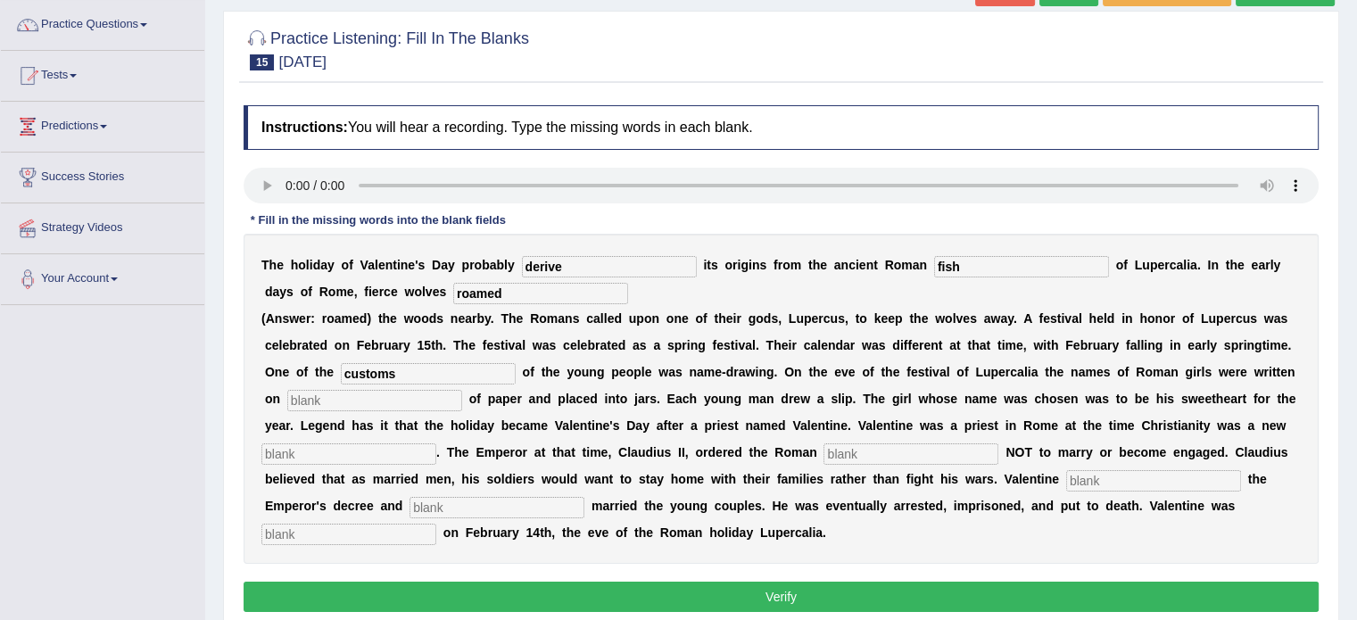
type input "customs"
click at [352, 397] on input "text" at bounding box center [374, 400] width 175 height 21
click at [307, 395] on input "sespect" at bounding box center [374, 400] width 175 height 21
type input "suspect"
click at [357, 451] on input "text" at bounding box center [348, 454] width 175 height 21
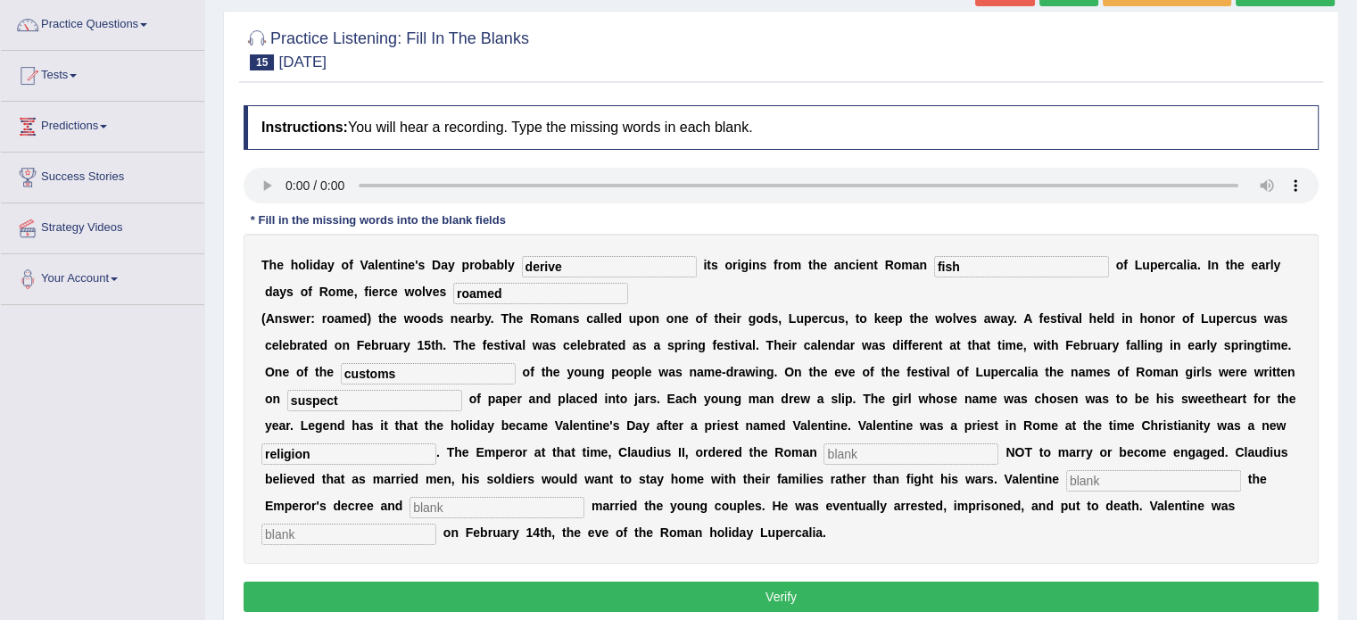
type input "religion"
click at [839, 454] on input "text" at bounding box center [911, 454] width 175 height 21
type input "shoulder"
click at [507, 499] on input "text" at bounding box center [497, 507] width 175 height 21
click at [1093, 481] on input "text" at bounding box center [1153, 480] width 175 height 21
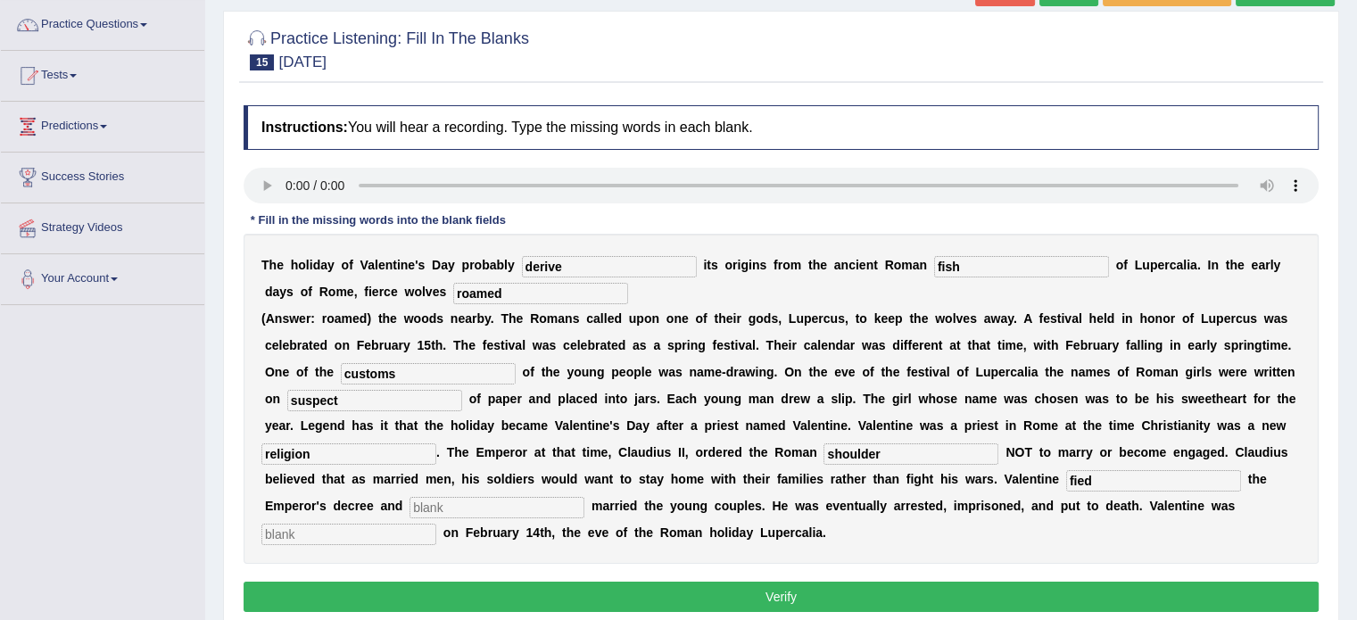
type input "fied"
click at [443, 510] on input "text" at bounding box center [497, 507] width 175 height 21
type input "e"
click at [282, 528] on input "text" at bounding box center [348, 534] width 175 height 21
click at [421, 505] on input "s" at bounding box center [497, 507] width 175 height 21
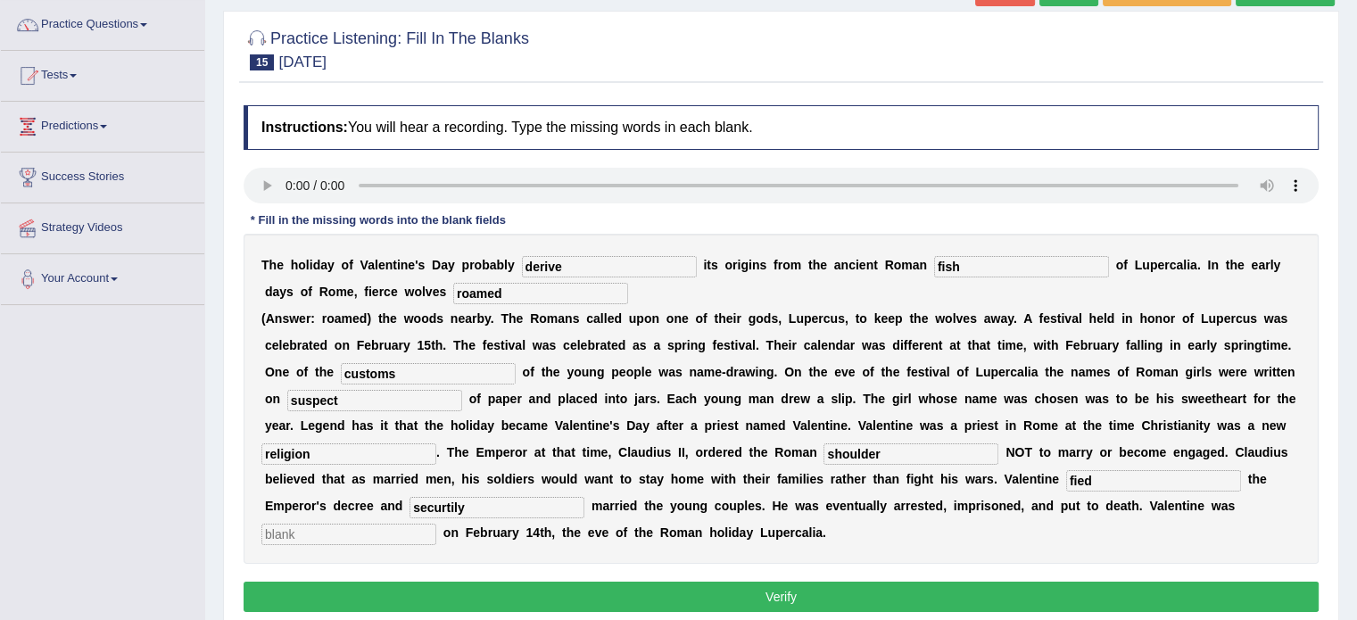
type input "securtily"
click at [315, 529] on input "text" at bounding box center [348, 534] width 175 height 21
type input "a"
click at [888, 455] on input "shoulder" at bounding box center [911, 454] width 175 height 21
type input "s"
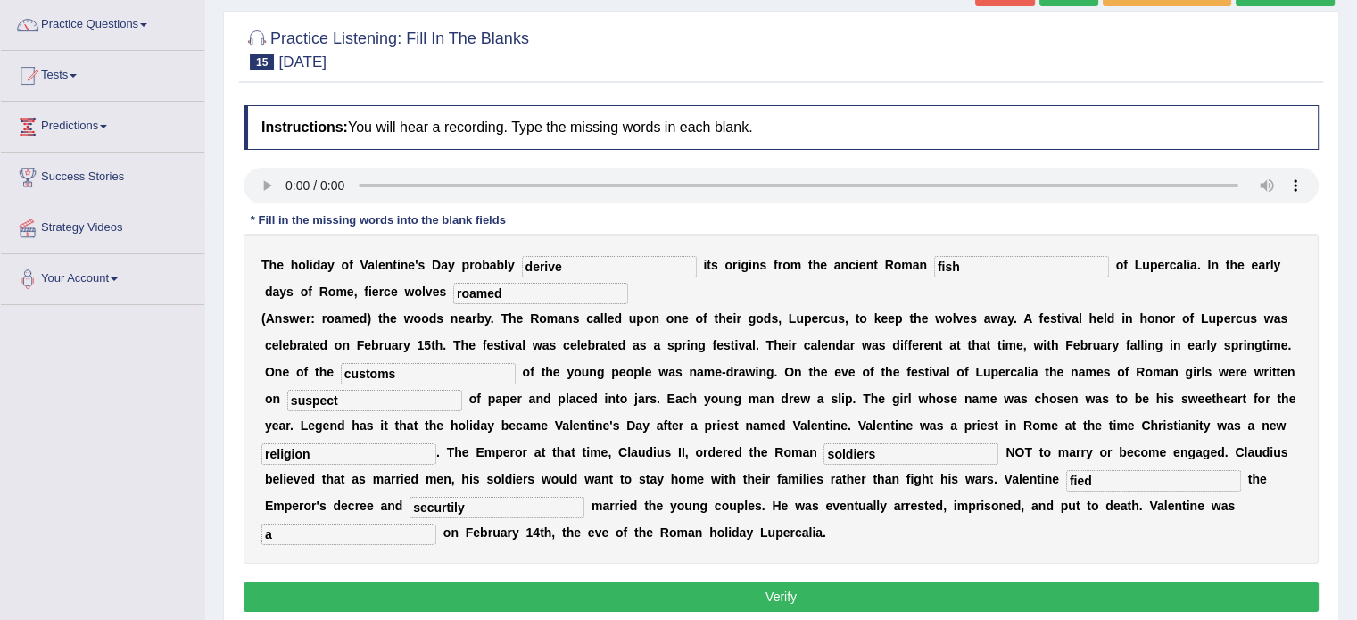
type input "soldiers"
click at [711, 596] on button "Verify" at bounding box center [781, 597] width 1075 height 30
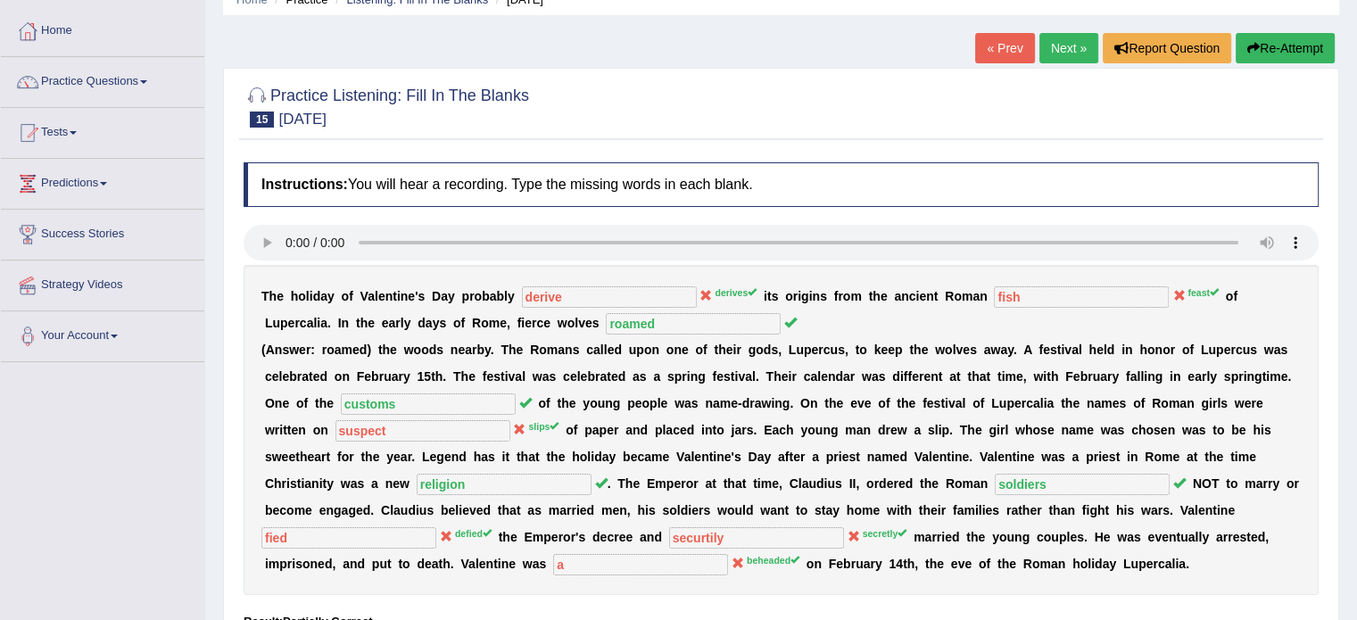
scroll to position [75, 0]
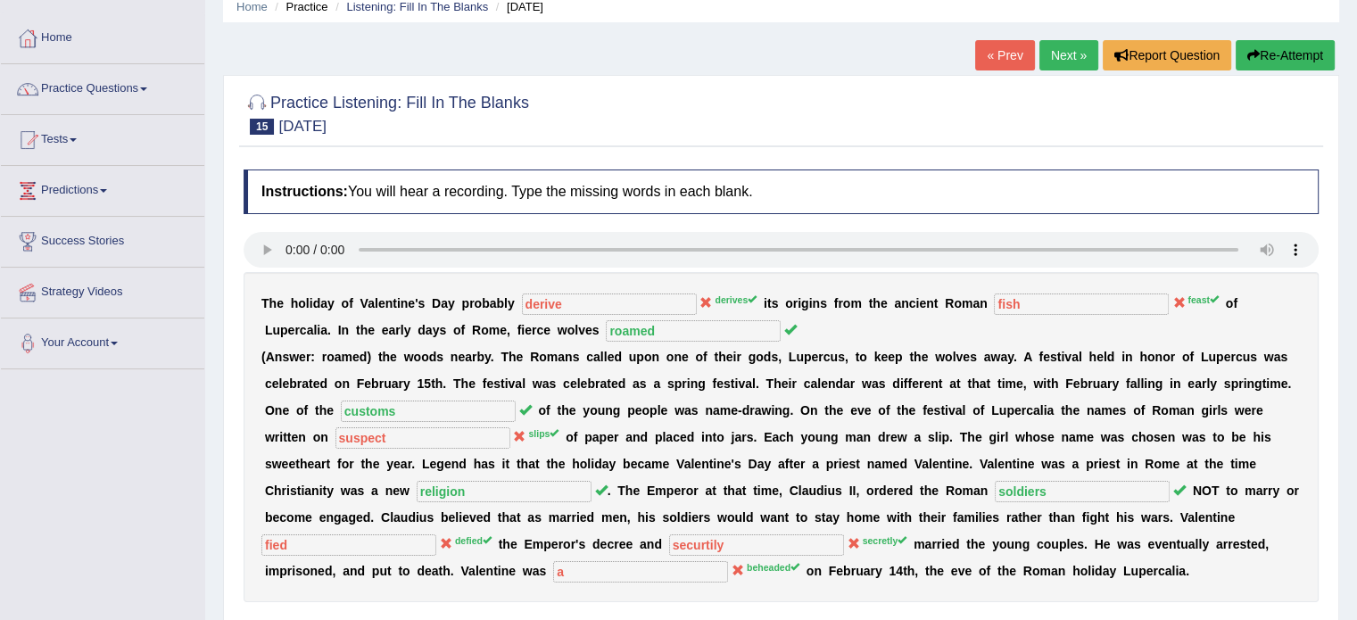
click at [1069, 44] on link "Next »" at bounding box center [1069, 55] width 59 height 30
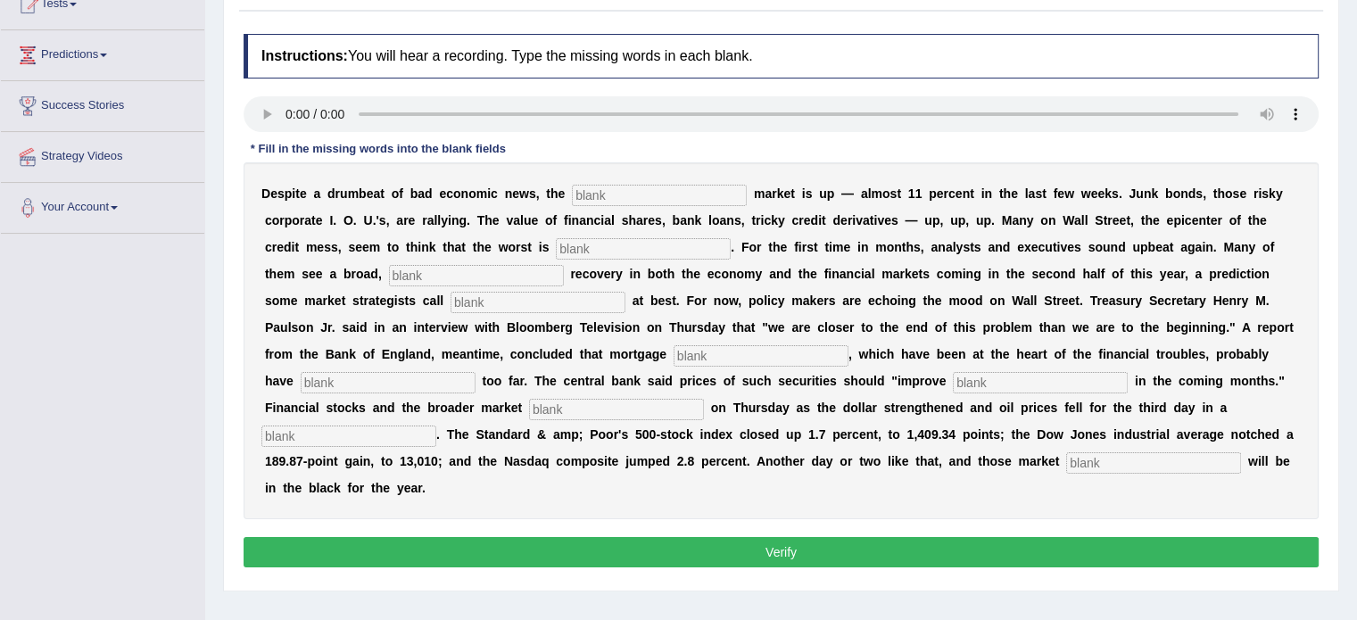
scroll to position [213, 0]
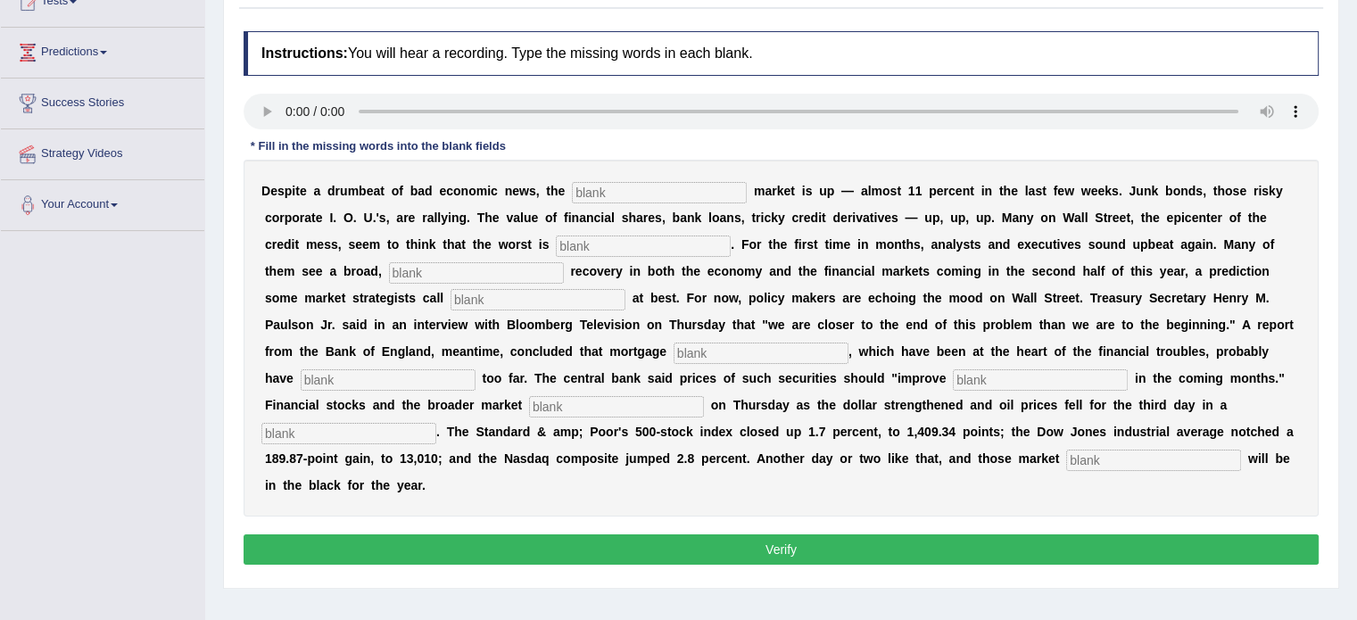
click at [581, 189] on input "text" at bounding box center [659, 192] width 175 height 21
type input "stock"
click at [607, 245] on input "text" at bounding box center [643, 246] width 175 height 21
type input "over"
click at [471, 274] on input "text" at bounding box center [476, 272] width 175 height 21
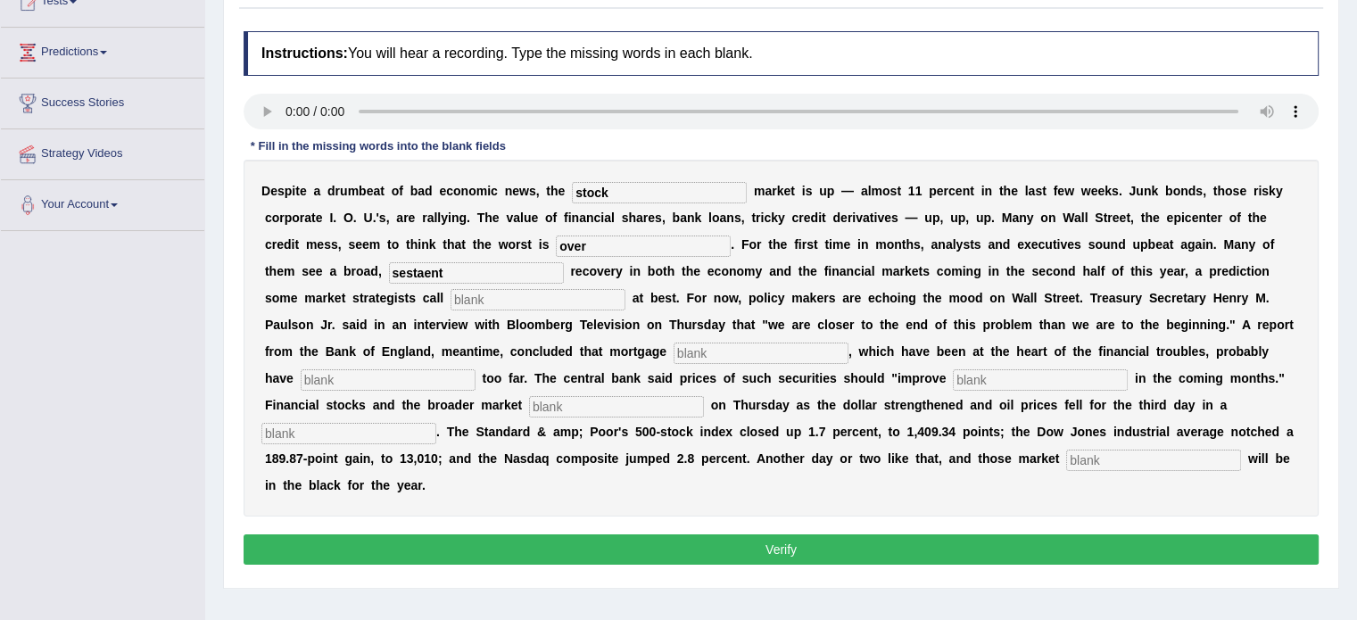
type input "sestaent"
click at [474, 296] on input "text" at bounding box center [538, 299] width 175 height 21
type input "hopeful"
click at [722, 353] on input "text" at bounding box center [761, 353] width 175 height 21
click at [692, 350] on input "text" at bounding box center [761, 353] width 175 height 21
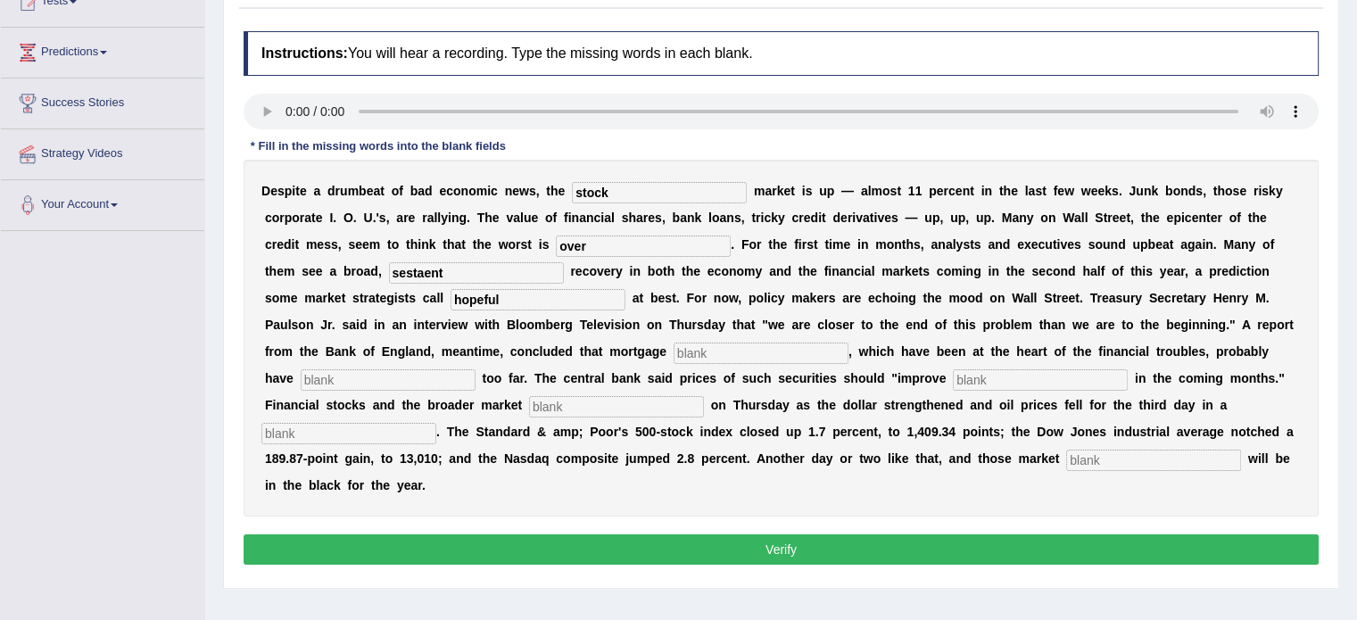
click at [431, 269] on input "sestaent" at bounding box center [476, 272] width 175 height 21
type input "sestant"
click at [714, 356] on input "text" at bounding box center [761, 353] width 175 height 21
type input "security"
click at [431, 385] on input "text" at bounding box center [388, 379] width 175 height 21
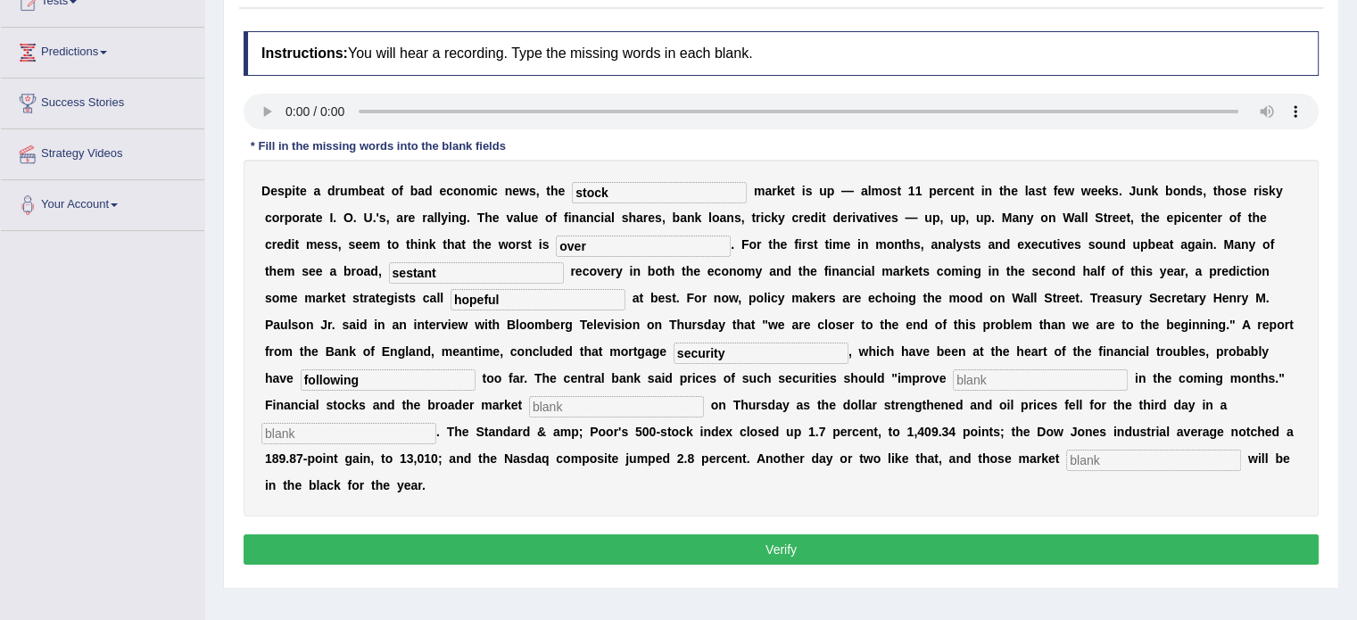
type input "following"
click at [990, 381] on input "text" at bounding box center [1040, 379] width 175 height 21
type input "gradualy"
click at [567, 408] on input "text" at bounding box center [616, 406] width 175 height 21
type input "search"
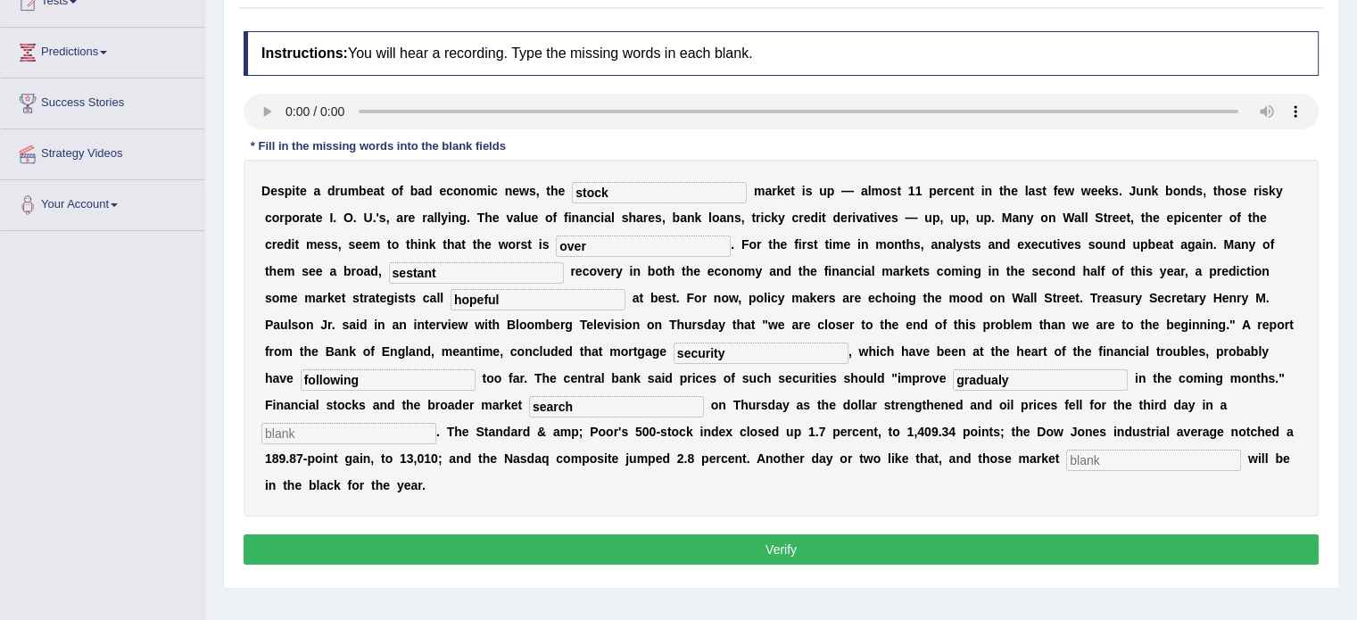
click at [328, 423] on input "text" at bounding box center [348, 433] width 175 height 21
click at [319, 435] on input "text" at bounding box center [348, 433] width 175 height 21
type input "role"
click at [1084, 460] on input "text" at bounding box center [1153, 460] width 175 height 21
click at [574, 404] on input "search" at bounding box center [616, 406] width 175 height 21
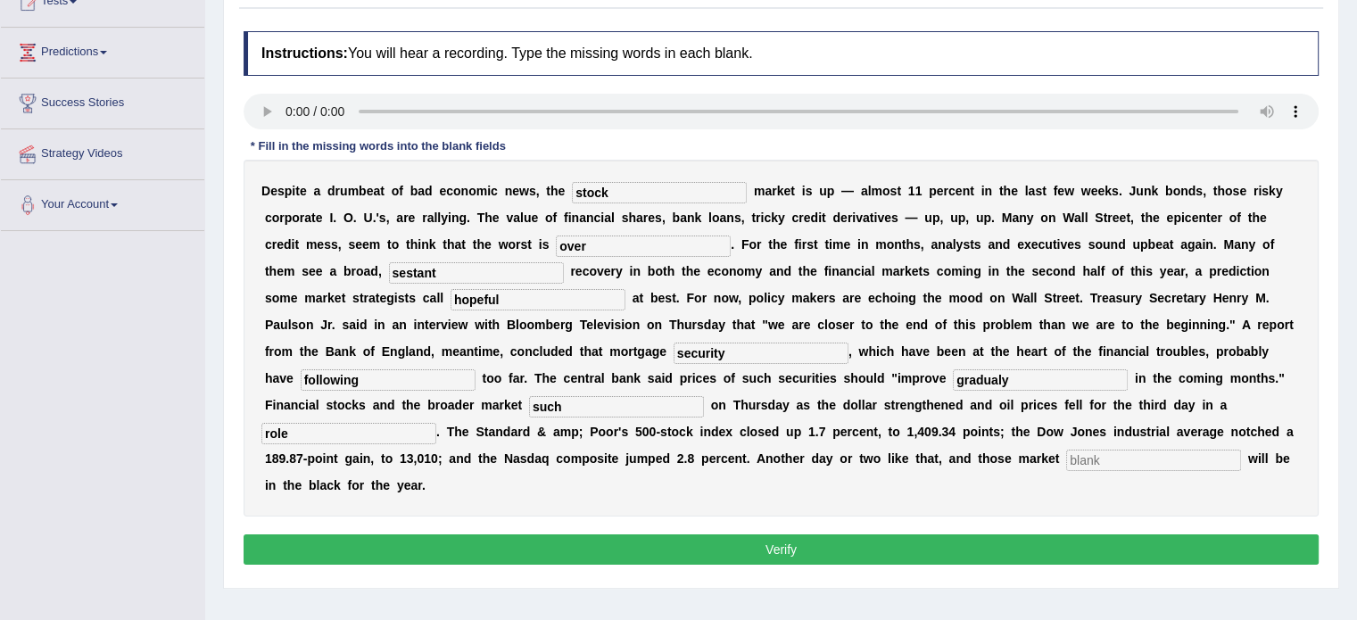
type input "such"
click at [1100, 456] on input "text" at bounding box center [1153, 460] width 175 height 21
type input "dons"
click at [760, 552] on button "Verify" at bounding box center [781, 550] width 1075 height 30
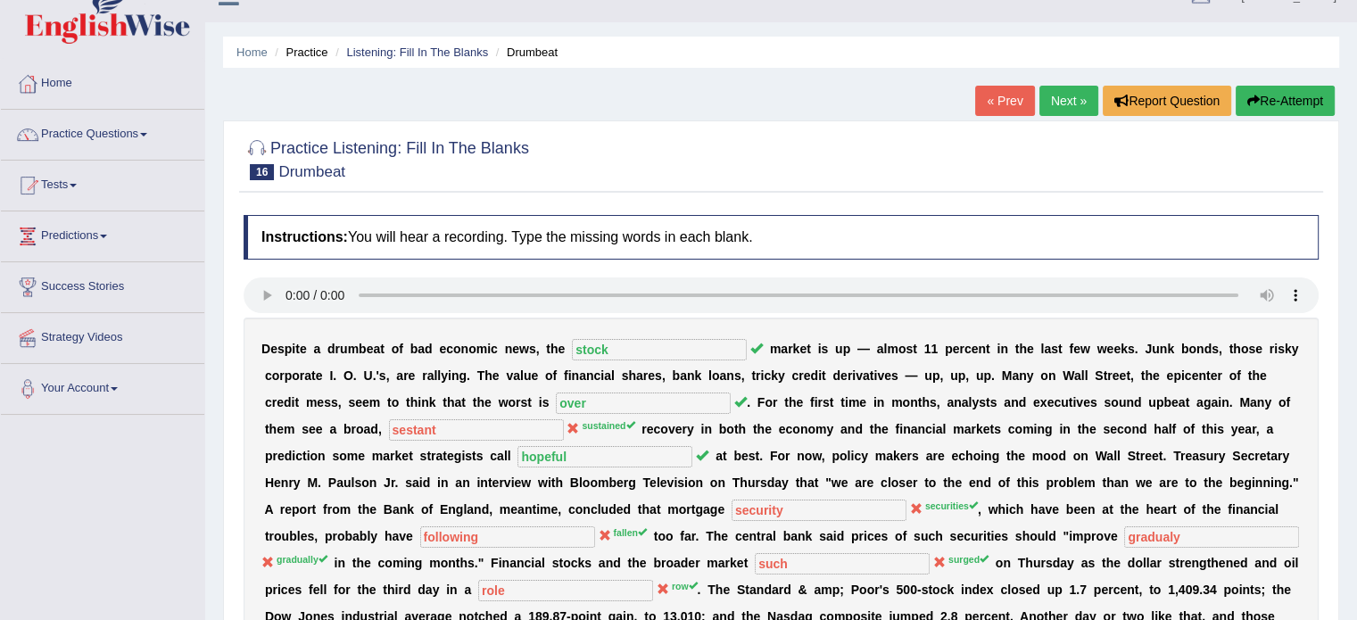
scroll to position [29, 0]
click at [1057, 95] on link "Next »" at bounding box center [1069, 102] width 59 height 30
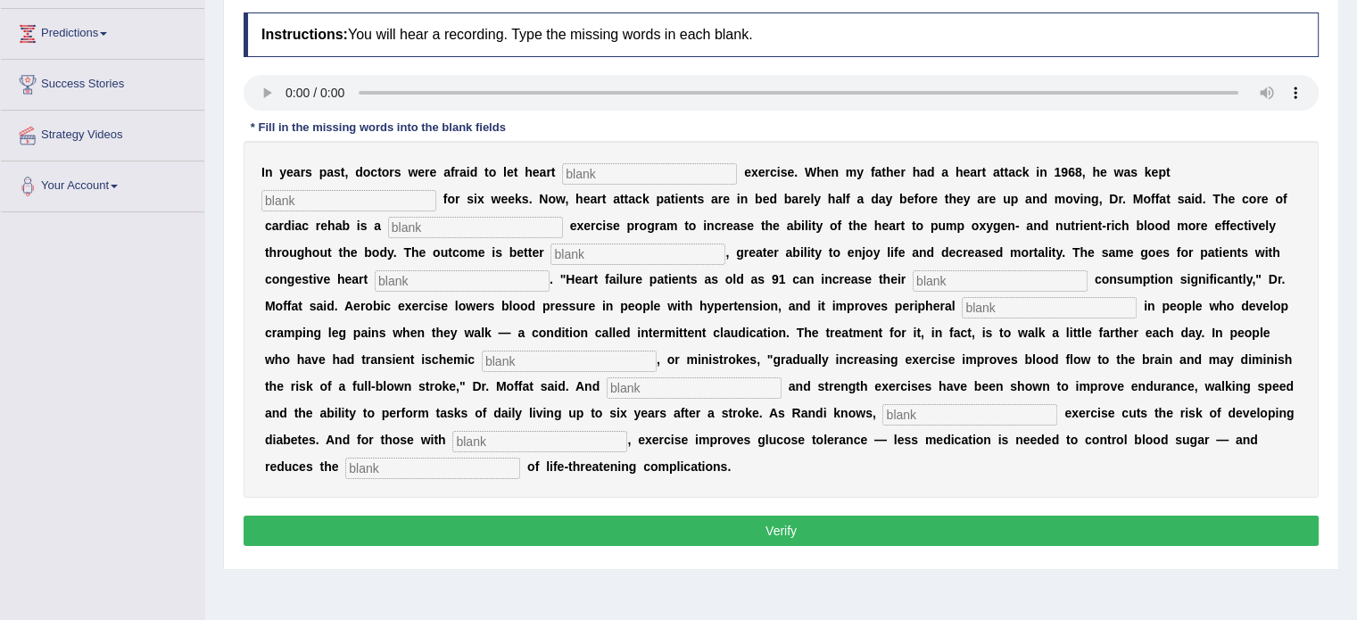
scroll to position [234, 0]
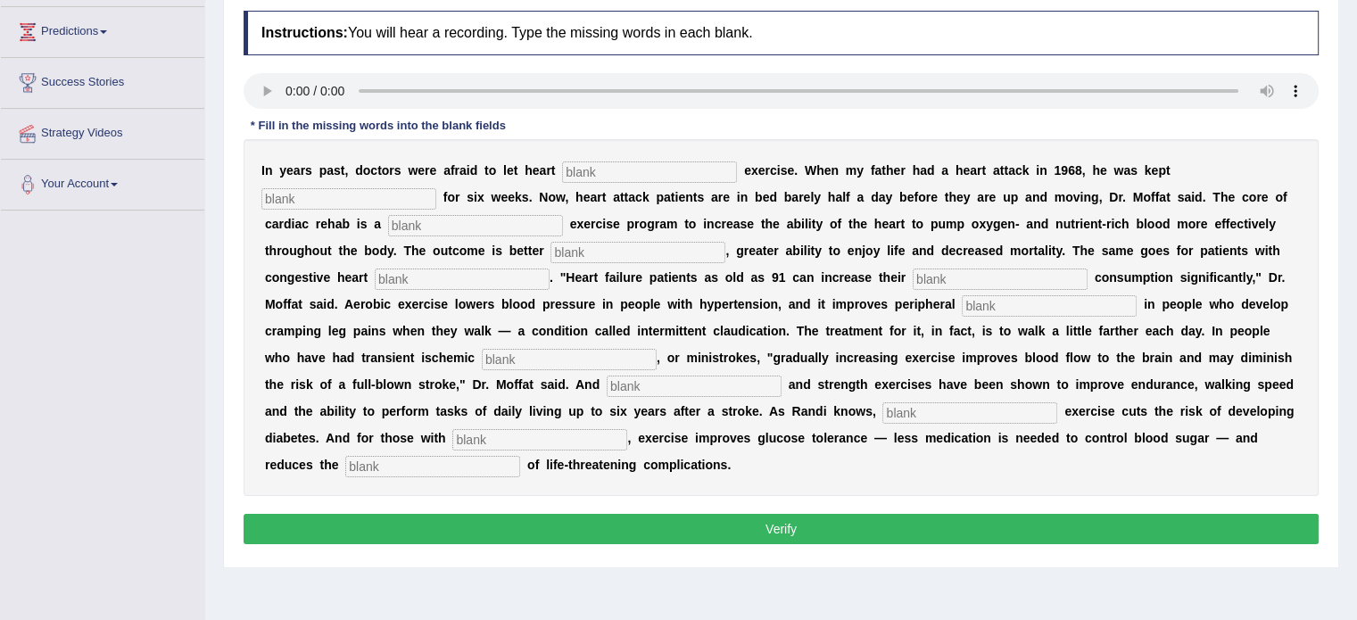
click at [582, 173] on input "text" at bounding box center [649, 172] width 175 height 21
click at [578, 170] on input "text" at bounding box center [649, 172] width 175 height 21
type input "pacent"
click at [361, 193] on input "text" at bounding box center [348, 198] width 175 height 21
click at [336, 202] on input "text" at bounding box center [348, 198] width 175 height 21
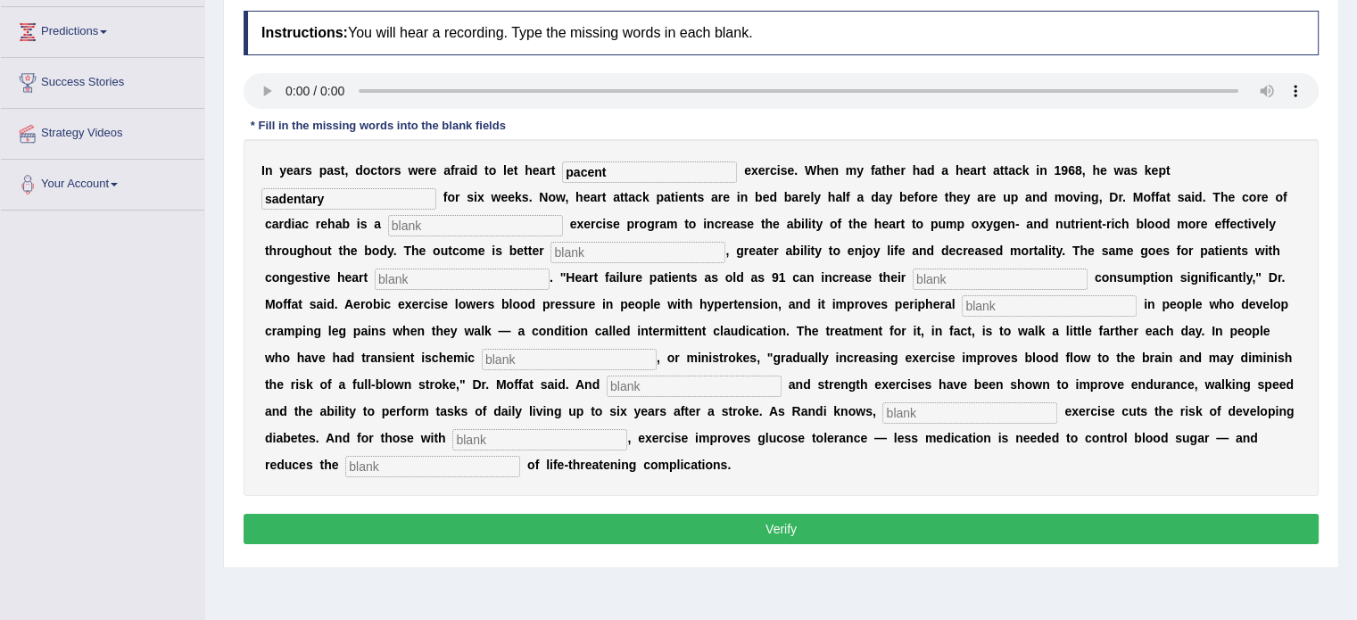
type input "sadentary"
click at [443, 220] on input "text" at bounding box center [475, 225] width 175 height 21
type input "progresive"
click at [603, 253] on input "text" at bounding box center [638, 252] width 175 height 21
type input "indurance"
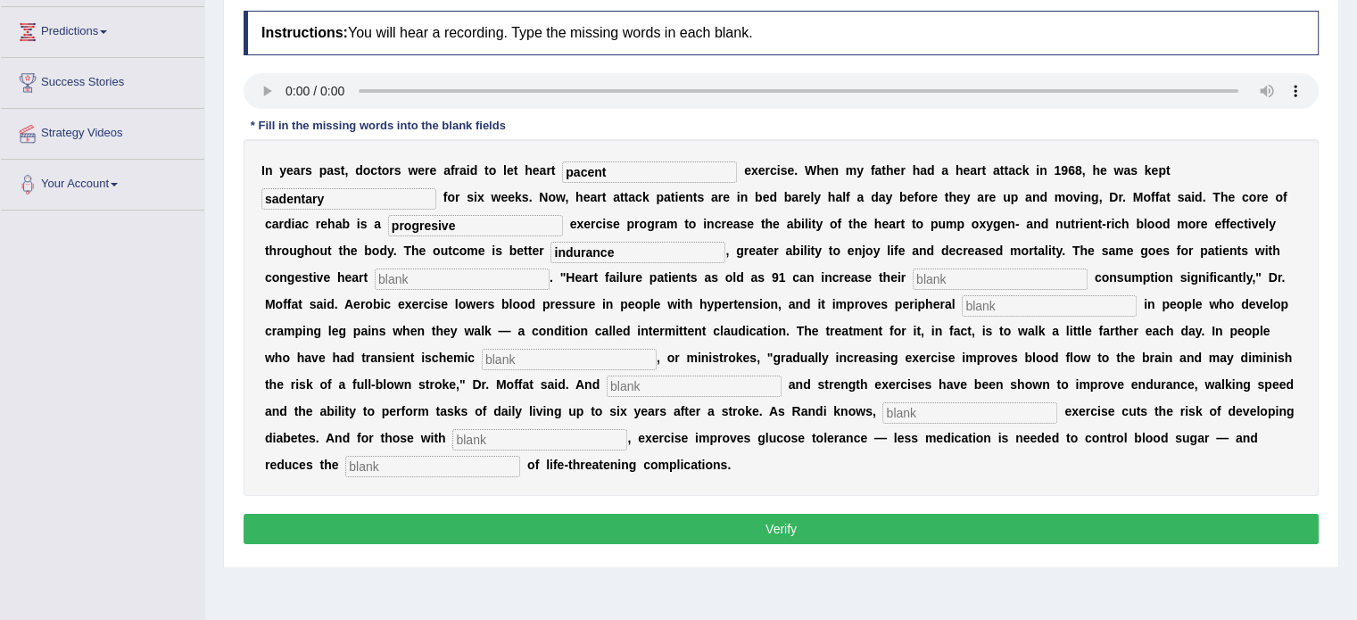
click at [406, 277] on input "text" at bounding box center [462, 279] width 175 height 21
type input "failure"
click at [945, 280] on input "text" at bounding box center [1000, 279] width 175 height 21
click at [935, 280] on input "text" at bounding box center [1000, 279] width 175 height 21
click at [982, 308] on input "text" at bounding box center [1049, 305] width 175 height 21
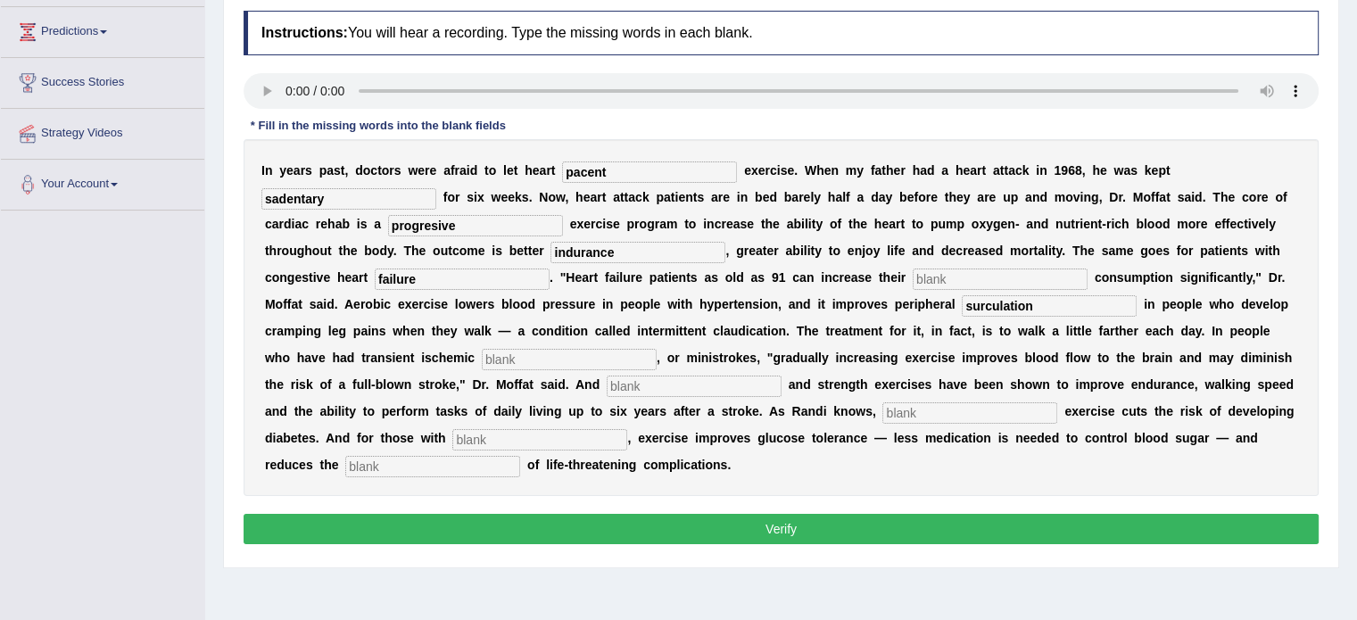
click at [983, 306] on input "surculation" at bounding box center [1049, 305] width 175 height 21
type input "circulation"
click at [554, 356] on input "text" at bounding box center [569, 359] width 175 height 21
type input "attack"
click at [719, 383] on input "text" at bounding box center [694, 386] width 175 height 21
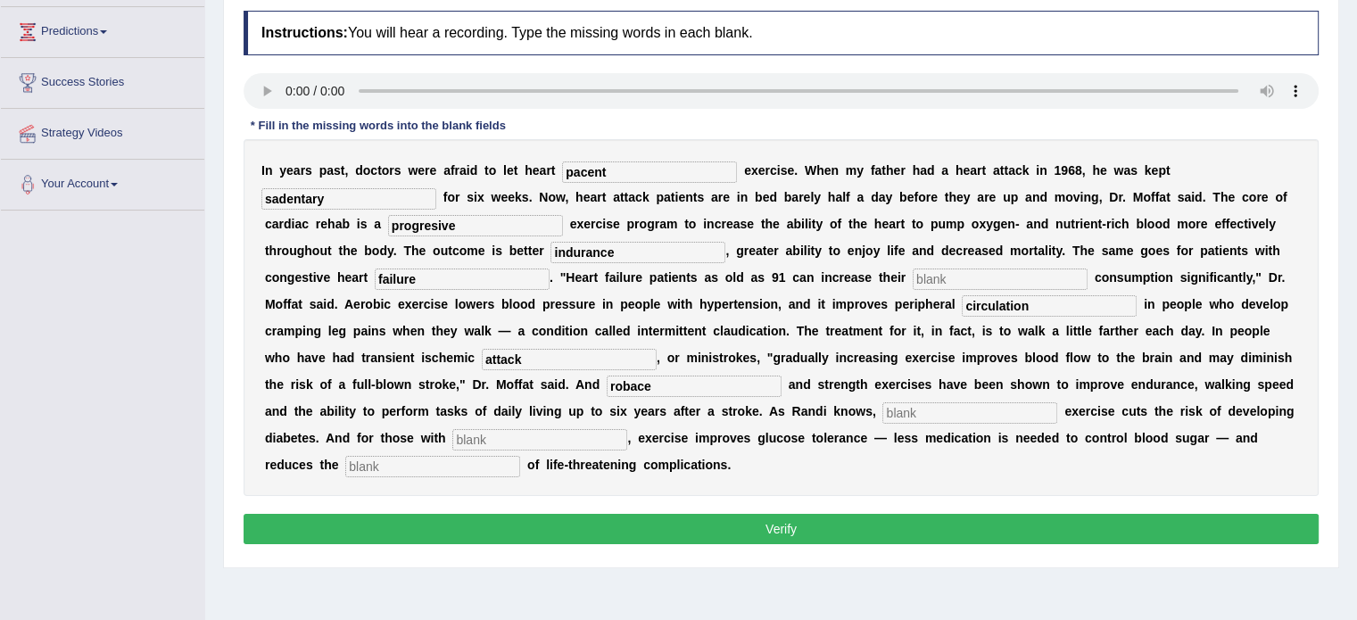
type input "robace"
click at [949, 417] on input "text" at bounding box center [970, 412] width 175 height 21
type input "modern"
click at [506, 437] on input "text" at bounding box center [539, 439] width 175 height 21
type input "di"
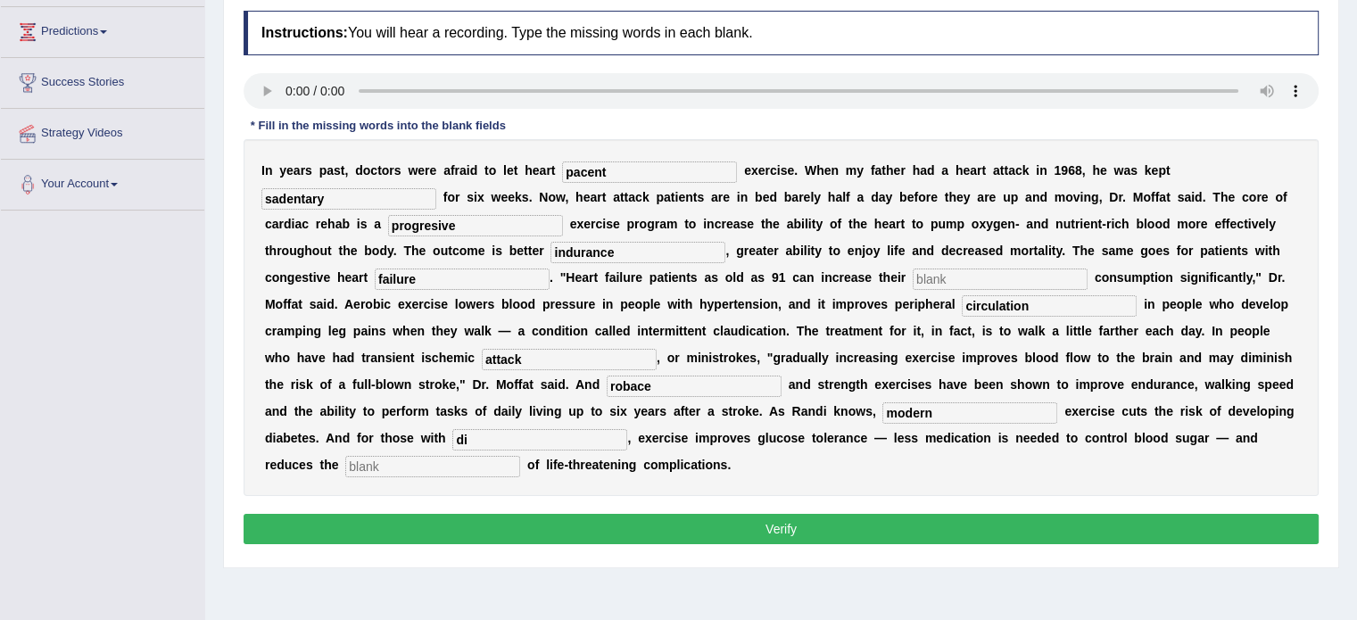
click at [445, 463] on input "text" at bounding box center [432, 466] width 175 height 21
type input "rest"
drag, startPoint x: 452, startPoint y: 438, endPoint x: 481, endPoint y: 436, distance: 29.5
click at [481, 436] on input "di" at bounding box center [539, 439] width 175 height 21
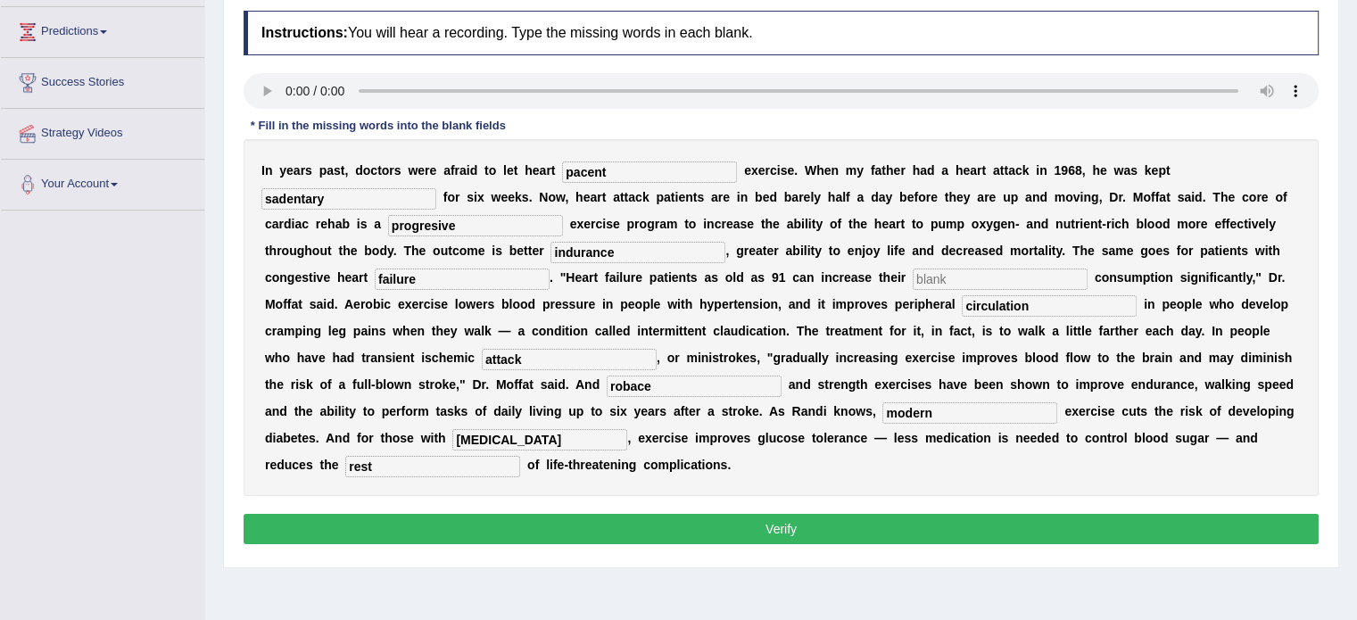
type input "[MEDICAL_DATA]"
click at [930, 271] on input "text" at bounding box center [1000, 279] width 175 height 21
type input "a"
click at [760, 515] on button "Verify" at bounding box center [781, 529] width 1075 height 30
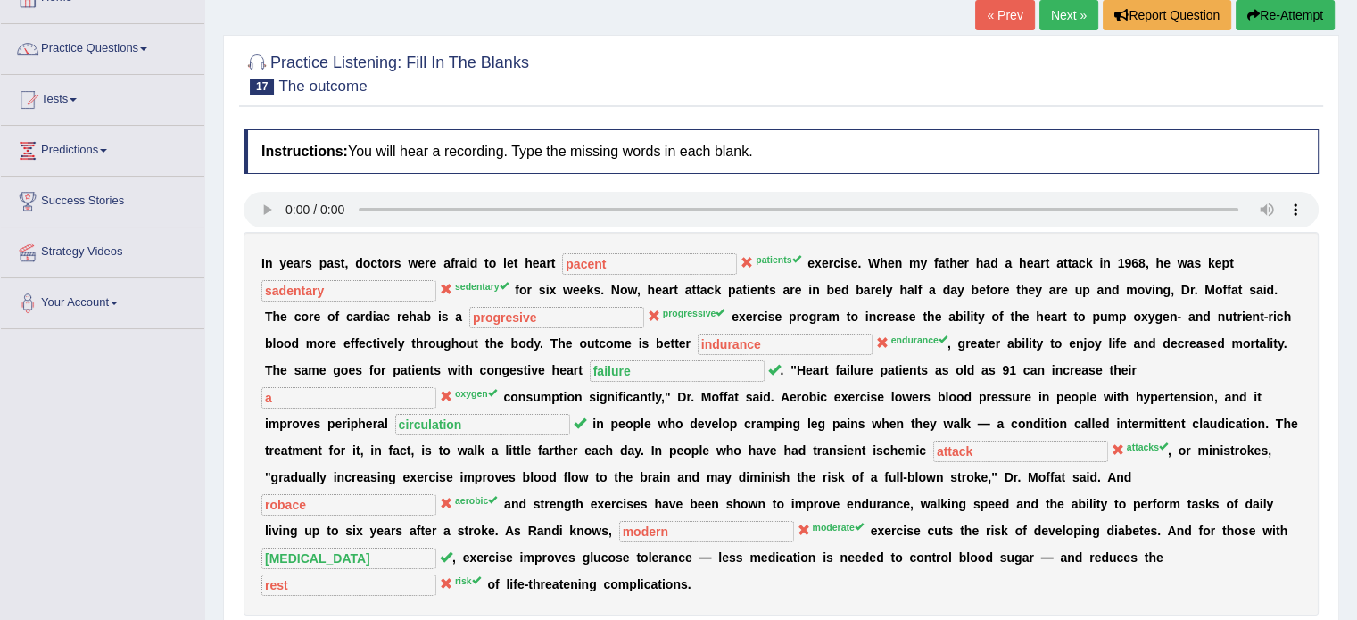
scroll to position [114, 0]
